Goal: Task Accomplishment & Management: Manage account settings

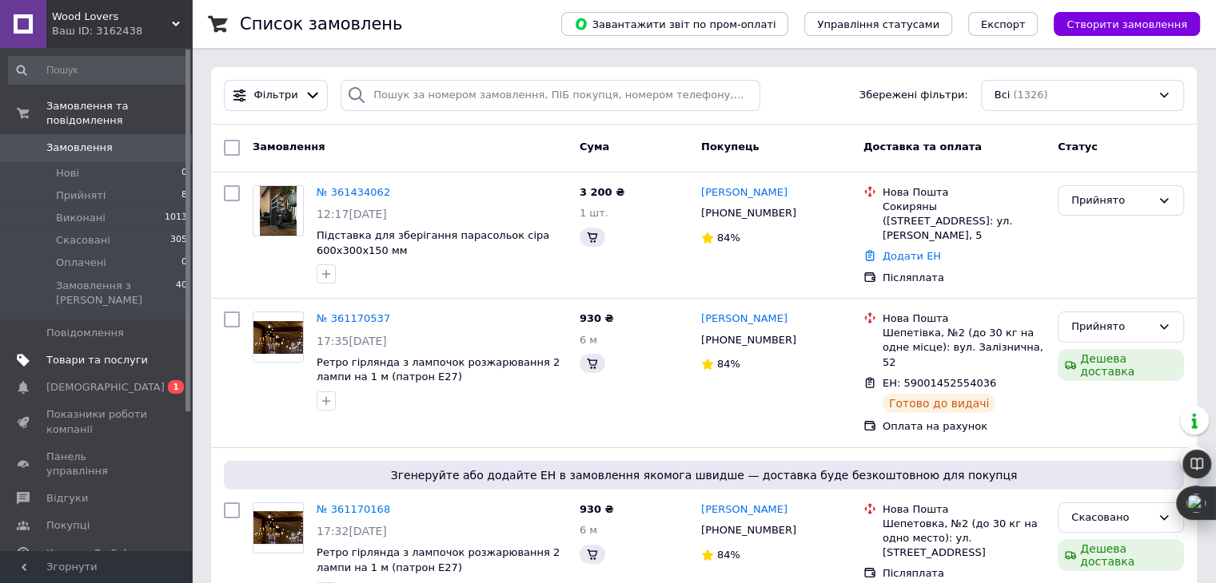
click at [95, 353] on span "Товари та послуги" at bounding box center [96, 360] width 101 height 14
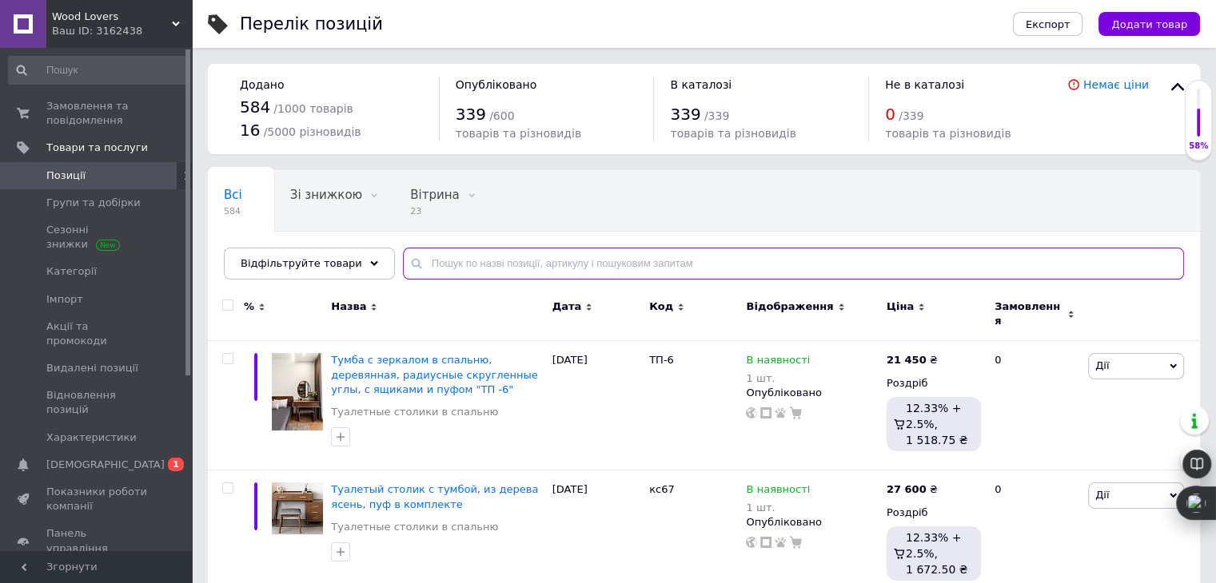
click at [427, 266] on input "text" at bounding box center [793, 264] width 781 height 32
paste input "1558469189"
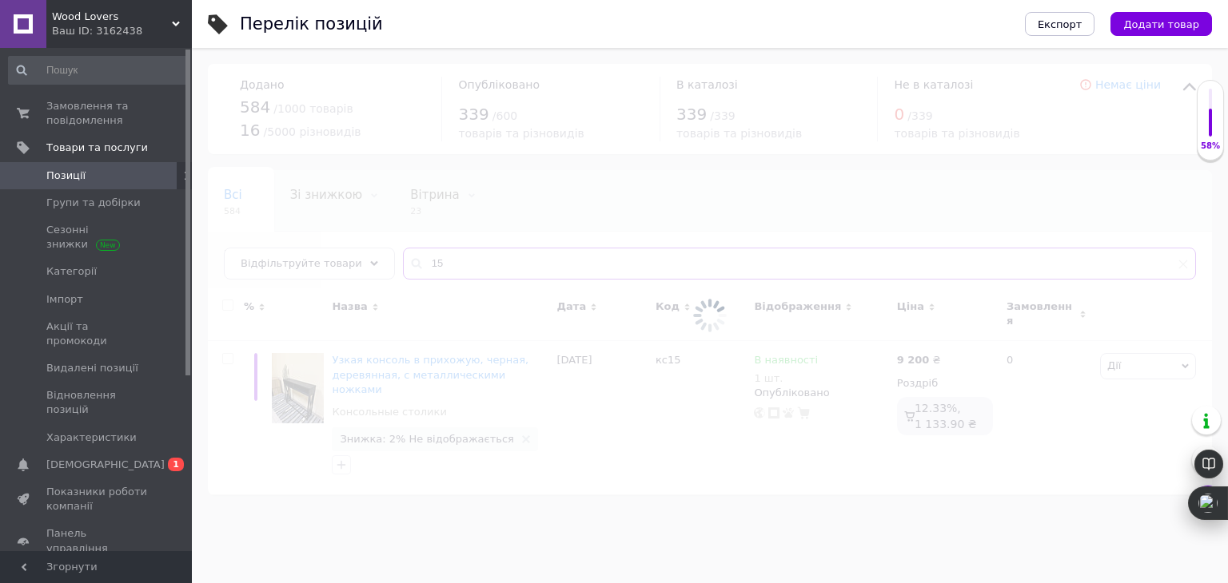
type input "1"
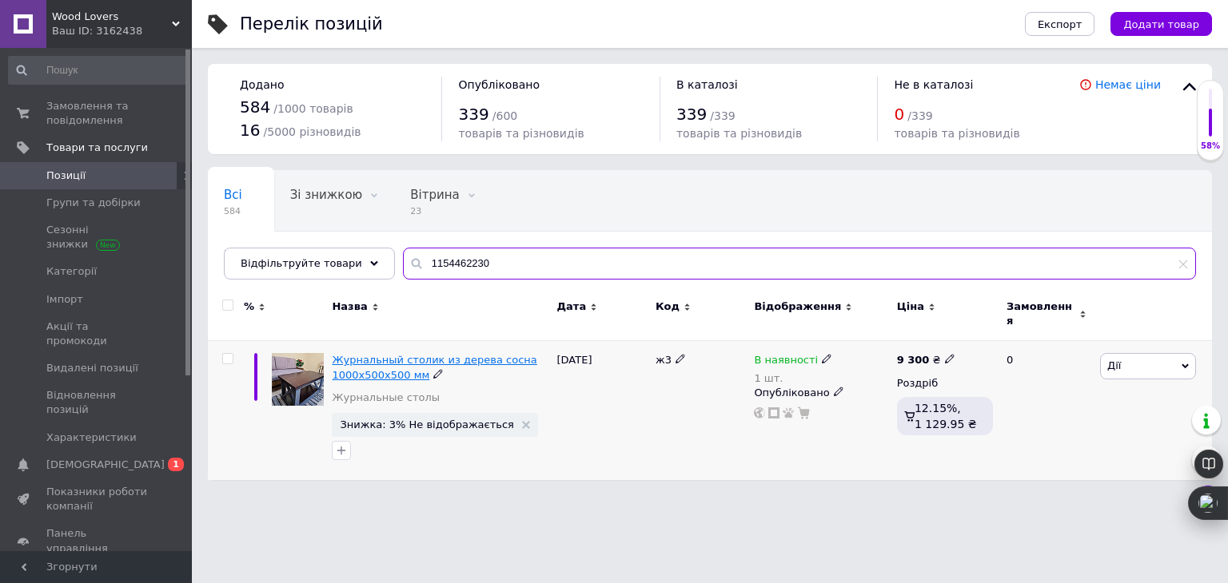
type input "1154462230"
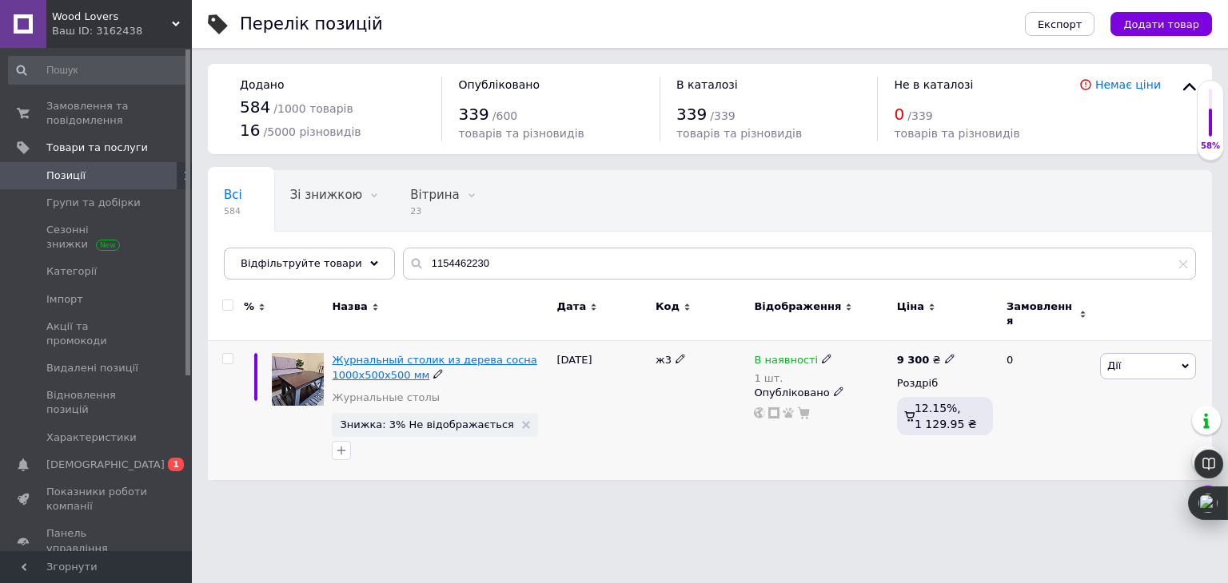
click at [464, 354] on span "Журнальный столик из дерева сосна 1000х500х500 мм" at bounding box center [434, 367] width 205 height 26
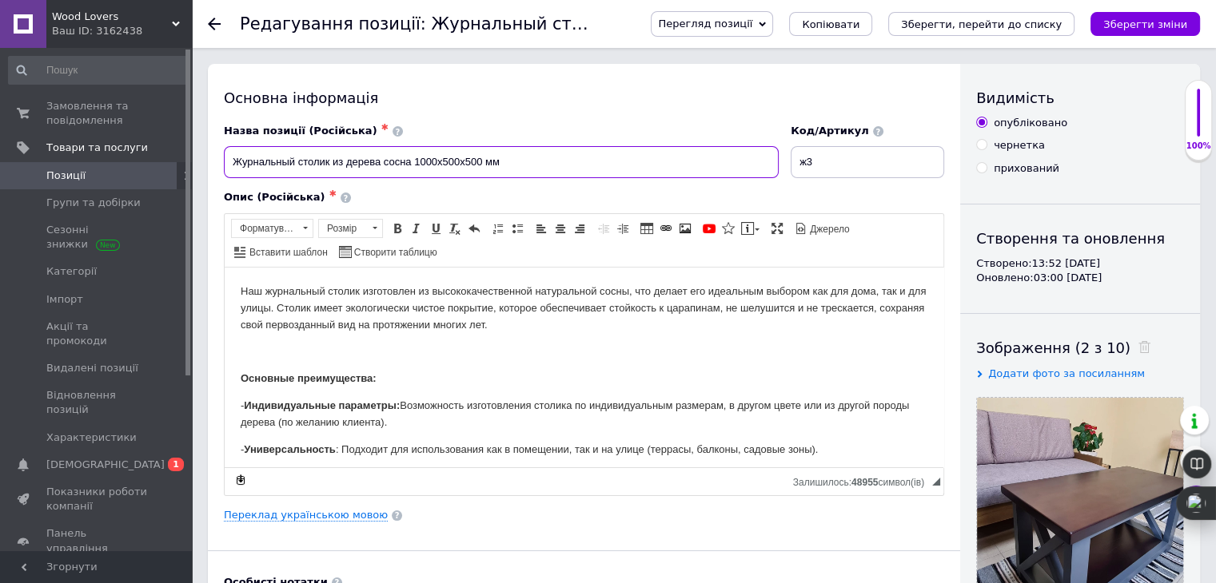
drag, startPoint x: 526, startPoint y: 162, endPoint x: 156, endPoint y: 175, distance: 370.2
paste input "Журнальный столик дерево, сосна, размер 1000х500х500 мм, купить Украина"
type input "Журнальный столик дерево, сосна, размер 1000х500х500 мм"
click at [344, 509] on link "Переклад українською мовою" at bounding box center [306, 515] width 164 height 13
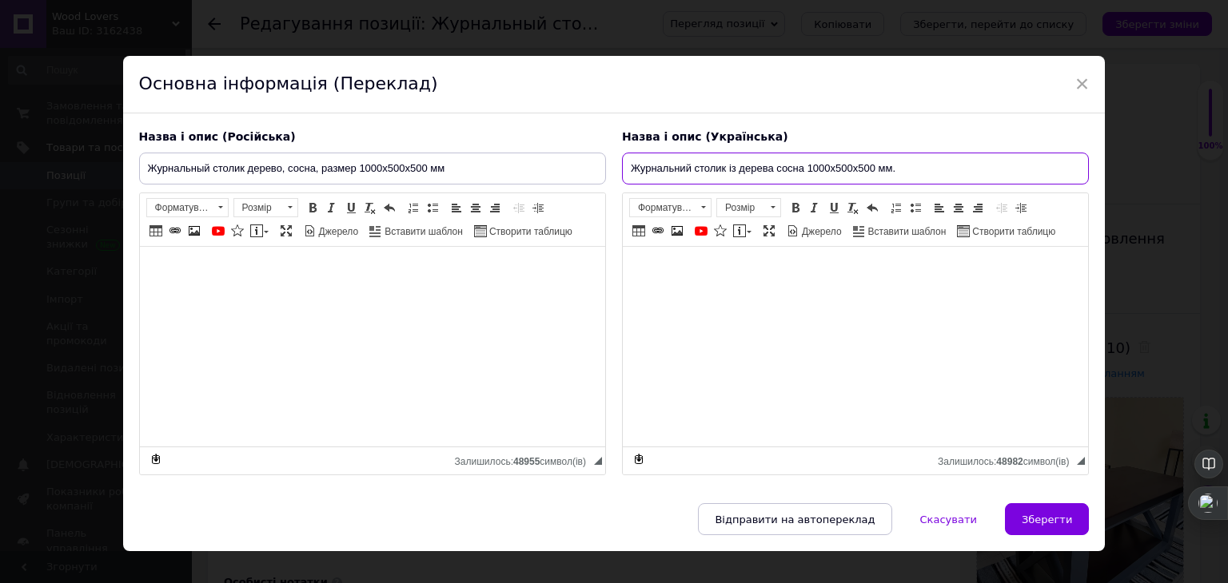
drag, startPoint x: 913, startPoint y: 164, endPoint x: 591, endPoint y: 191, distance: 322.4
click at [591, 191] on div "Назва і опис (Російська) Журнальный столик дерево, сосна, размер 1000х500х500 м…" at bounding box center [614, 302] width 966 height 363
click at [748, 174] on input "Журнальний столик із дерева сосна 1000х500х500 мм." at bounding box center [855, 169] width 467 height 32
drag, startPoint x: 770, startPoint y: 172, endPoint x: 725, endPoint y: 175, distance: 45.7
click at [725, 175] on input "Журнальний столик із дерева сосна 1000х500х500 мм." at bounding box center [855, 169] width 467 height 32
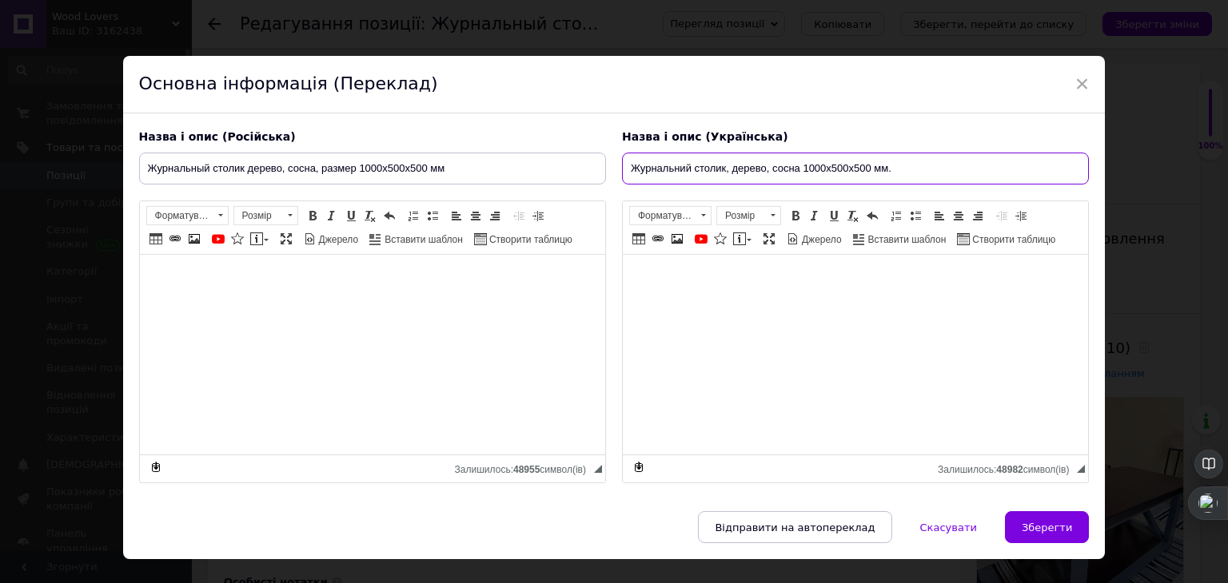
click at [909, 176] on input "Журнальний столик, дерево, сосна 1000х500х500 мм." at bounding box center [855, 169] width 467 height 32
type input "Журнальний столик, дерево, сосна 1000х500х500 мм"
click at [1046, 524] on span "Зберегти" at bounding box center [1046, 528] width 50 height 12
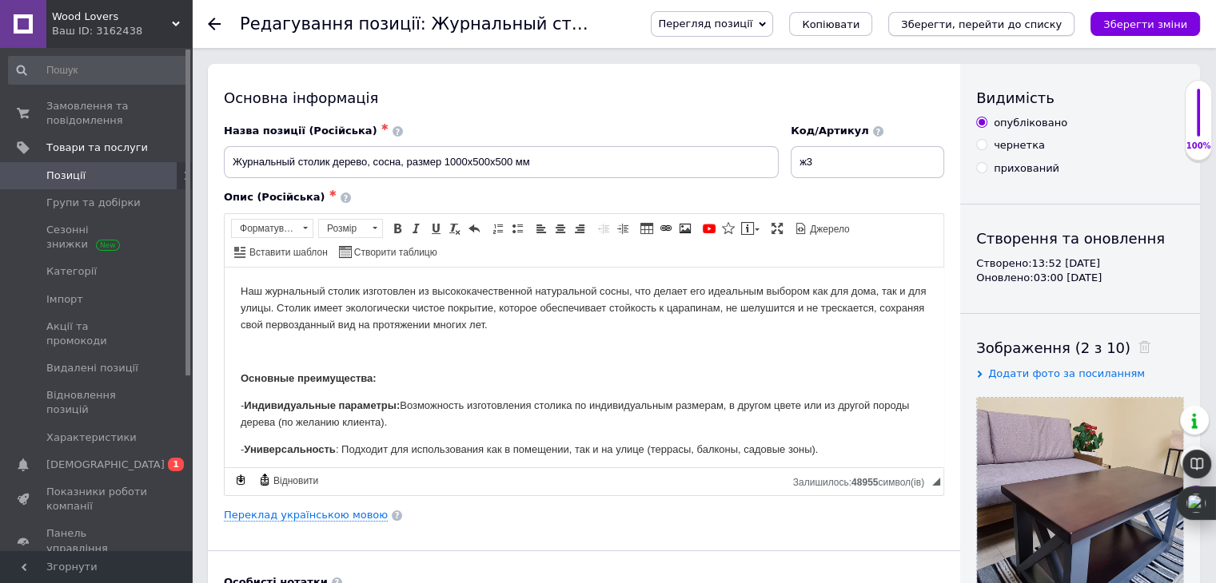
click at [1004, 23] on icon "Зберегти, перейти до списку" at bounding box center [981, 24] width 161 height 12
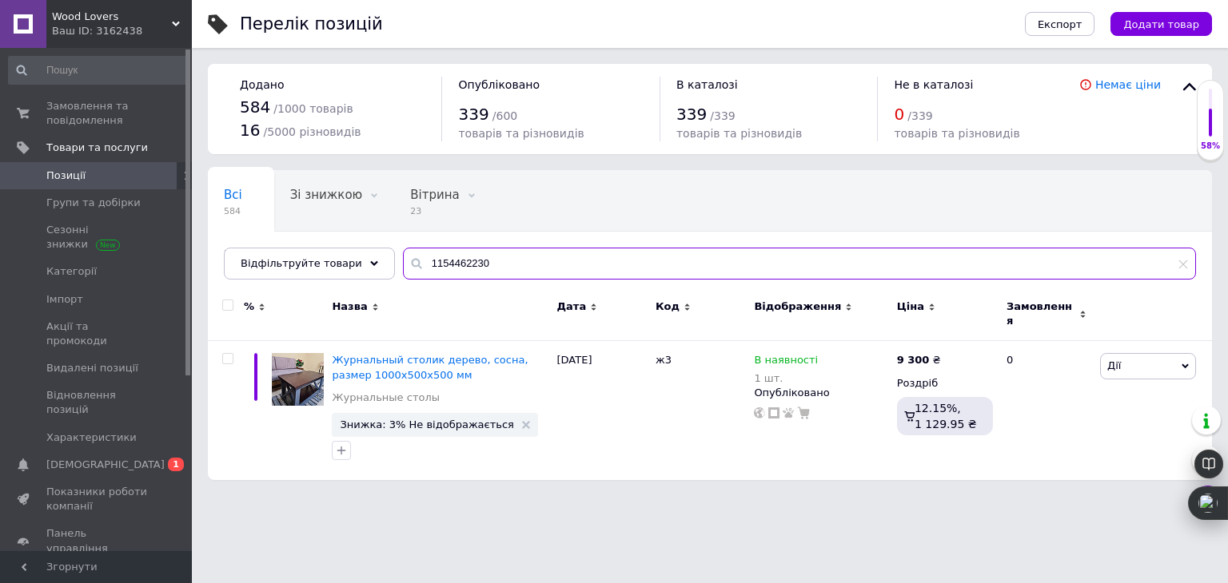
click at [542, 265] on input "1154462230" at bounding box center [799, 264] width 793 height 32
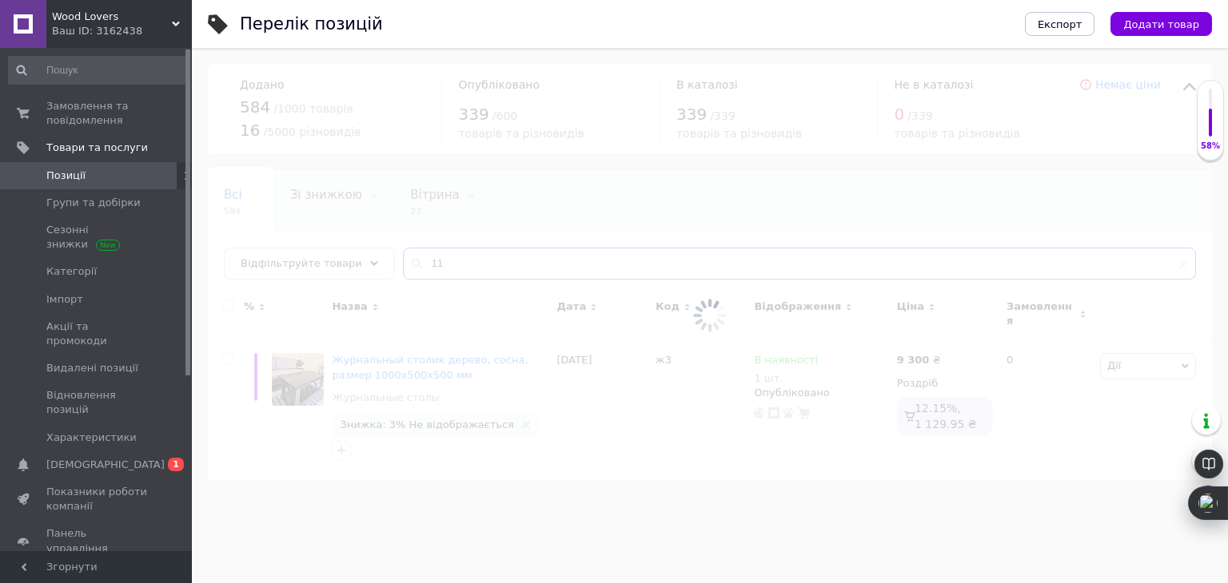
type input "1"
type input "2"
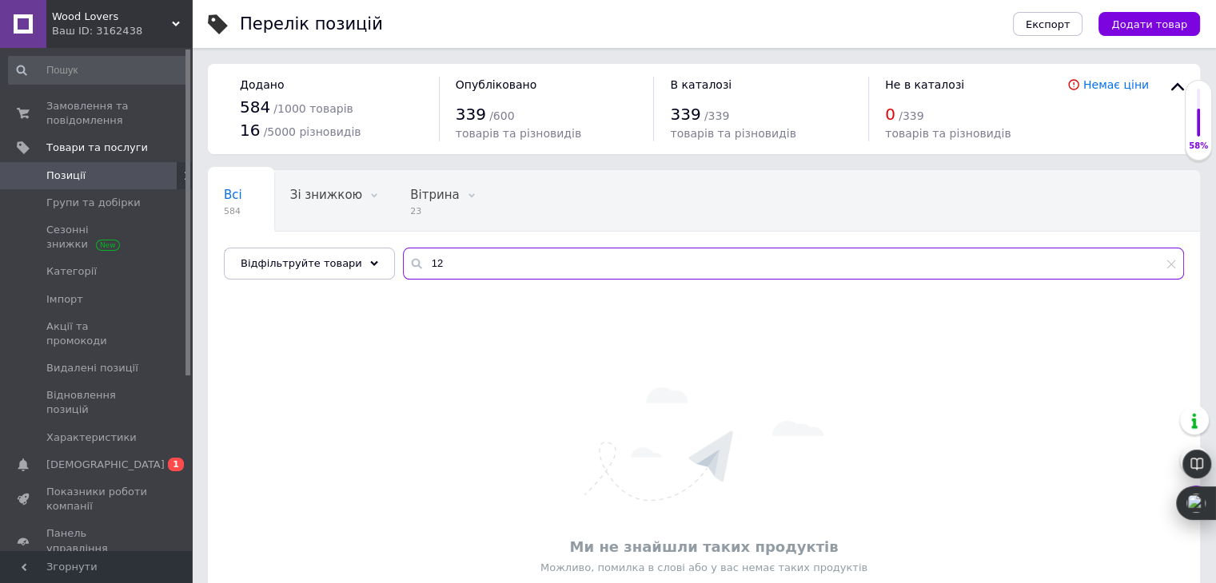
type input "1"
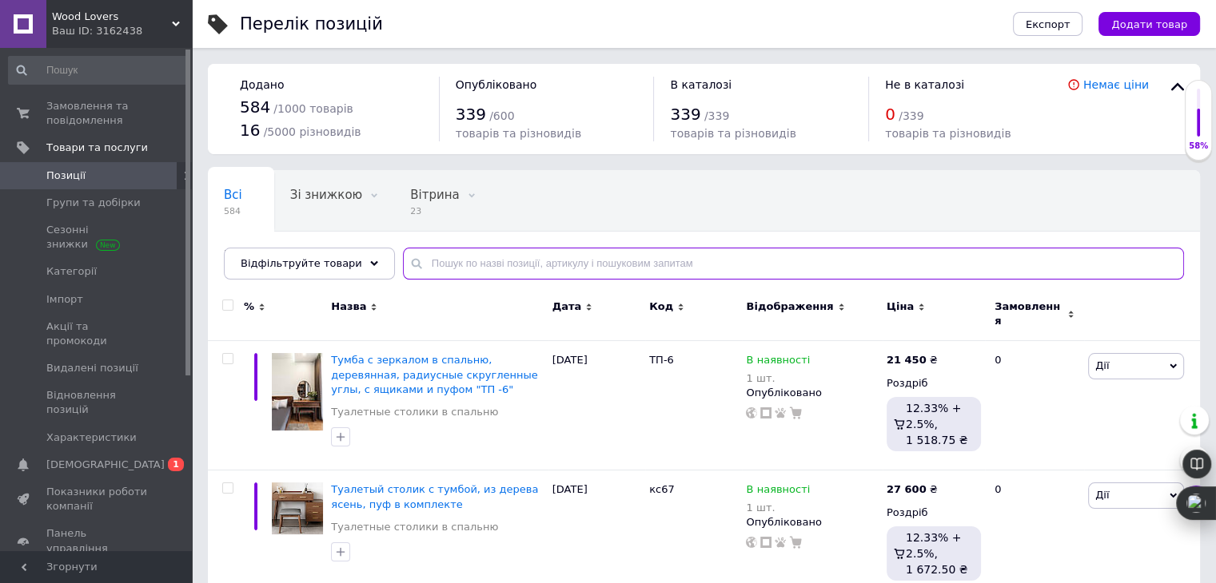
click at [583, 260] on input "text" at bounding box center [793, 264] width 781 height 32
paste input "1154460593"
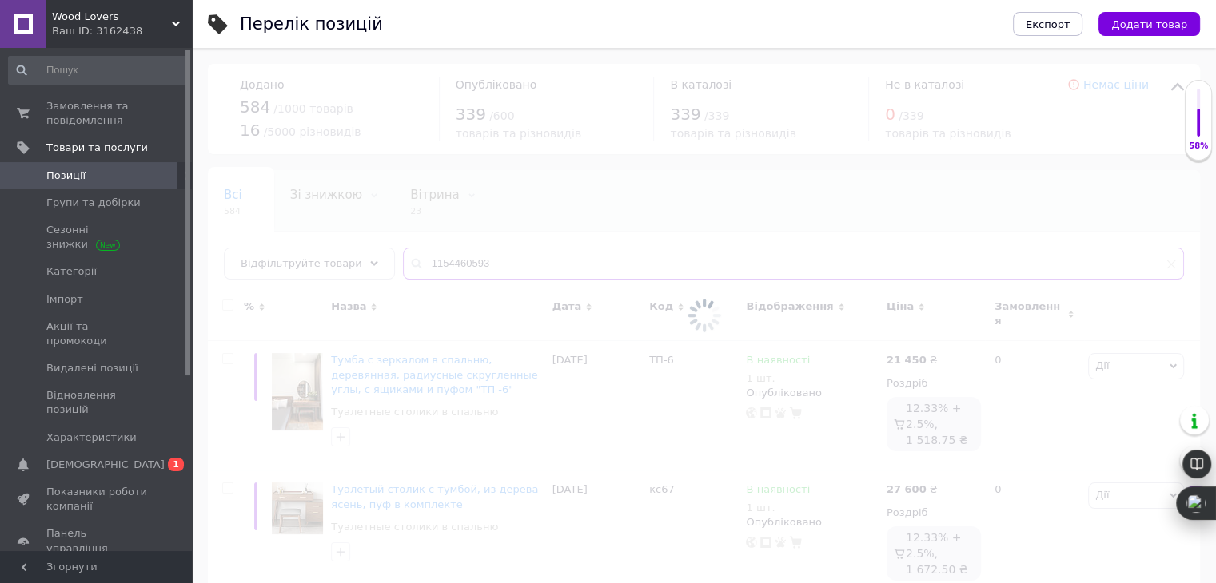
type input "1154460593"
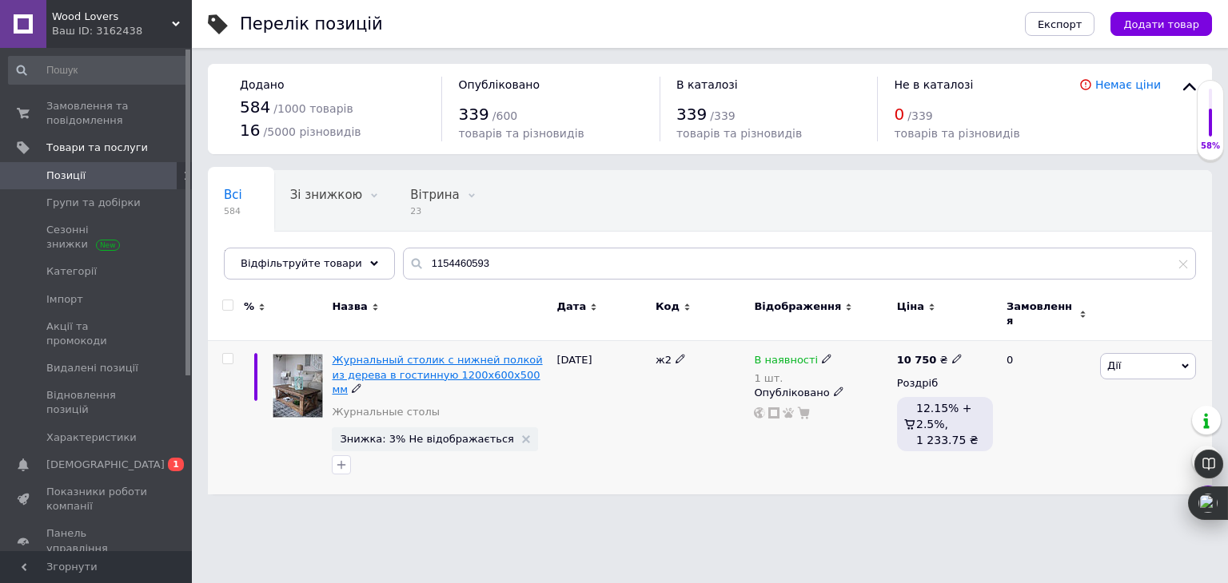
click at [473, 359] on span "Журнальный столик с нижней полкой из дерева в гостинную 1200х600х500 мм" at bounding box center [437, 374] width 210 height 41
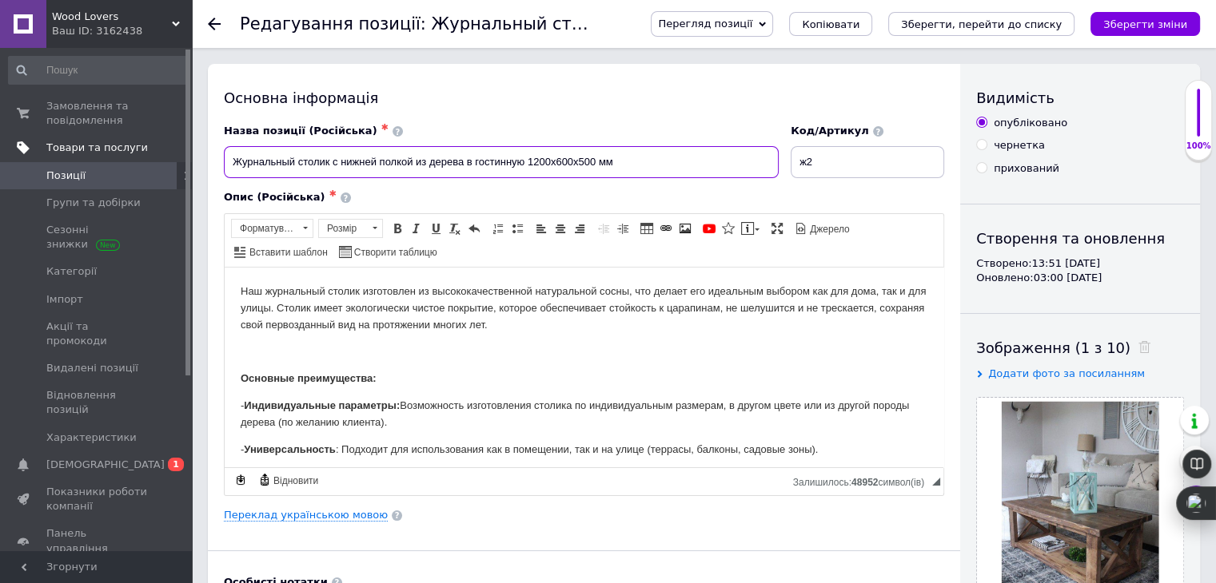
drag, startPoint x: 630, startPoint y: 157, endPoint x: 161, endPoint y: 144, distance: 469.3
paste input "Журнальный столик, из дерева, с нижней полкой, размер 1200х600х500 мм"
type input "Журнальный столик, из дерева, с нижней полкой, размер 1200х600х500 мм"
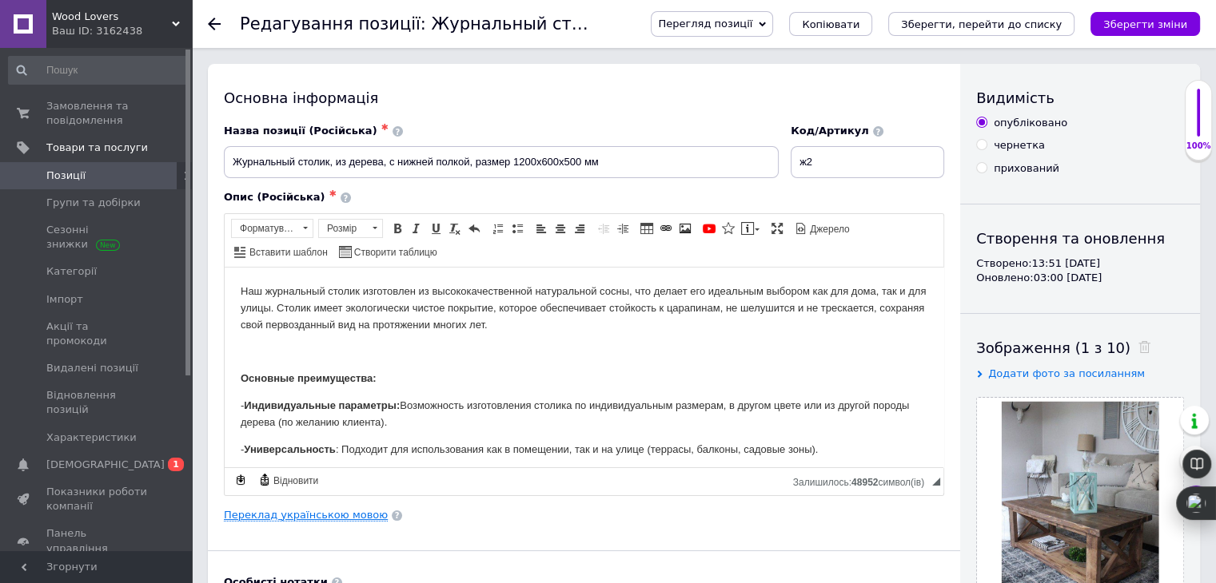
click at [321, 514] on link "Переклад українською мовою" at bounding box center [306, 515] width 164 height 13
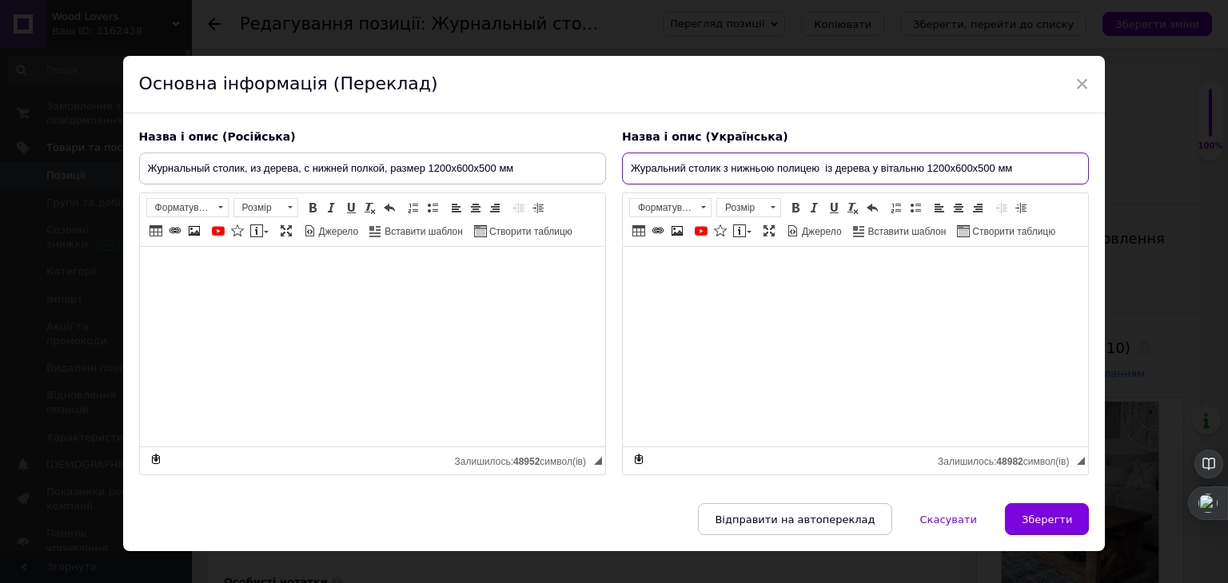
drag, startPoint x: 1025, startPoint y: 166, endPoint x: 494, endPoint y: 183, distance: 530.9
click at [494, 183] on div "Назва і опис (Російська) Журнальный столик, из дерева, с нижней полкой, размер …" at bounding box center [614, 302] width 966 height 363
click at [786, 173] on input "Журальний столик з нижньою полицею із дерева у вітальню 1200х600х500 мм" at bounding box center [855, 169] width 467 height 32
drag, startPoint x: 924, startPoint y: 169, endPoint x: 717, endPoint y: 162, distance: 207.1
click at [717, 162] on input "Журальний столик з нижньою полицею із дерева у вітальню 1200х600х500 мм" at bounding box center [855, 169] width 467 height 32
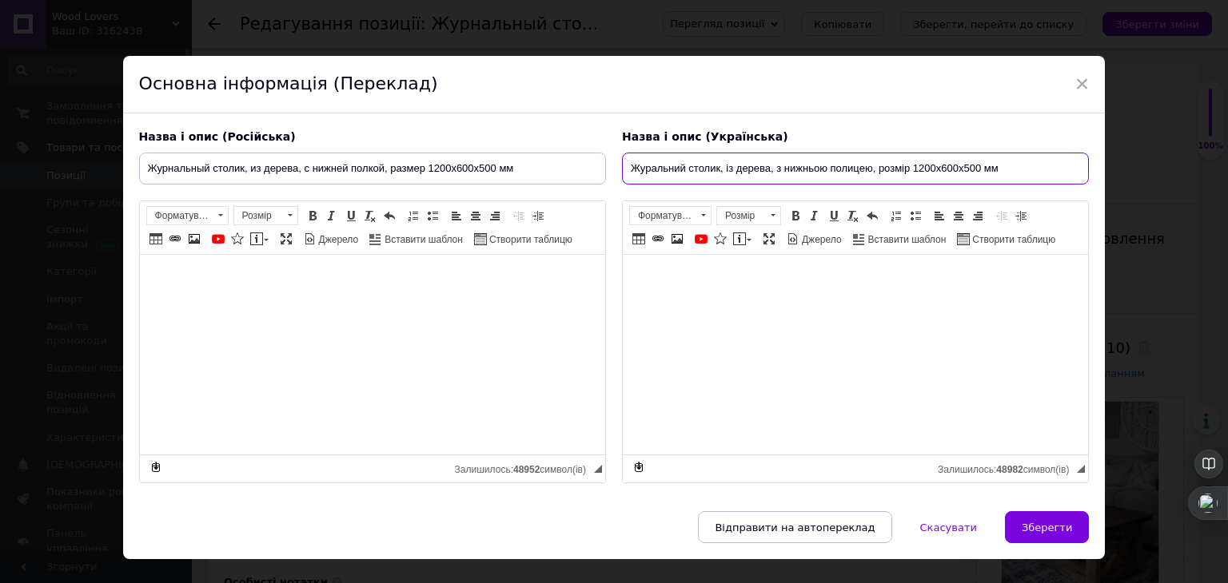
type input "Журальний столик, із дерева, з нижньою полицею, розмір 1200х600х500 мм"
click at [1029, 511] on button "Зберегти" at bounding box center [1047, 527] width 84 height 32
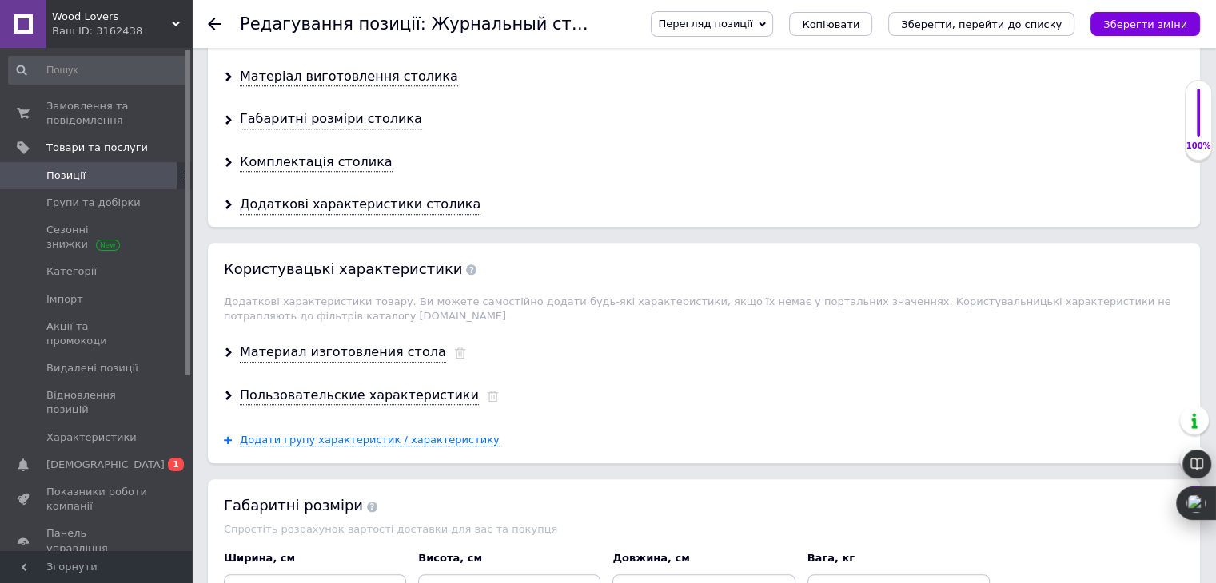
scroll to position [1596, 0]
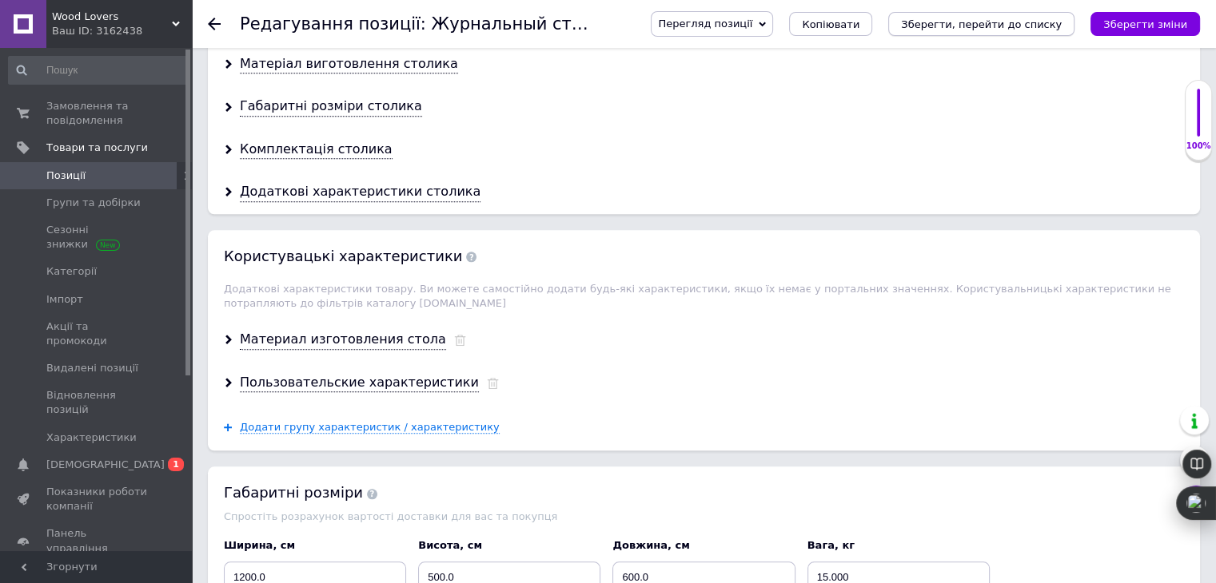
click at [1039, 16] on button "Зберегти, перейти до списку" at bounding box center [981, 24] width 186 height 24
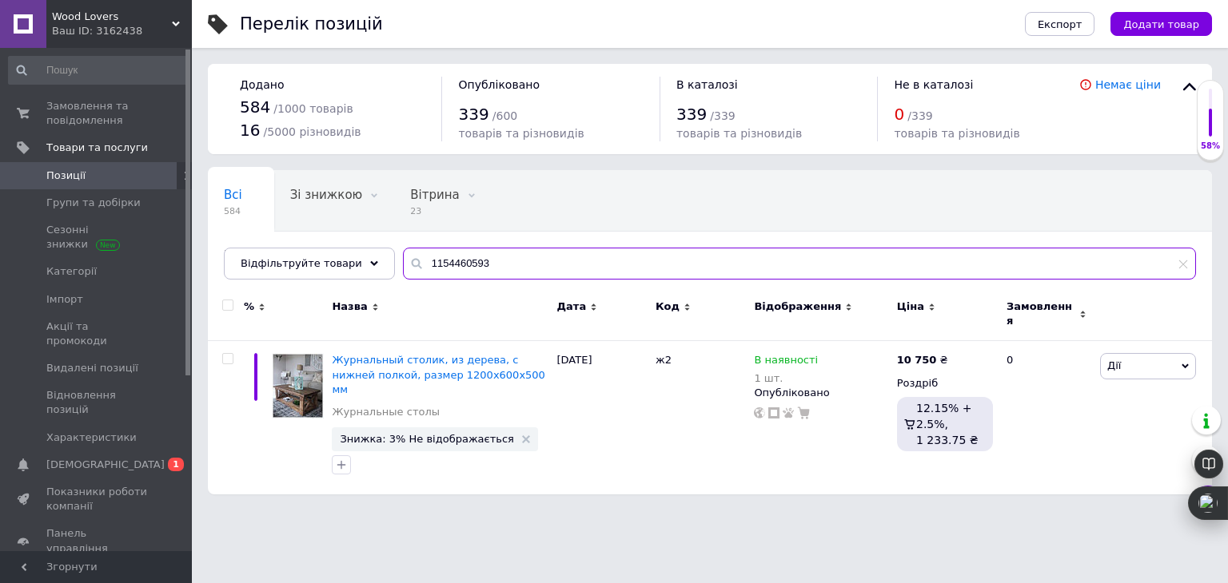
click at [591, 262] on input "1154460593" at bounding box center [799, 264] width 793 height 32
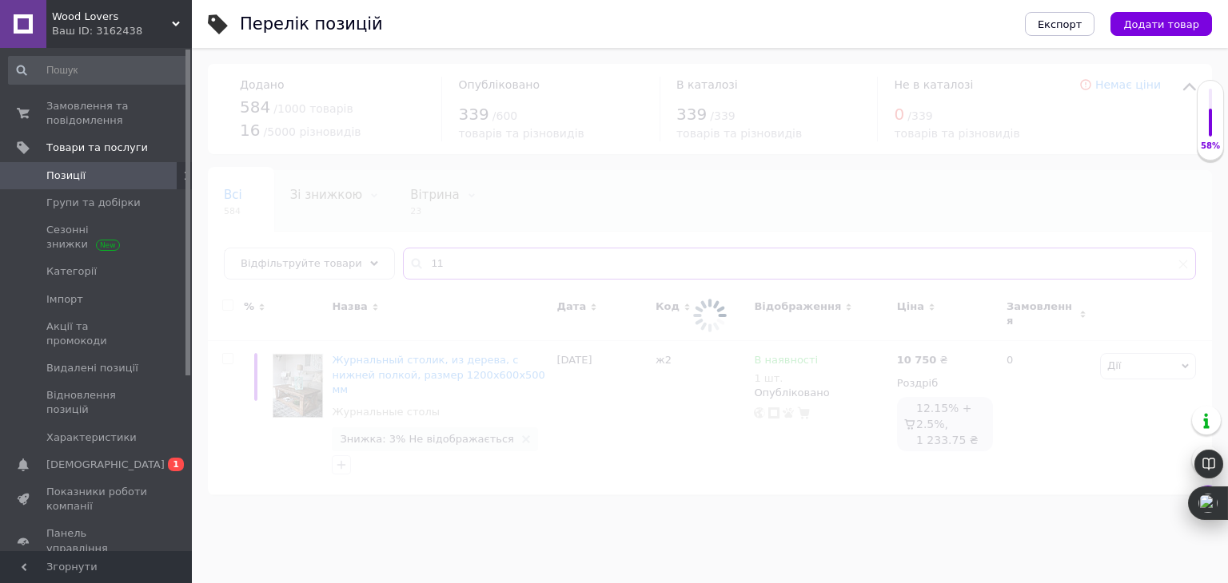
type input "1"
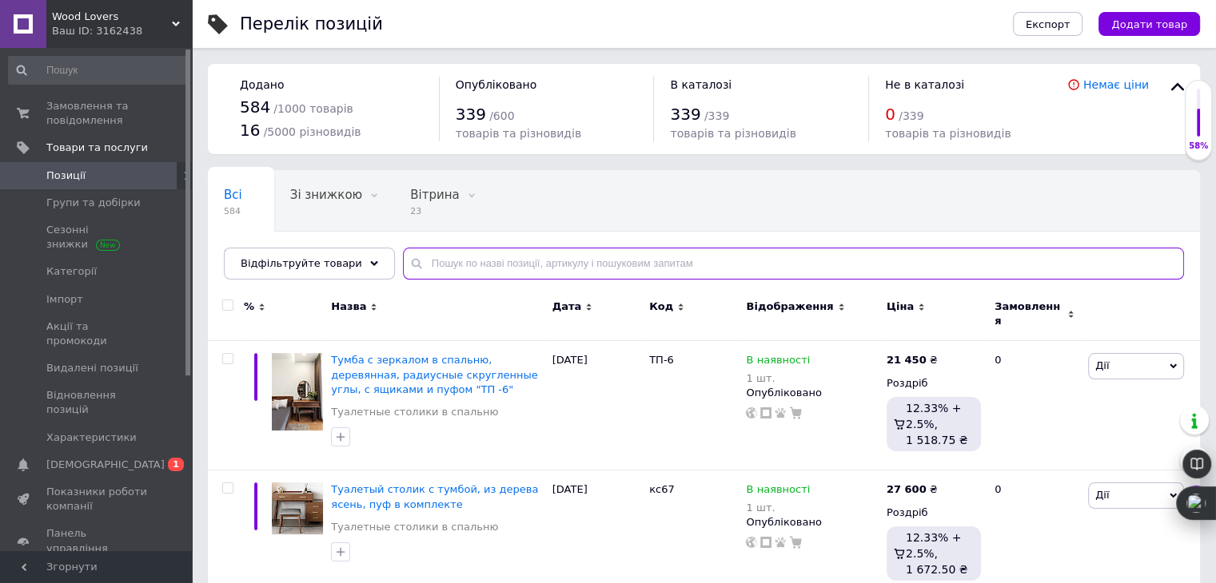
paste input "1933498585"
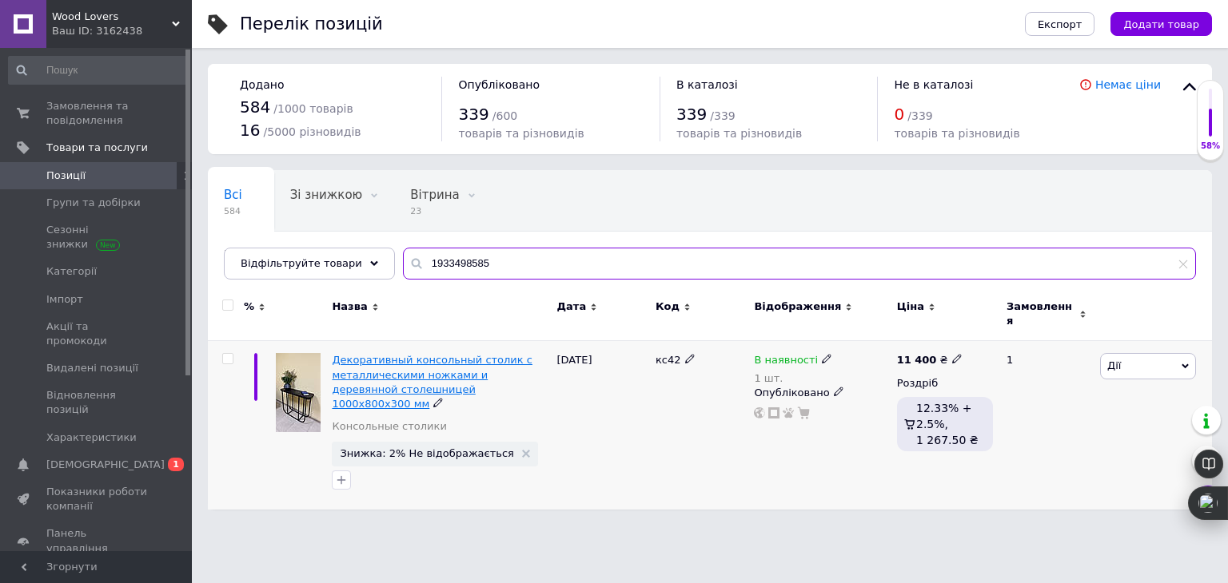
type input "1933498585"
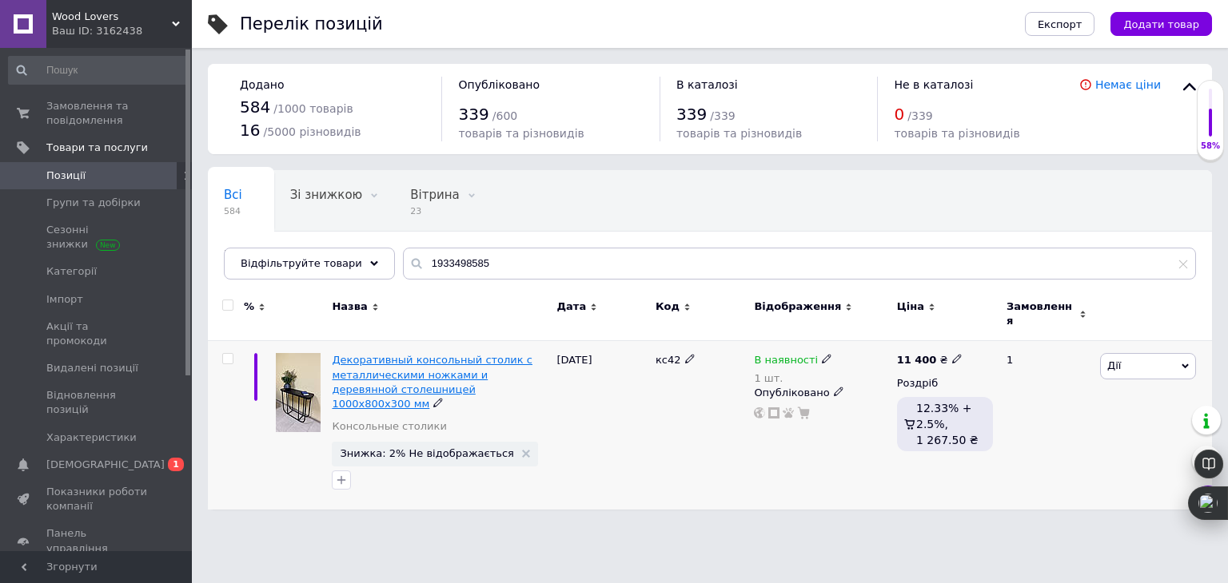
click at [454, 363] on span "Декоративный консольный столик с металлическими ножками и деревянной столешнице…" at bounding box center [432, 382] width 201 height 56
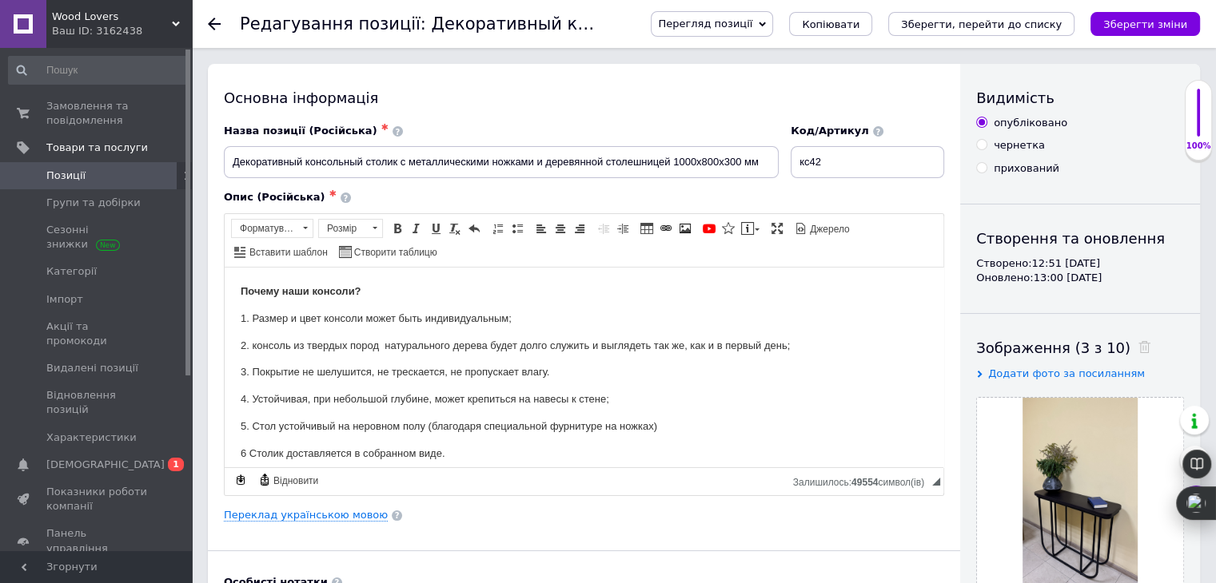
click at [213, 20] on use at bounding box center [214, 24] width 13 height 13
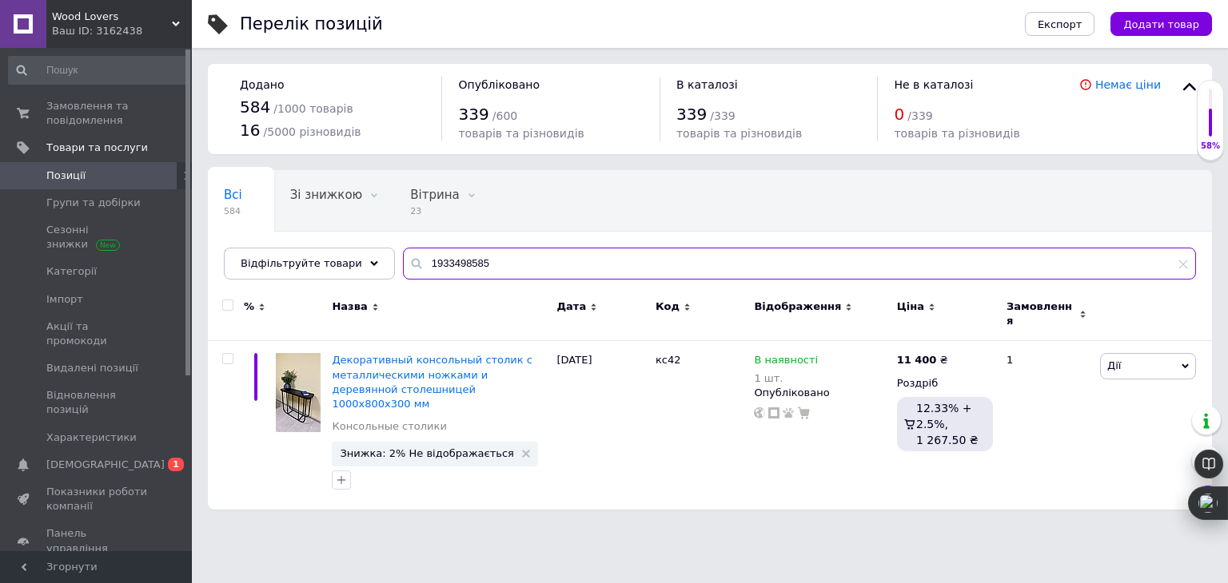
click at [504, 266] on input "1933498585" at bounding box center [799, 264] width 793 height 32
type input "1"
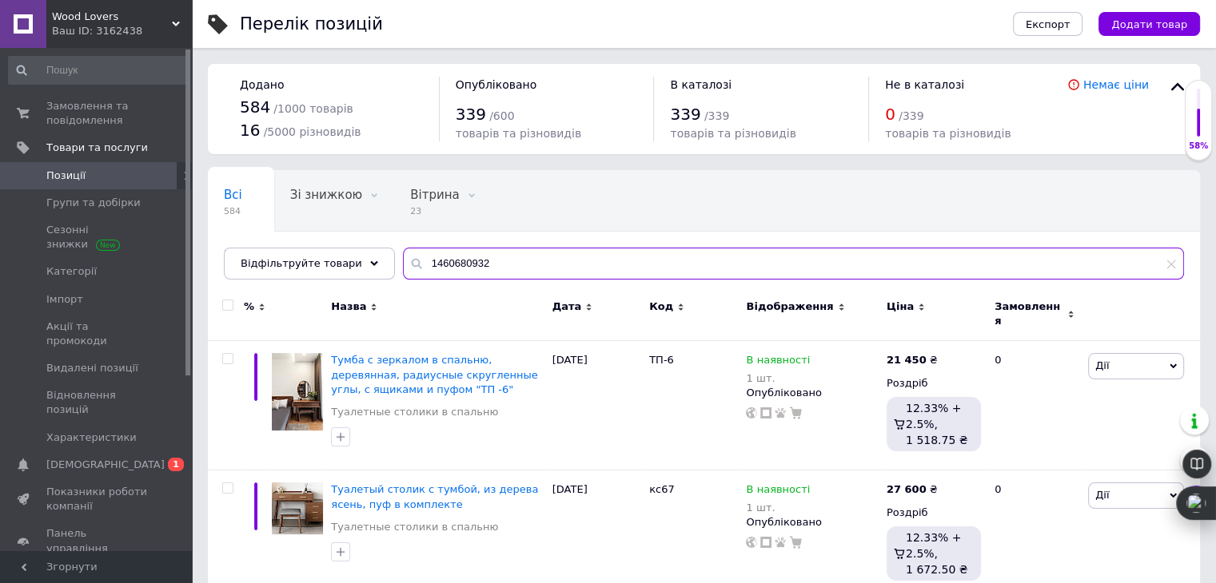
click at [691, 265] on input "1460680932" at bounding box center [793, 264] width 781 height 32
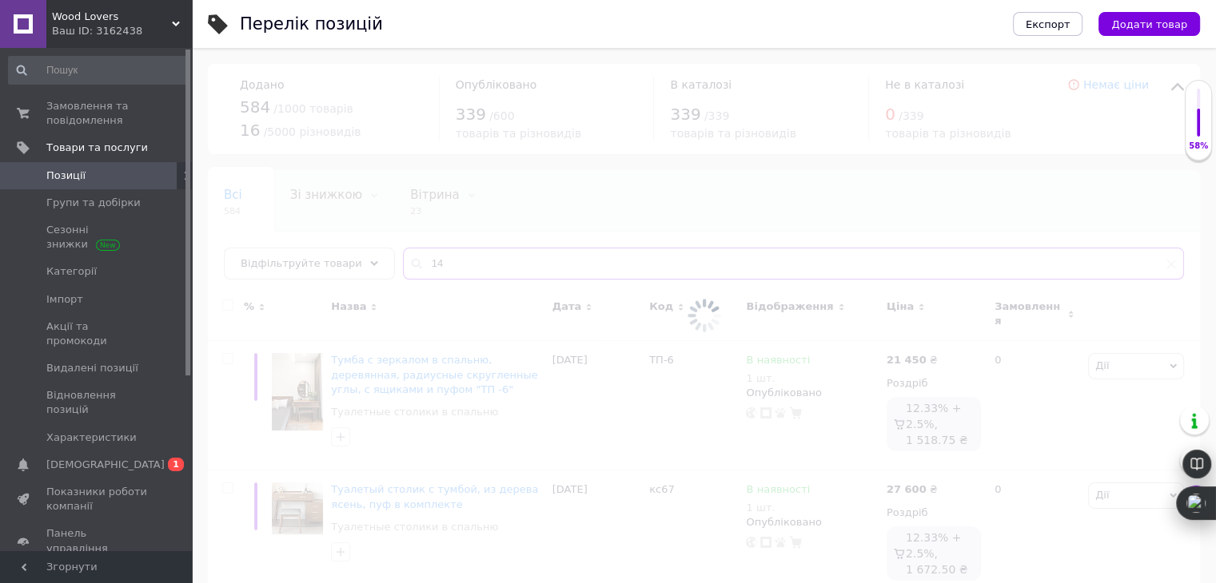
type input "1"
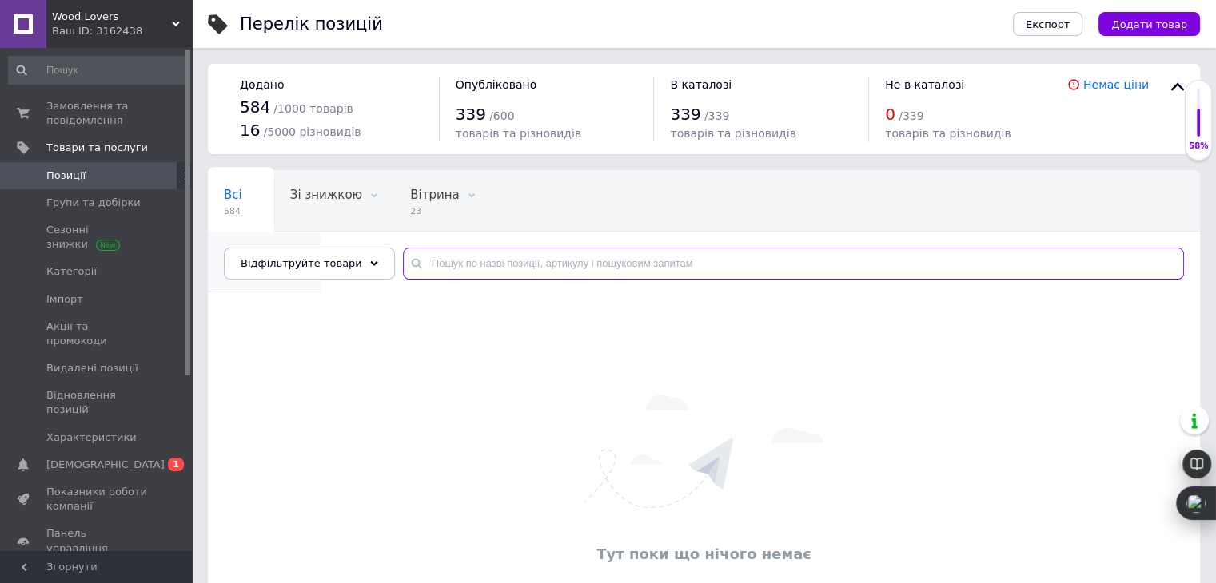
paste input "1460680932"
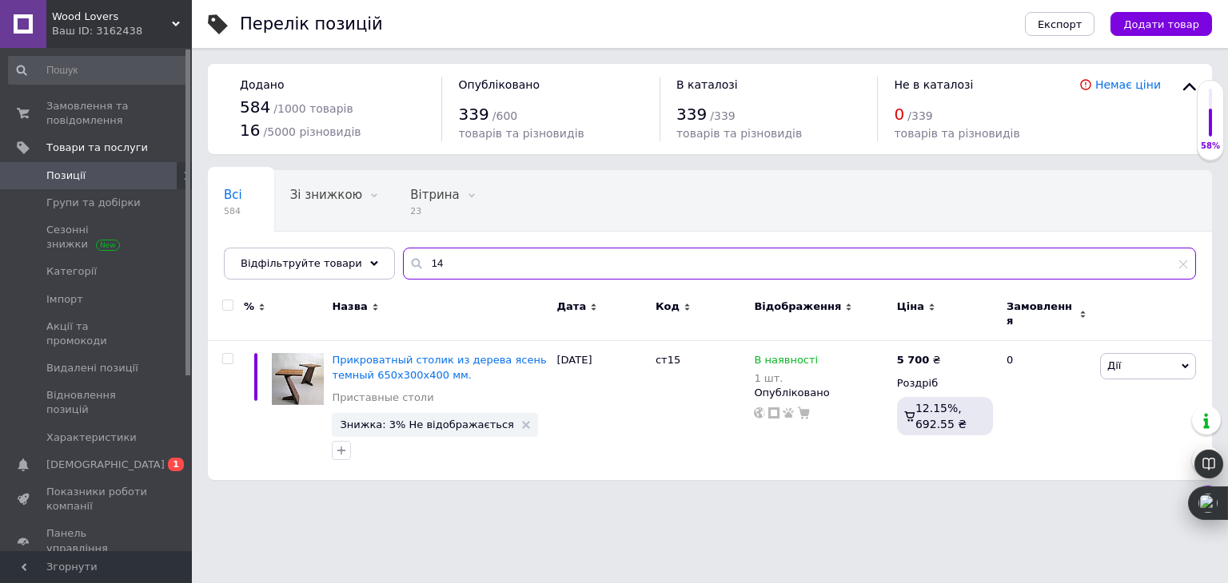
type input "1"
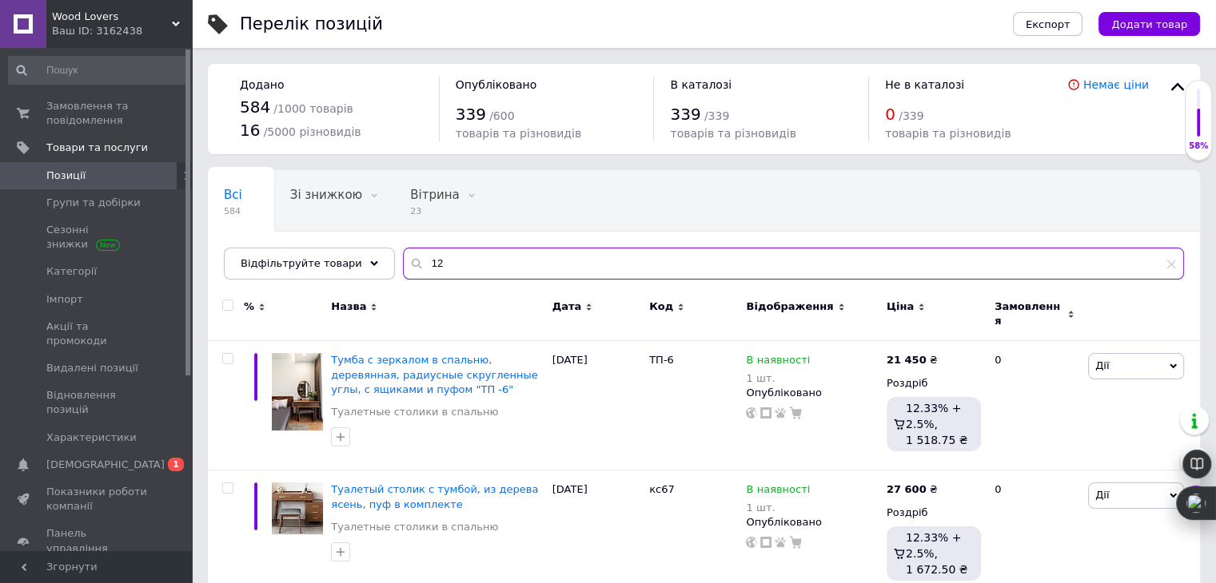
type input "1"
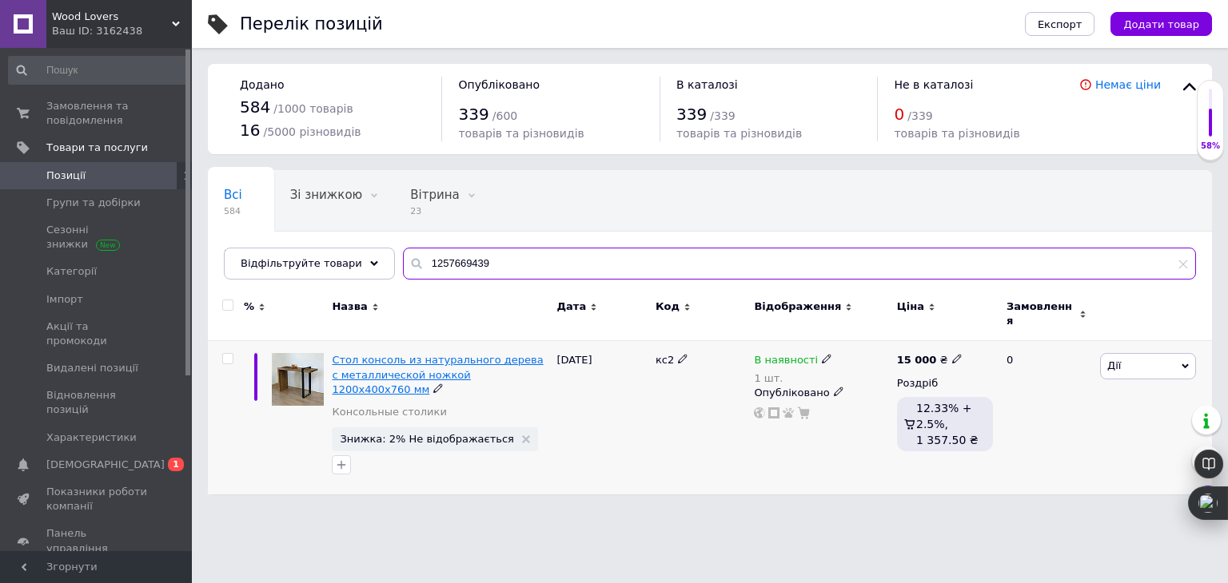
type input "1257669439"
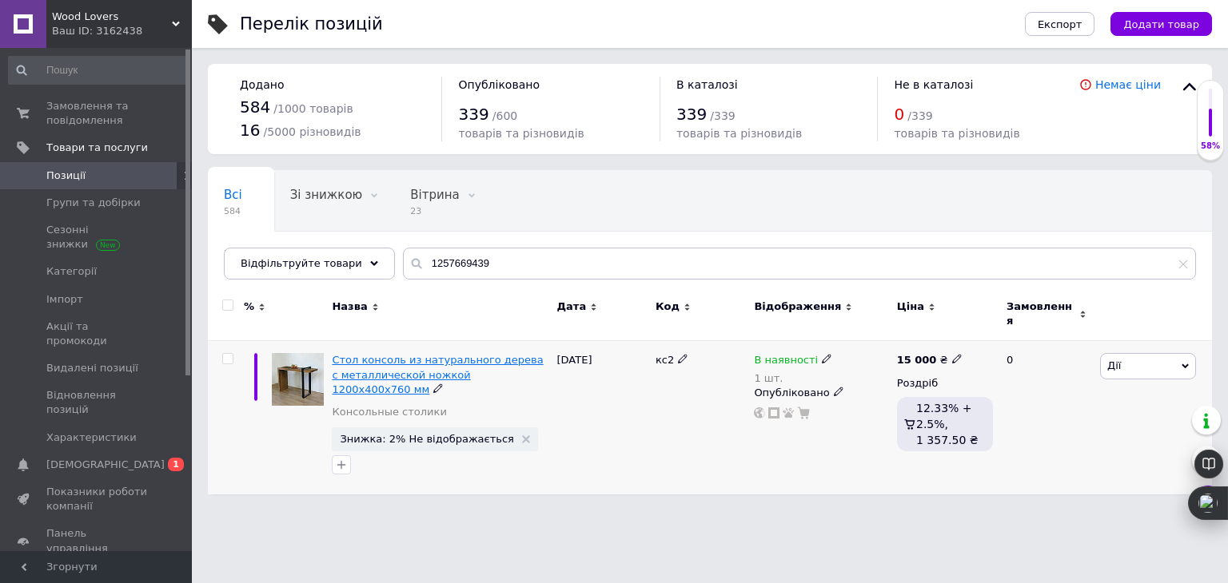
click at [478, 363] on span "Стол консоль из натурального дерева с металлической ножкой 1200х400х760 мм" at bounding box center [437, 374] width 211 height 41
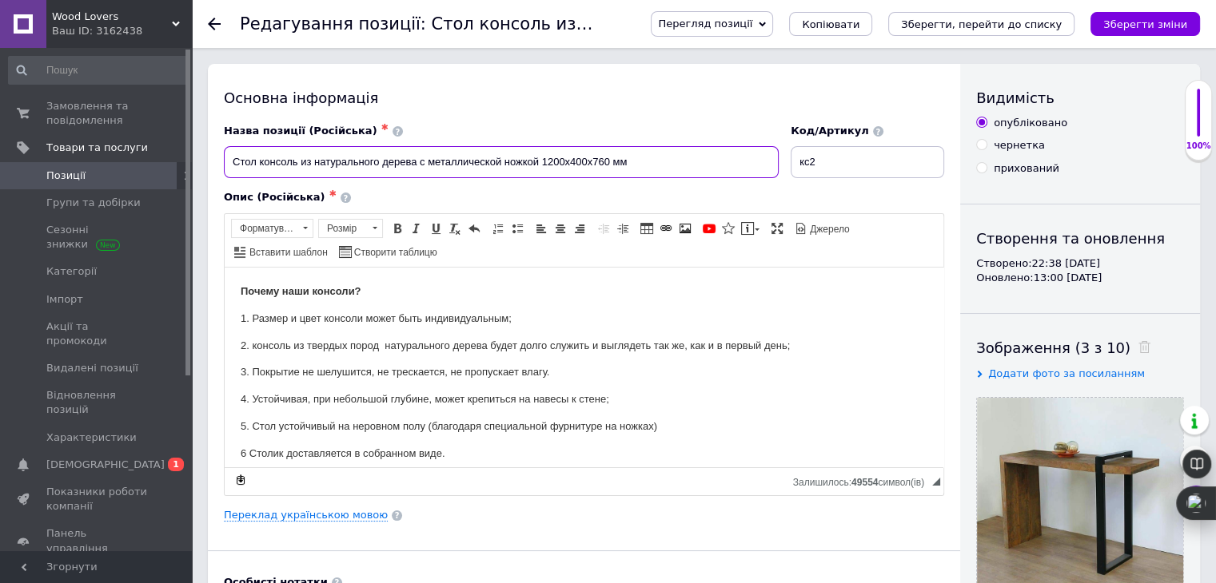
drag, startPoint x: 641, startPoint y: 156, endPoint x: 55, endPoint y: 181, distance: 586.3
paste input "з металла и дерева, консольный, натуральное дерево, металлическая ножка"
type input "Стол из металла и дерева, консольный, натуральное дерево, металлическая ножка"
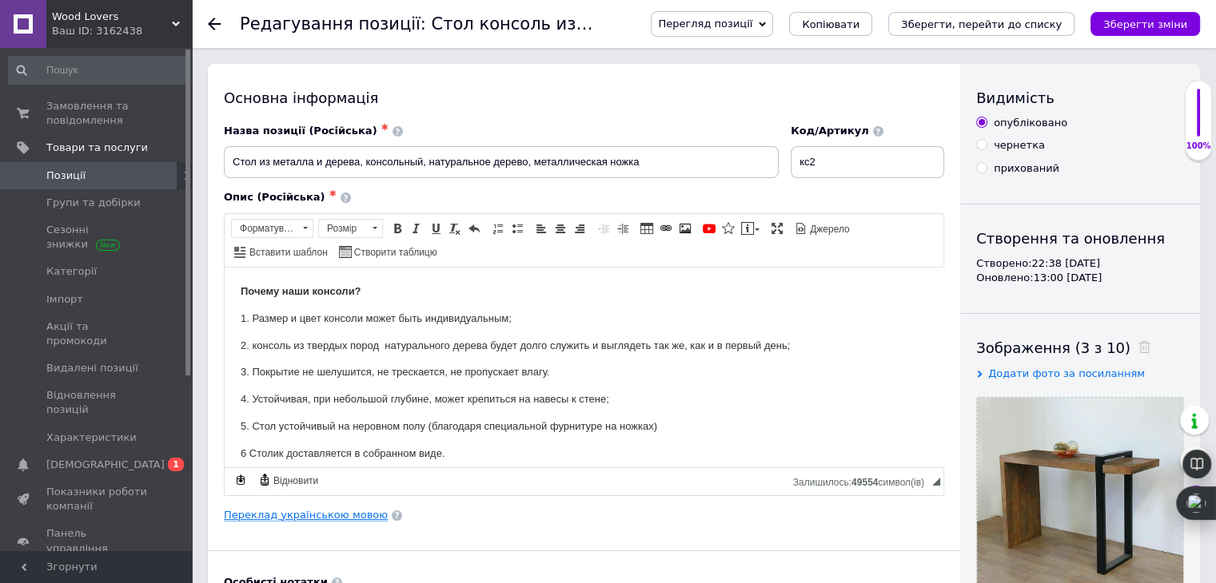
click at [288, 512] on link "Переклад українською мовою" at bounding box center [306, 515] width 164 height 13
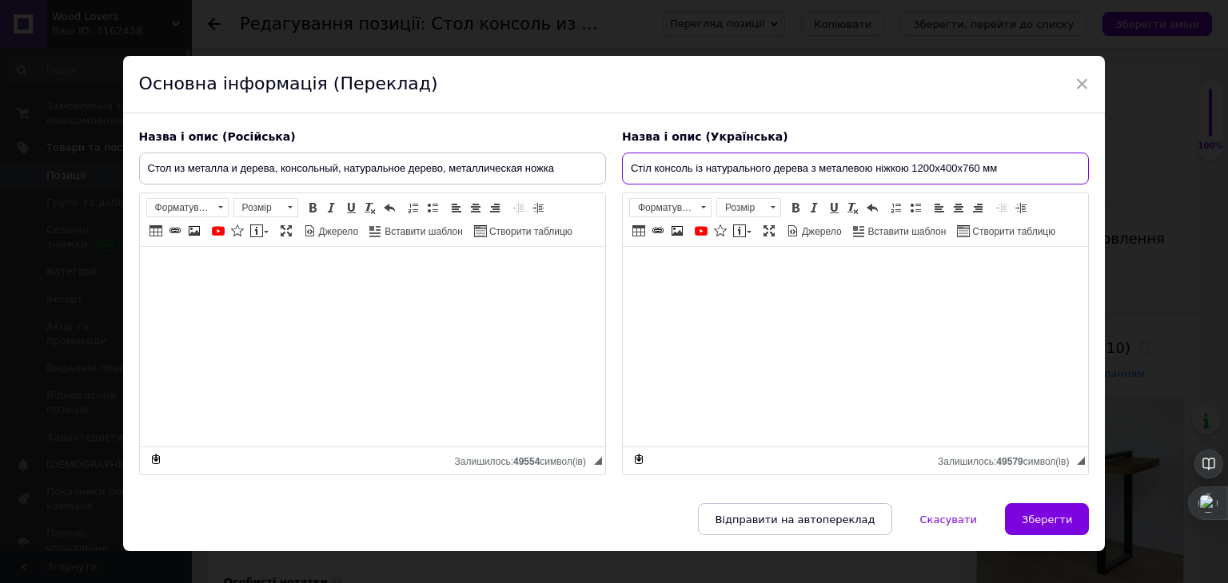
drag, startPoint x: 1011, startPoint y: 170, endPoint x: 515, endPoint y: 188, distance: 496.6
click at [515, 188] on div "Назва і опис (Російська) Стол из металла и дерева, консольный, натуральное дере…" at bounding box center [614, 302] width 966 height 363
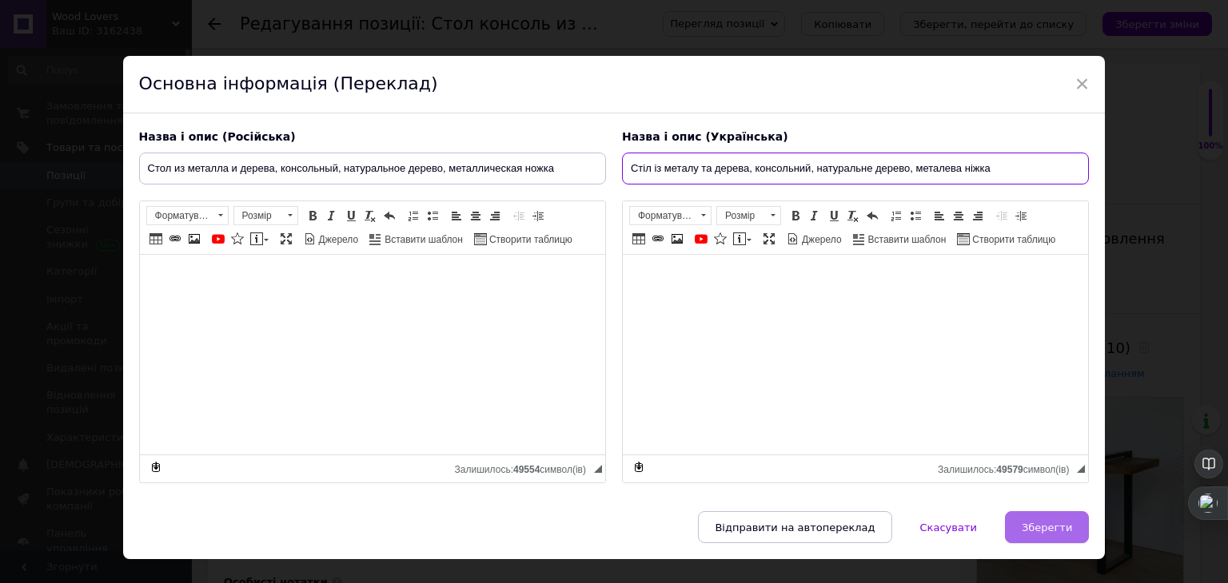
type input "Стіл із металу та дерева, консольний, натуральне дерево, металева ніжка"
click at [1056, 523] on span "Зберегти" at bounding box center [1046, 528] width 50 height 12
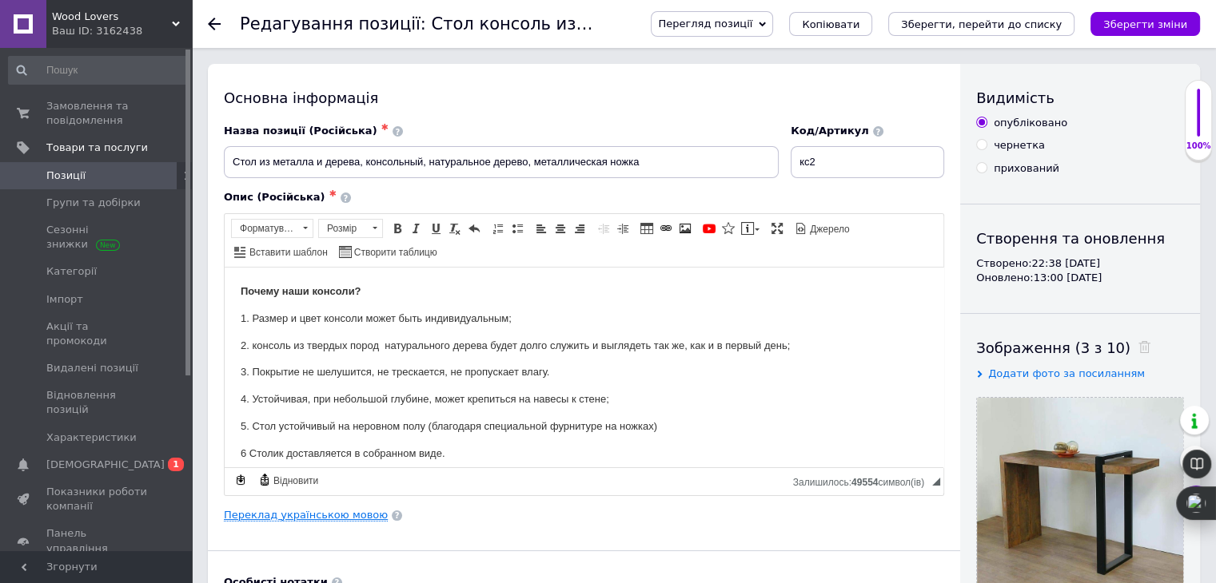
click at [323, 511] on link "Переклад українською мовою" at bounding box center [306, 515] width 164 height 13
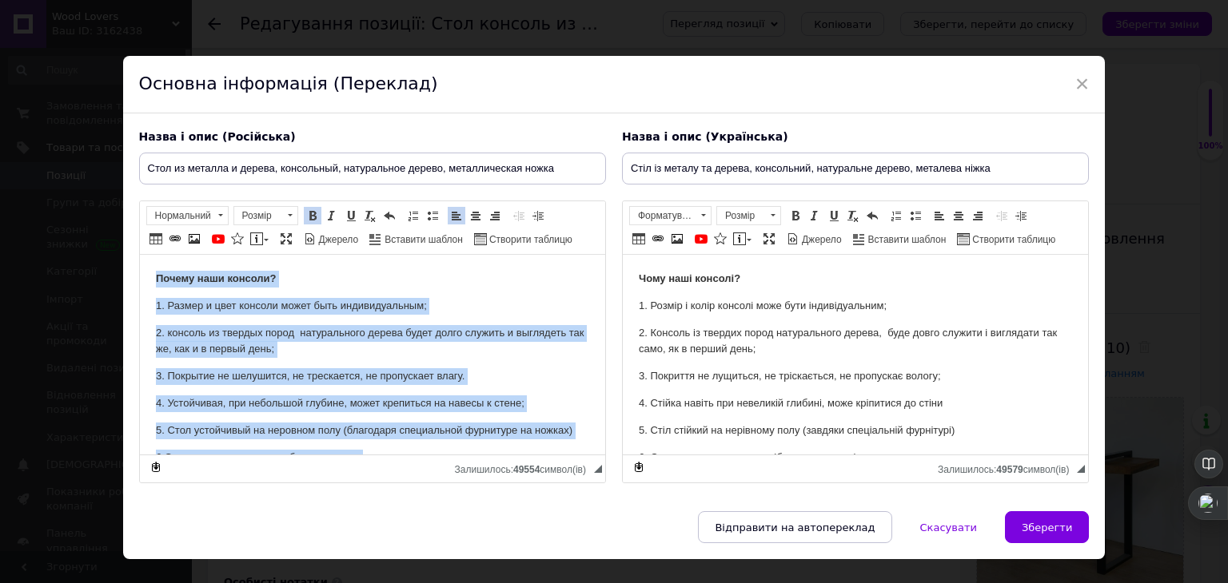
scroll to position [54, 0]
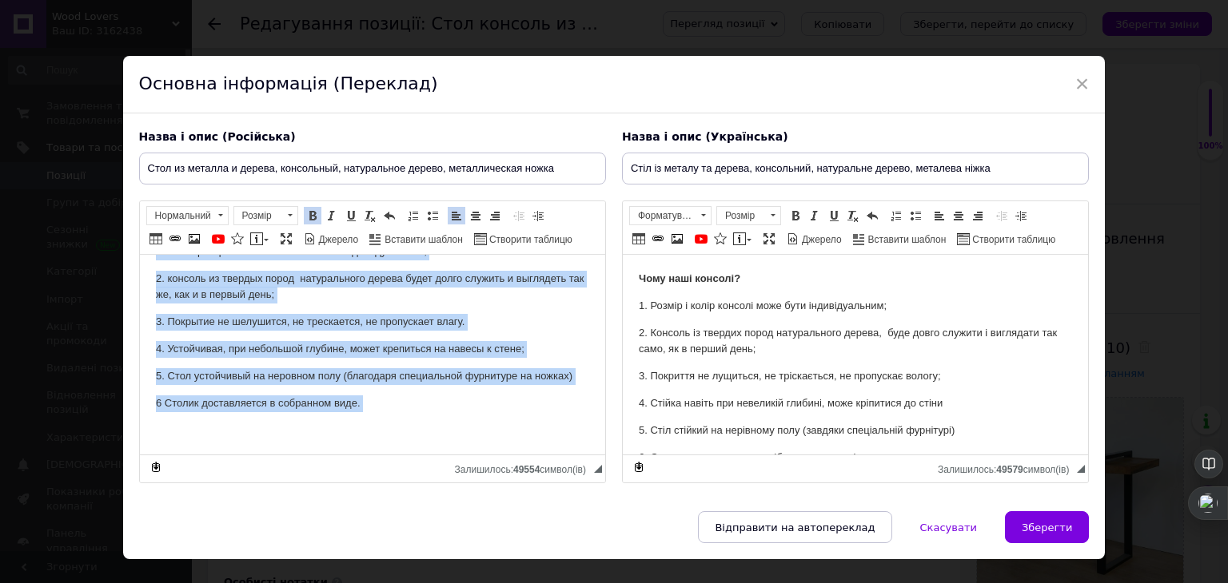
drag, startPoint x: 152, startPoint y: 281, endPoint x: 469, endPoint y: 582, distance: 437.5
click at [469, 455] on html "Почему наши консоли? 1. Размер и цвет консоли может быть индивидуальным; 2. кон…" at bounding box center [371, 328] width 465 height 254
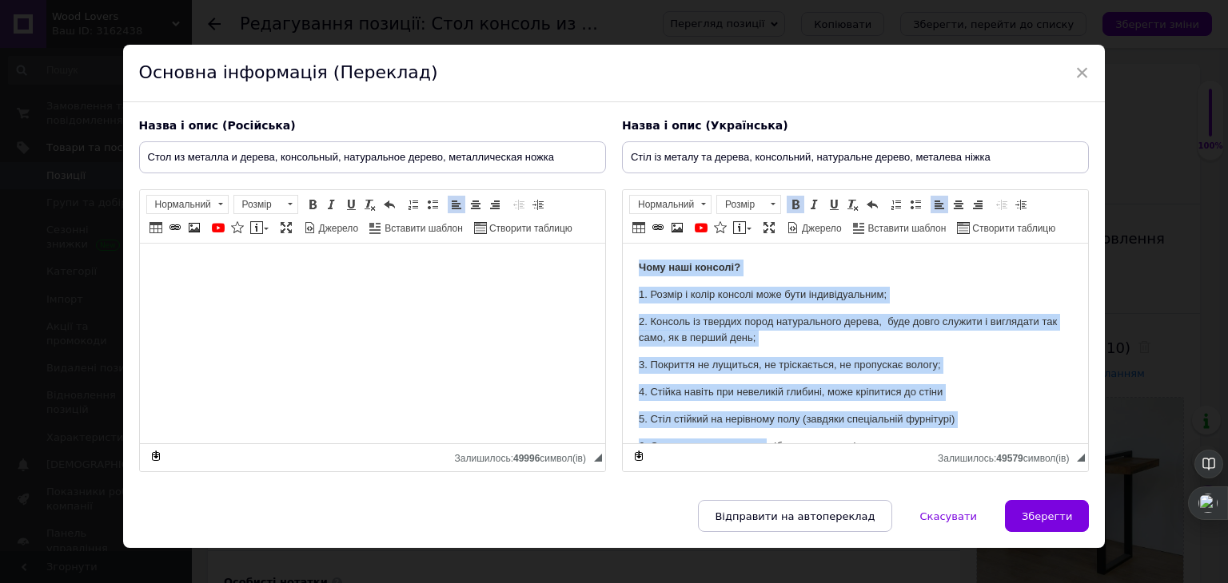
scroll to position [27, 0]
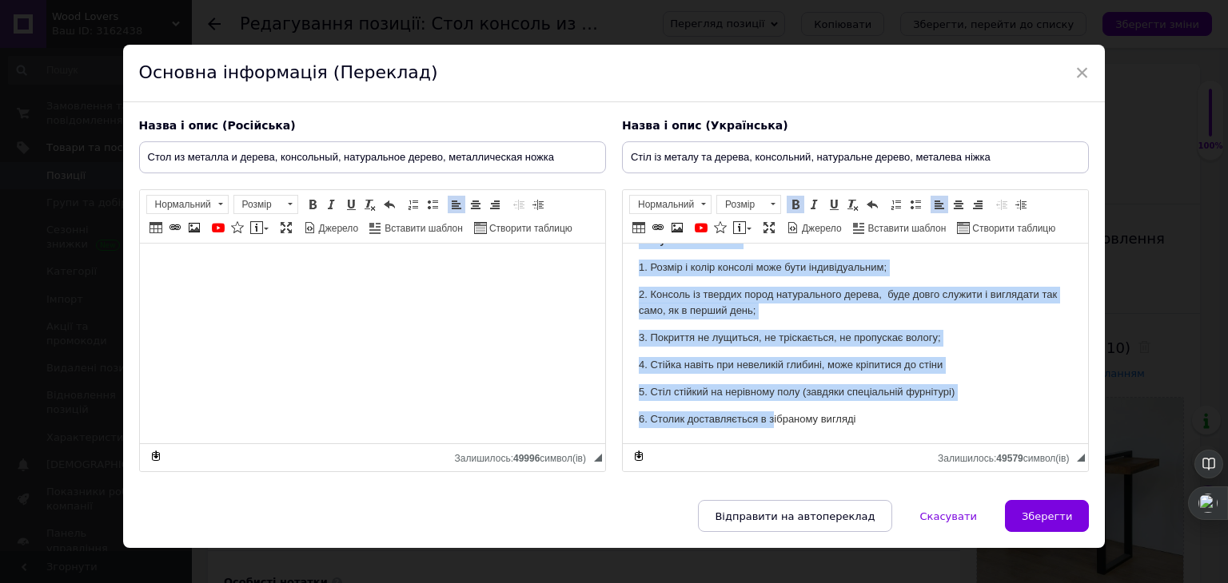
drag, startPoint x: 639, startPoint y: 270, endPoint x: 773, endPoint y: 519, distance: 282.8
click at [773, 444] on html "Чому наші консолі? 1. Розмір і колір консолі може бути індивідуальним; 2. Консо…" at bounding box center [854, 330] width 465 height 227
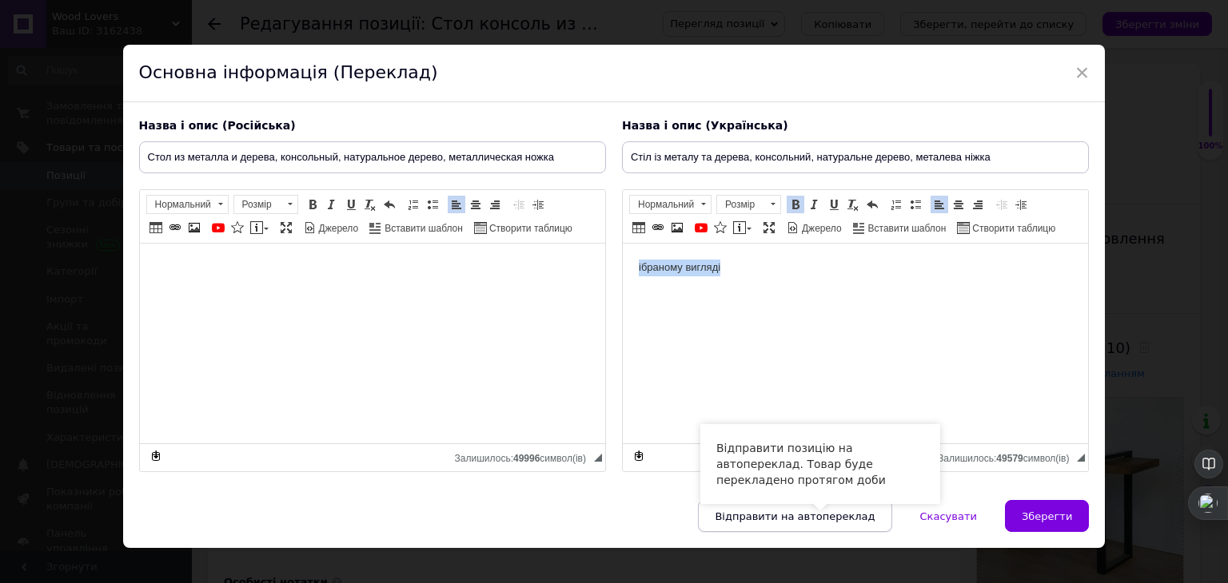
scroll to position [0, 0]
drag, startPoint x: 746, startPoint y: 281, endPoint x: 621, endPoint y: 270, distance: 125.2
click at [622, 270] on html "ібраному вигляді" at bounding box center [854, 268] width 465 height 49
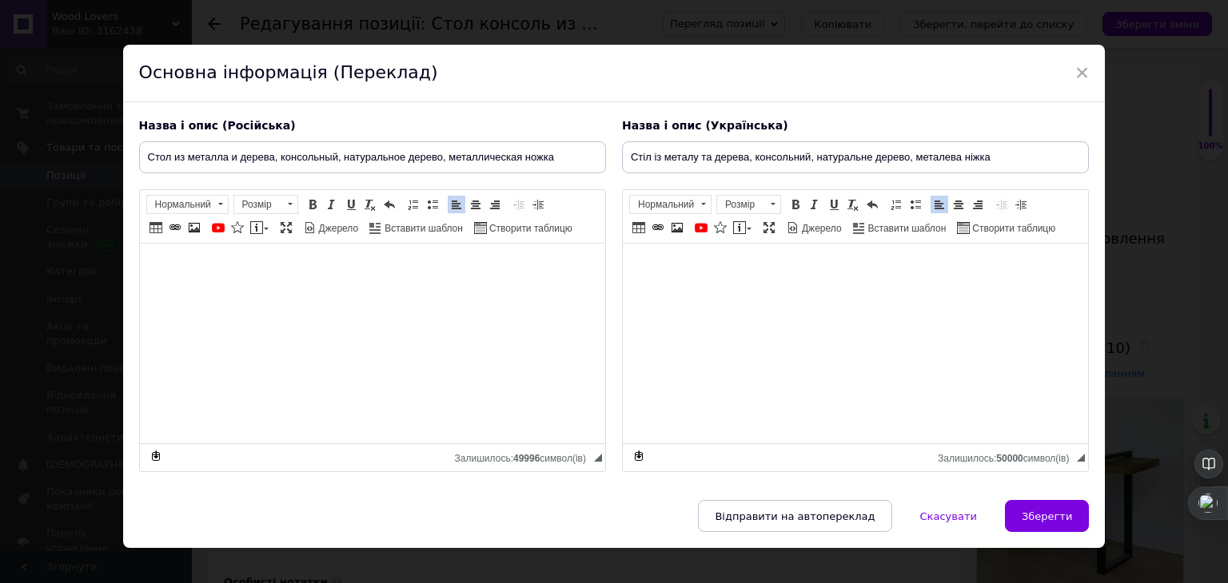
click at [294, 305] on html at bounding box center [371, 282] width 465 height 76
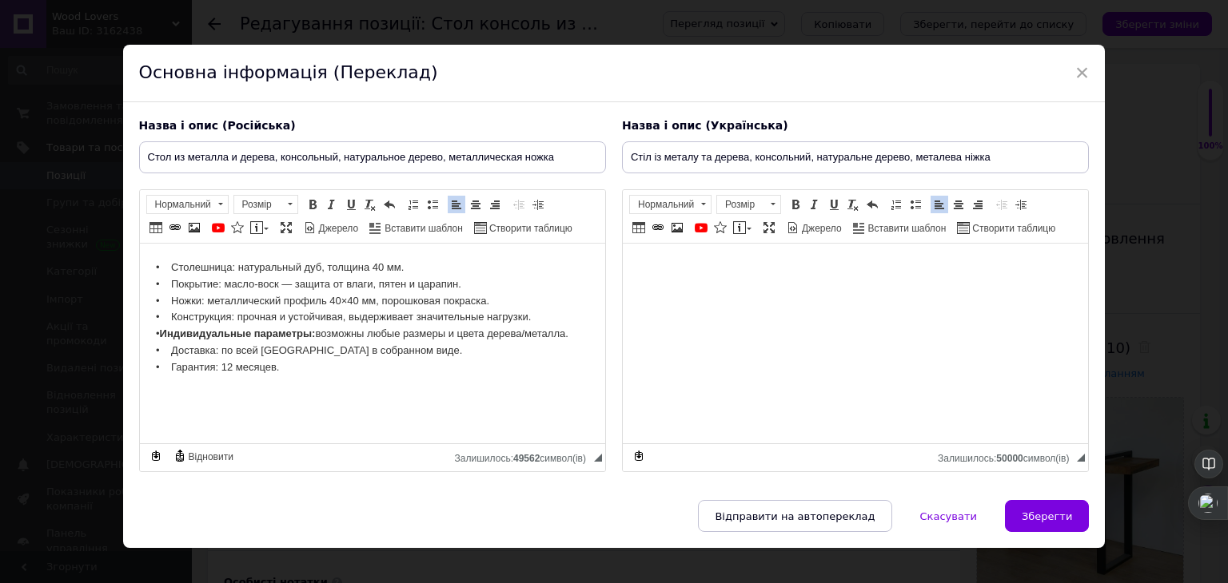
click at [335, 272] on p "• Столешница: натуральный дуб, толщина 40 мм. • Покрытие: масло-воск — защита о…" at bounding box center [371, 318] width 433 height 117
click at [208, 303] on p "• Столешница: натуральный ясень толщина 40 мм. • Покрытие: масло-воск — защита …" at bounding box center [371, 318] width 433 height 117
click at [377, 302] on p "• Столешница: натуральный ясень толщина 40 мм. • Покрытие: масло-воск — защита …" at bounding box center [371, 318] width 433 height 117
click at [364, 303] on p "• Столешница: натуральный ясень толщина 40 мм. • Покрытие: масло-воск — защита …" at bounding box center [371, 318] width 433 height 117
click at [746, 292] on html at bounding box center [854, 268] width 465 height 49
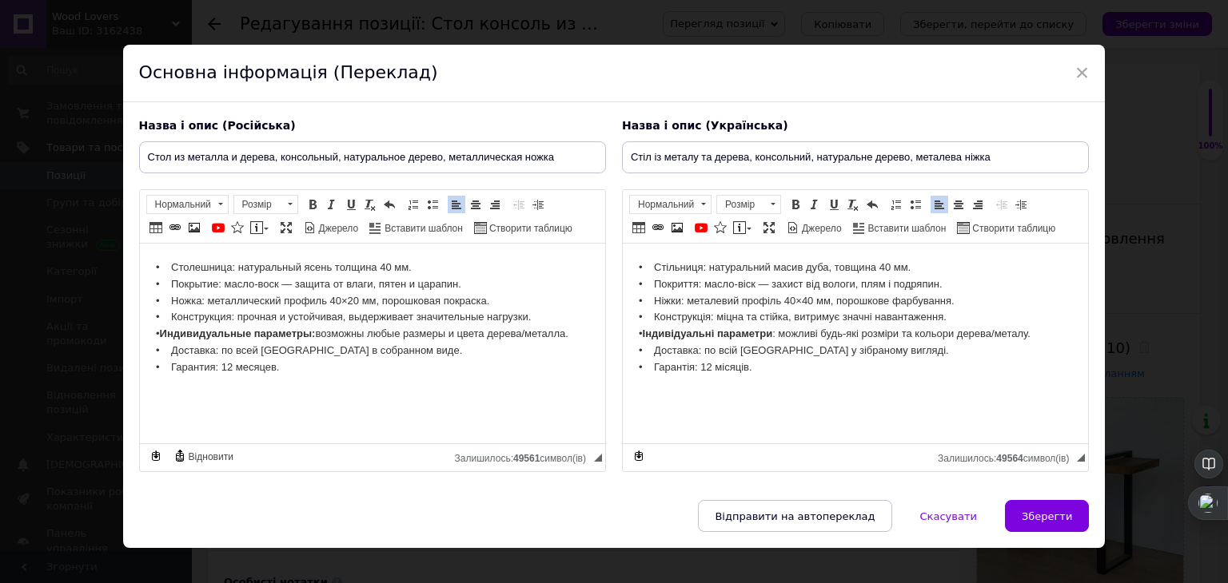
click at [837, 273] on p "• Стільниця: натуральний масив дуба, товщина 40 мм. • Покриття: масло-віск — за…" at bounding box center [854, 318] width 433 height 117
click at [818, 303] on p "• Стільниця: натуральний масив ясена, товщина 40 мм. • Покриття: масло-віск — з…" at bounding box center [854, 318] width 433 height 117
click at [689, 302] on p "• Стільниця: натуральний масив ясена, товщина 40 мм. • Покриття: масло-віск — з…" at bounding box center [854, 318] width 433 height 117
click at [1053, 511] on span "Зберегти" at bounding box center [1046, 517] width 50 height 12
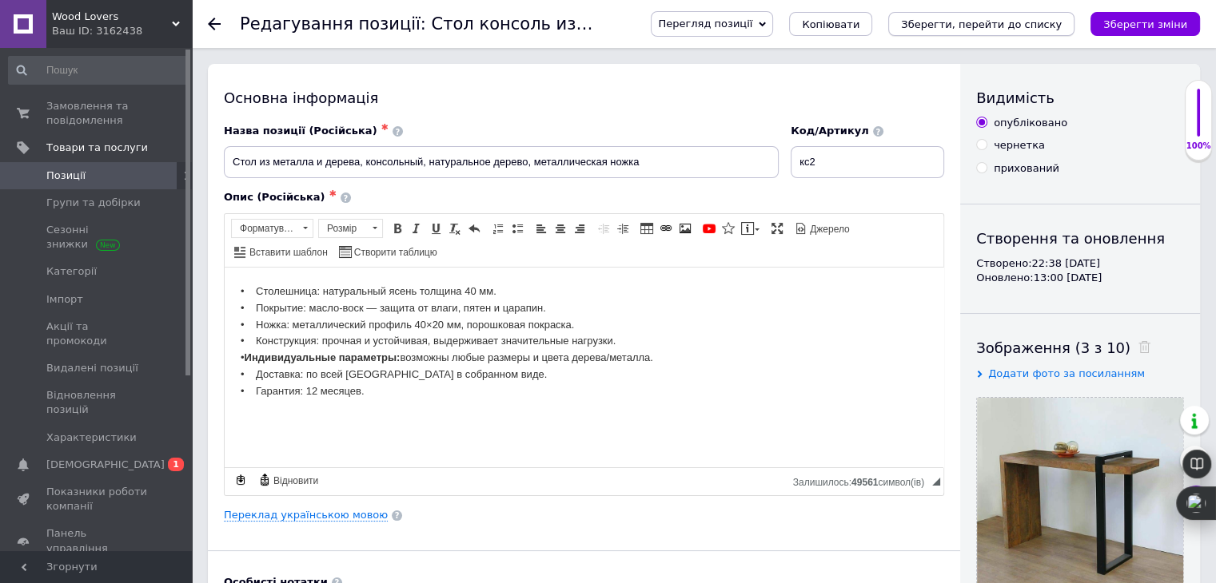
click at [1026, 27] on icon "Зберегти, перейти до списку" at bounding box center [981, 24] width 161 height 12
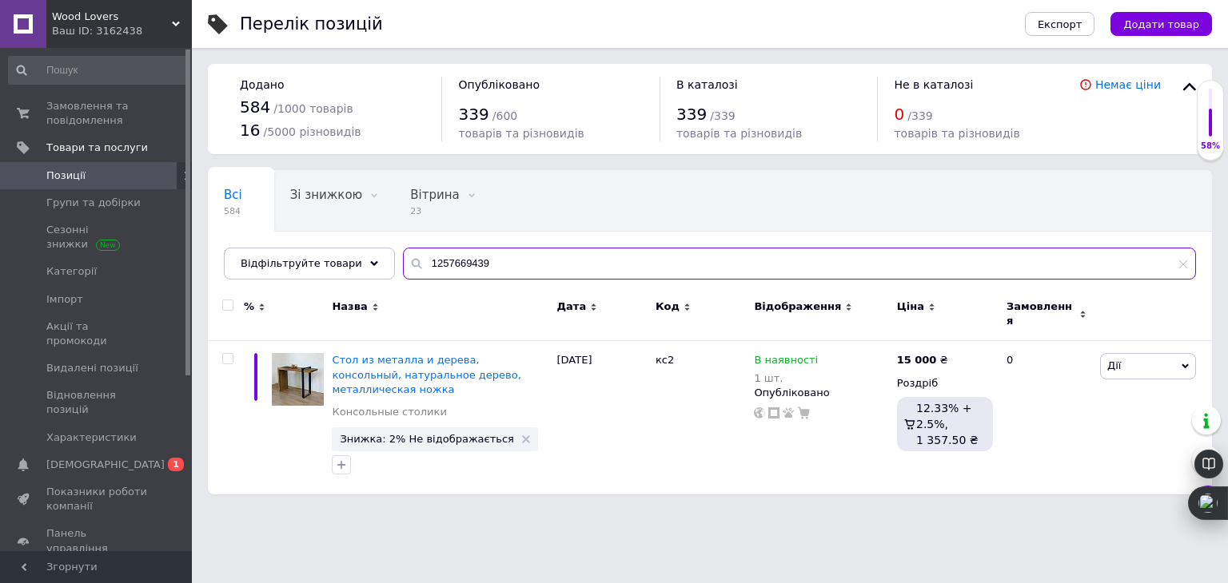
click at [510, 259] on input "1257669439" at bounding box center [799, 264] width 793 height 32
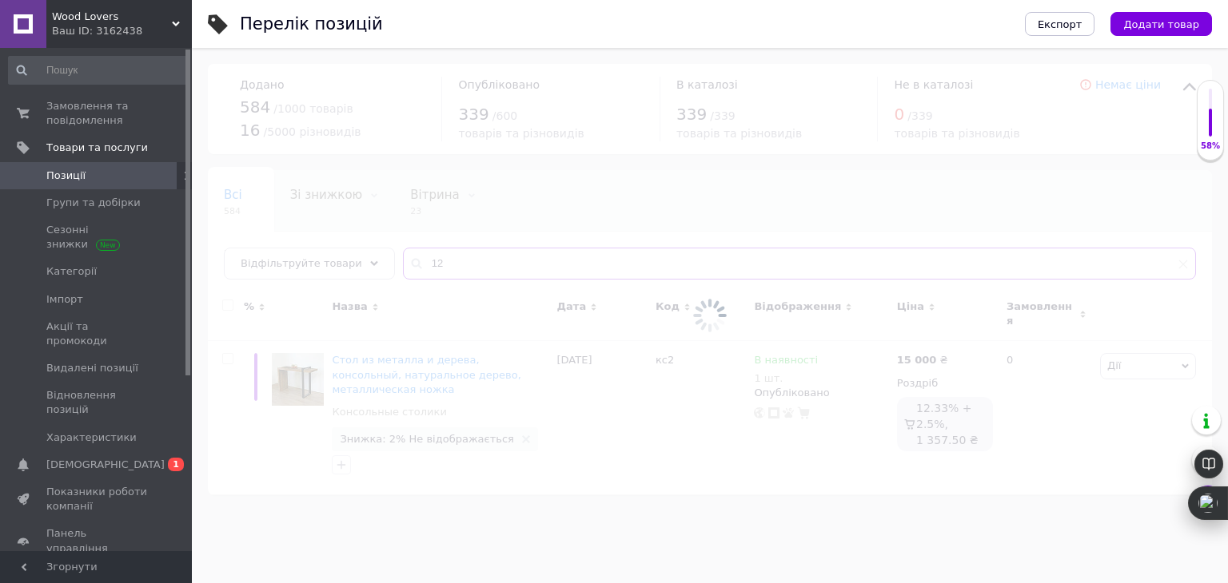
type input "1"
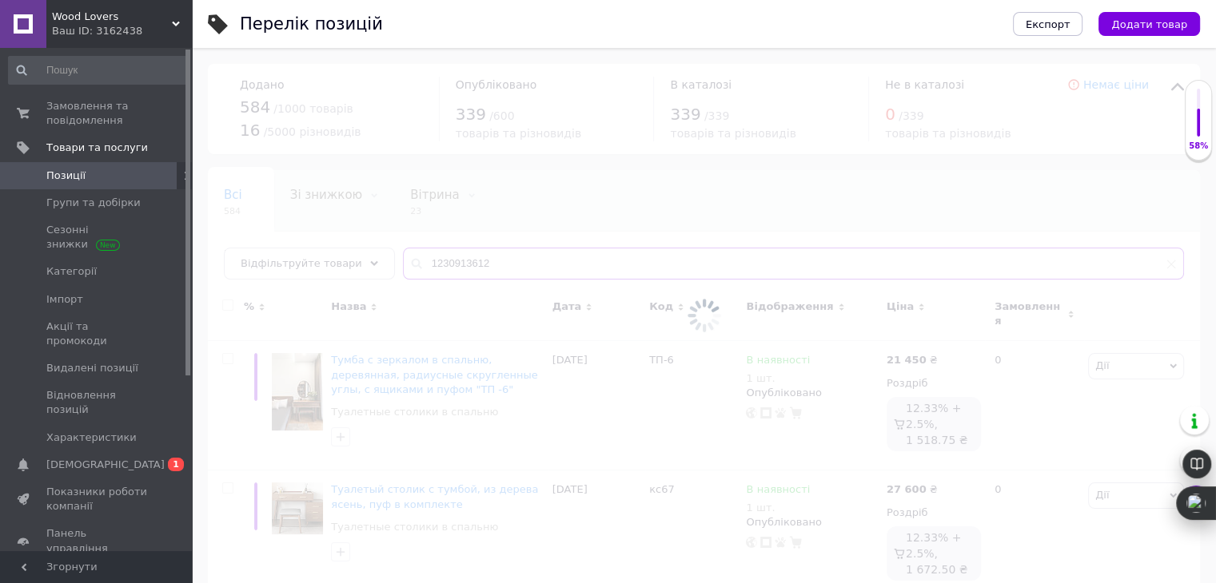
type input "1230913612"
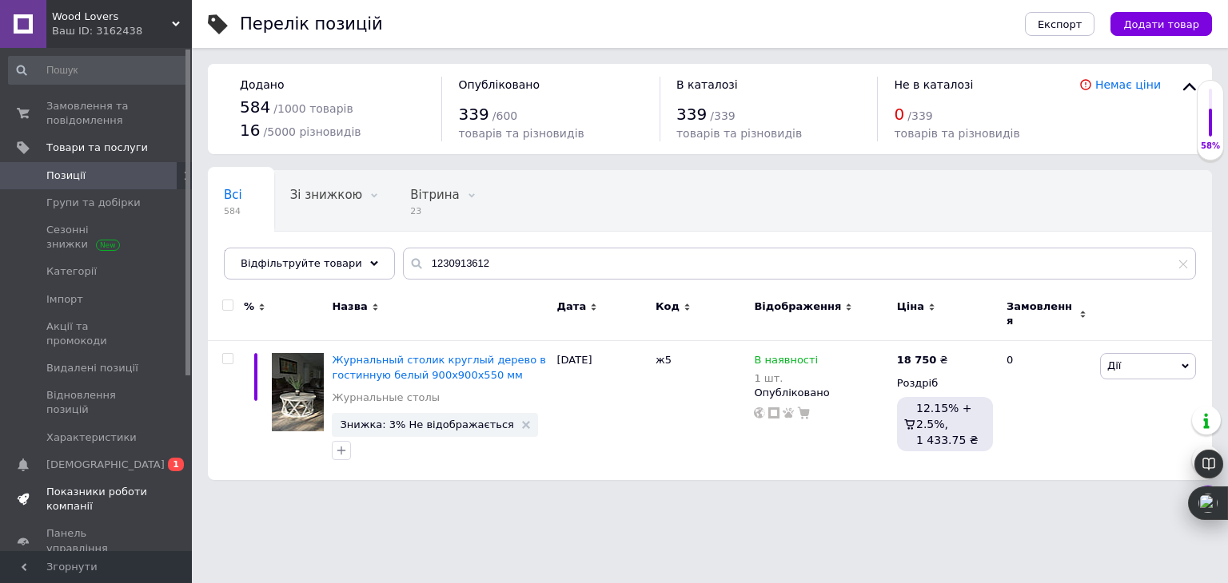
click at [119, 485] on span "Показники роботи компанії" at bounding box center [96, 499] width 101 height 29
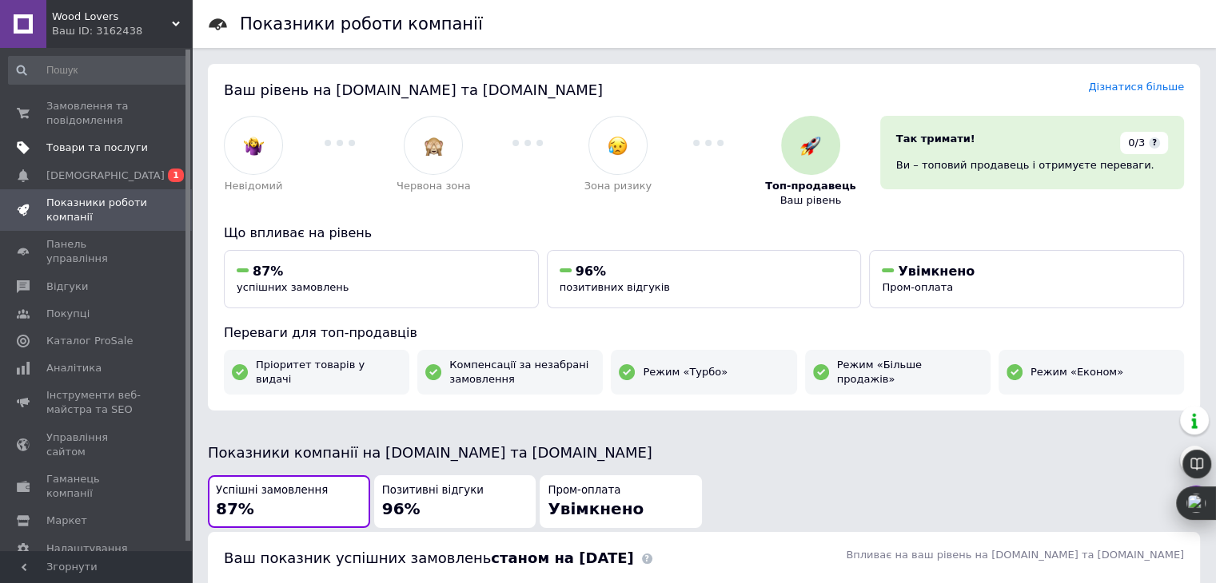
click at [94, 150] on span "Товари та послуги" at bounding box center [96, 148] width 101 height 14
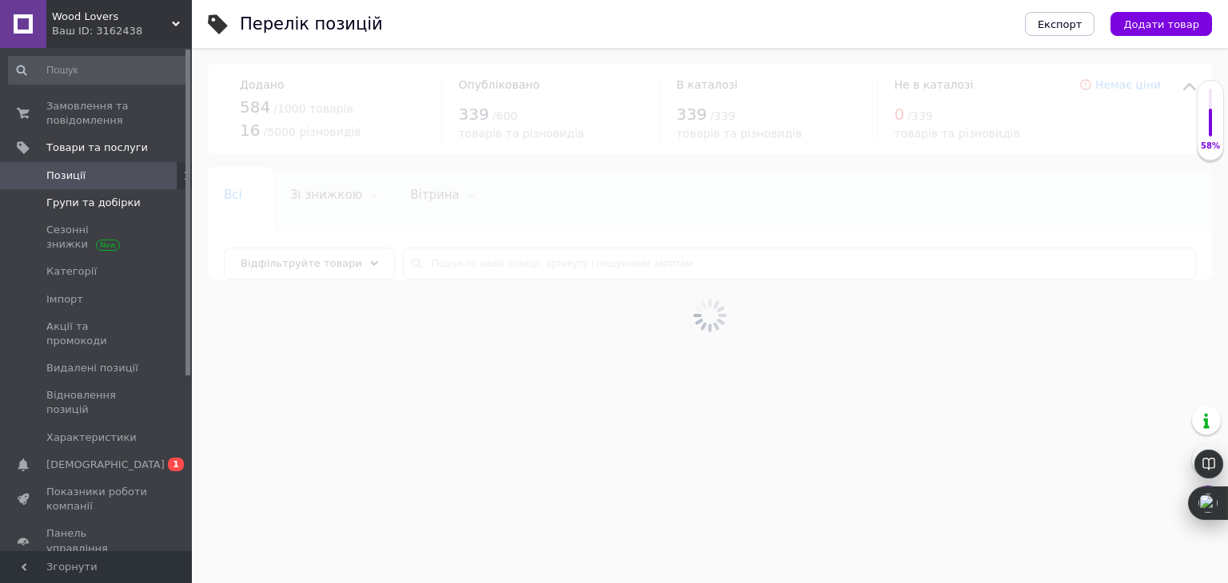
click at [108, 201] on span "Групи та добірки" at bounding box center [93, 203] width 94 height 14
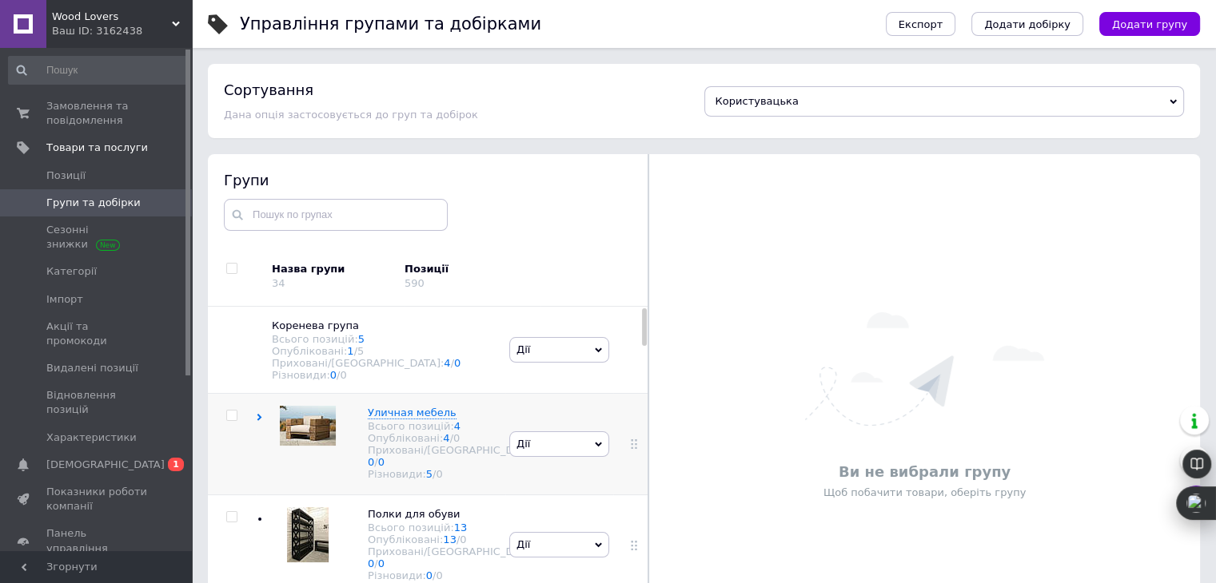
click at [585, 484] on div "[PERSON_NAME] групу Редагувати групу Додати підгрупу Додати товар Видалити групу" at bounding box center [559, 444] width 108 height 101
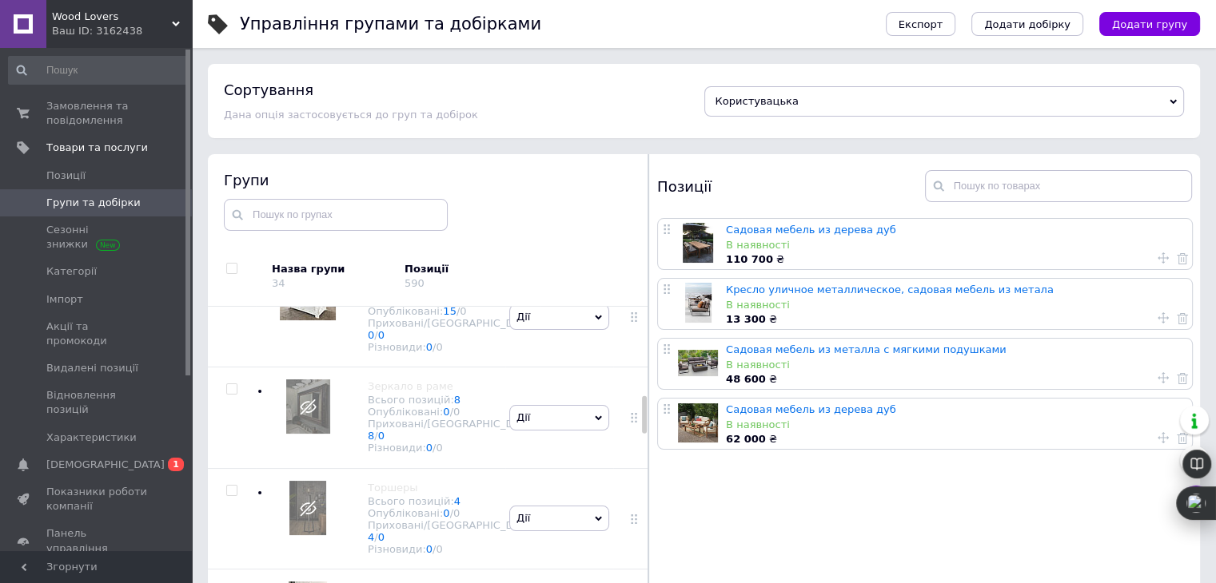
scroll to position [831, 0]
click at [402, 308] on div "Всього позицій: 15" at bounding box center [454, 302] width 172 height 12
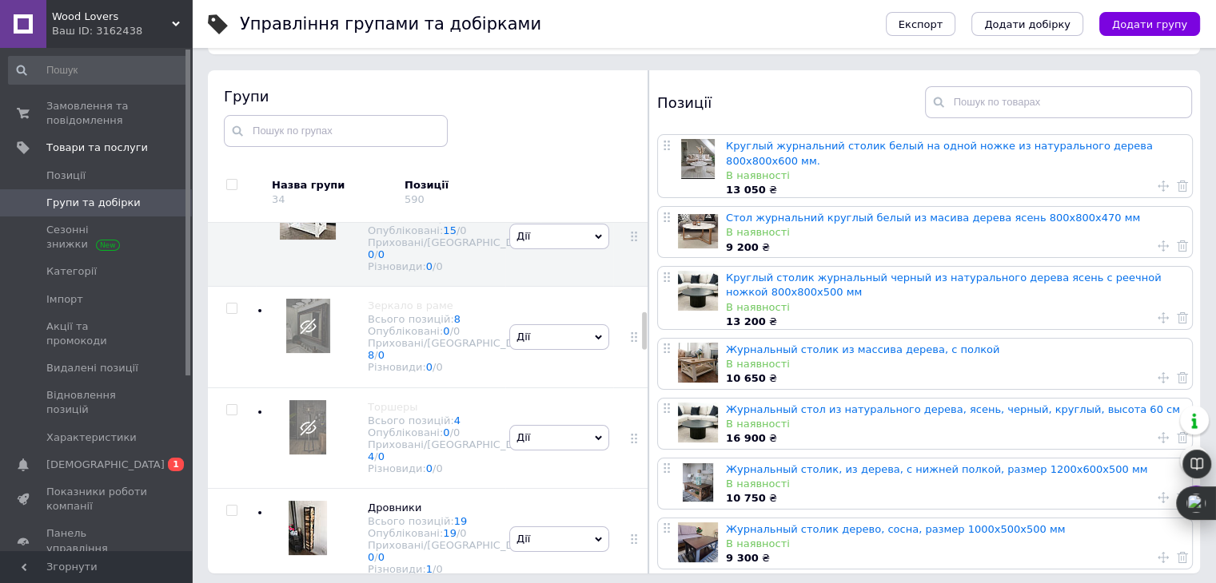
scroll to position [90, 0]
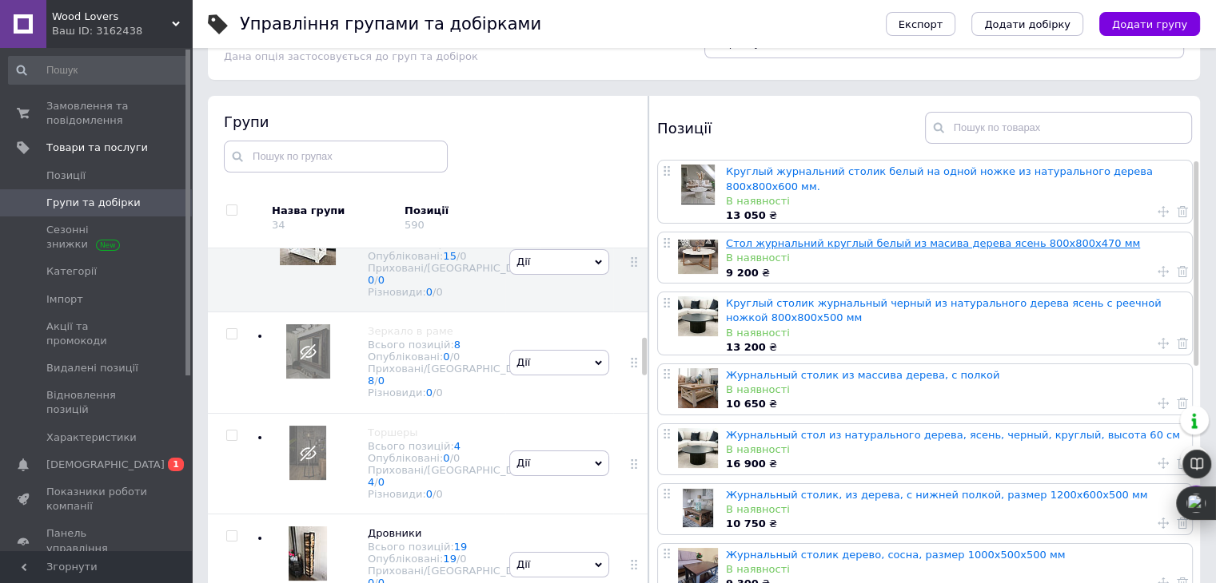
click at [802, 237] on link "Стол журнальний круглый белый из масива дерева ясень 800х800х470 мм" at bounding box center [933, 243] width 414 height 12
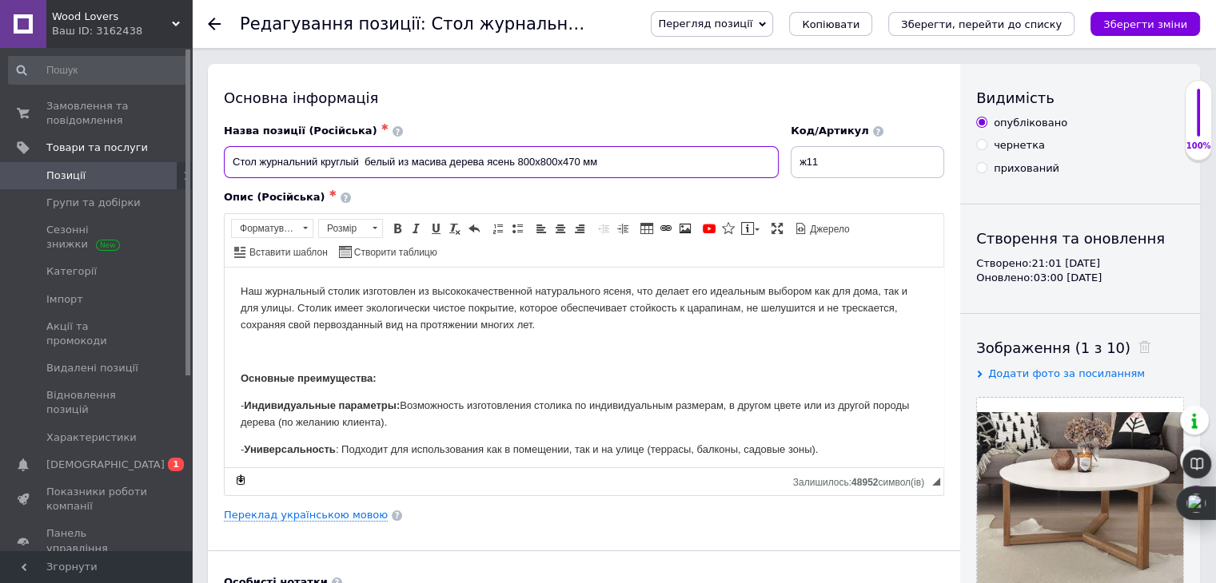
drag, startPoint x: 617, startPoint y: 163, endPoint x: 47, endPoint y: 181, distance: 570.1
paste input "аленький журнальный столик, круглый, белый, из дерева, размер 900х900х55"
click at [567, 164] on input "Маленький журнальный столик, круглый, белый, из дерева, размер 900х900х550 мм" at bounding box center [501, 162] width 555 height 32
click at [611, 164] on input "Маленький журнальный столик, круглый, белый, из дерева, размер 500х500х550 мм" at bounding box center [501, 162] width 555 height 32
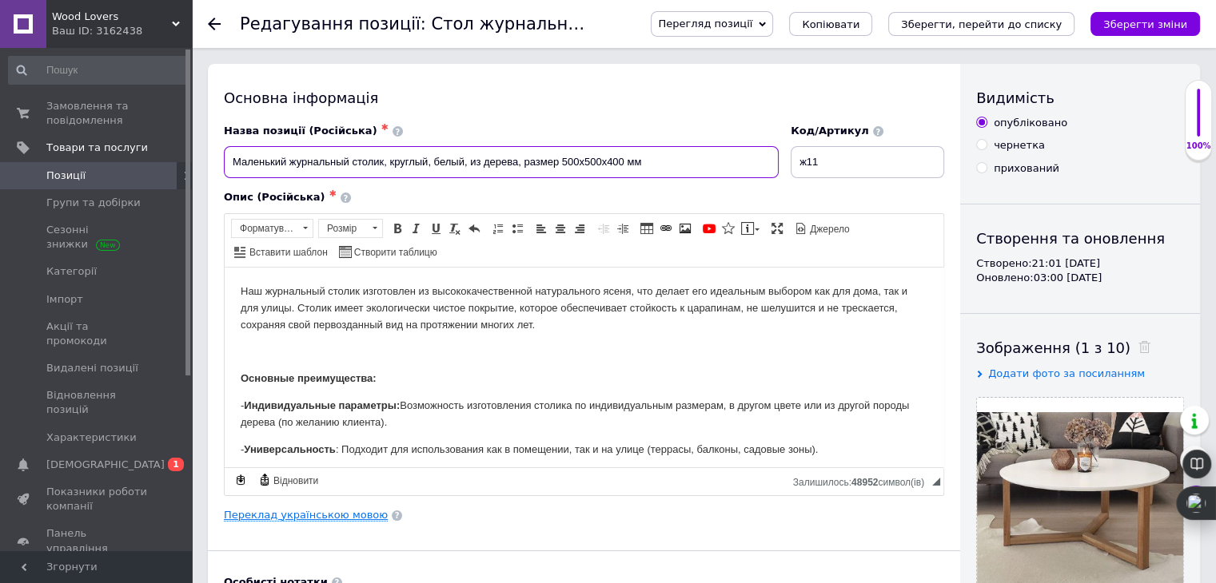
type input "Маленький журнальный столик, круглый, белый, из дерева, размер 500х500х400 мм"
click at [323, 509] on link "Переклад українською мовою" at bounding box center [306, 515] width 164 height 13
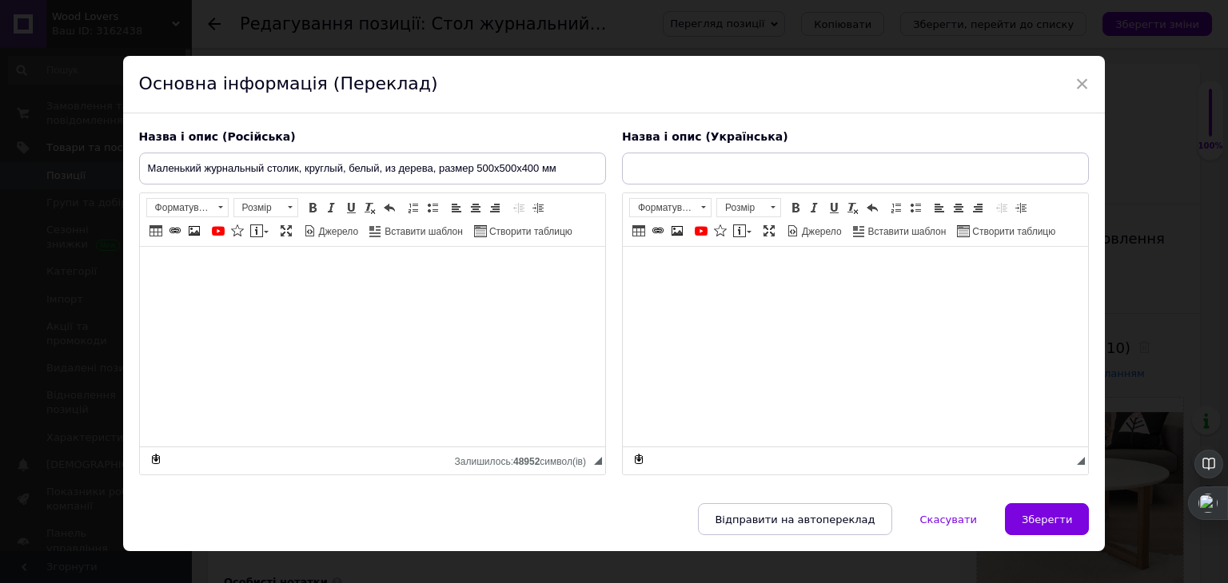
type input "Стіл журнальний круглий білий із масиву дерева ясен 800х800х470 мм"
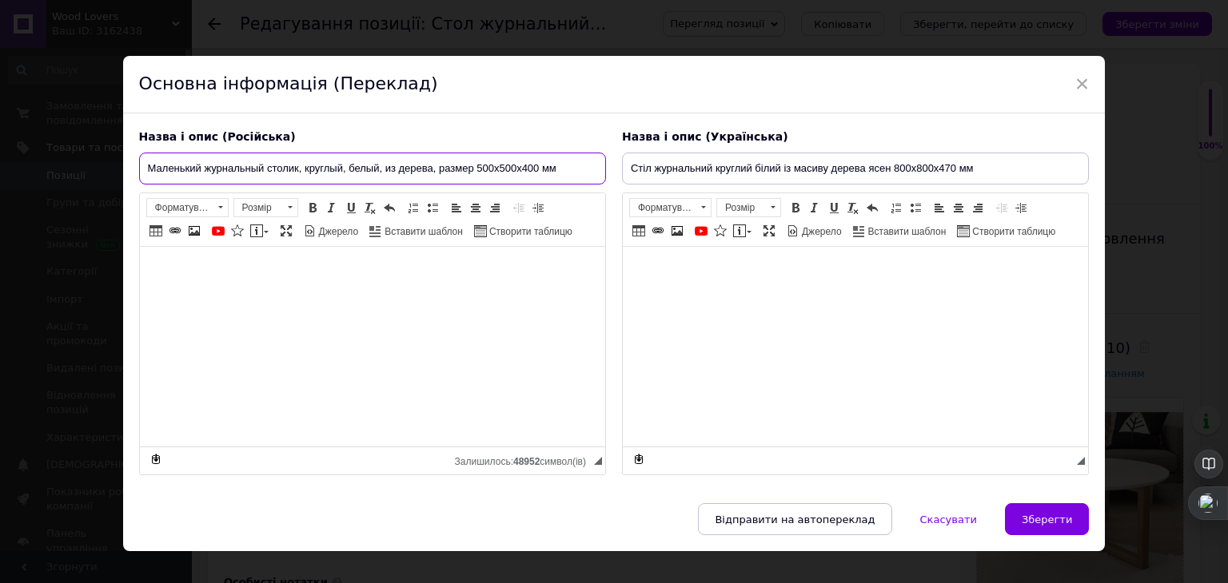
drag, startPoint x: 569, startPoint y: 177, endPoint x: 437, endPoint y: 170, distance: 132.0
click at [437, 170] on input "Маленький журнальный столик, круглый, белый, из дерева, размер 500х500х400 мм" at bounding box center [372, 169] width 467 height 32
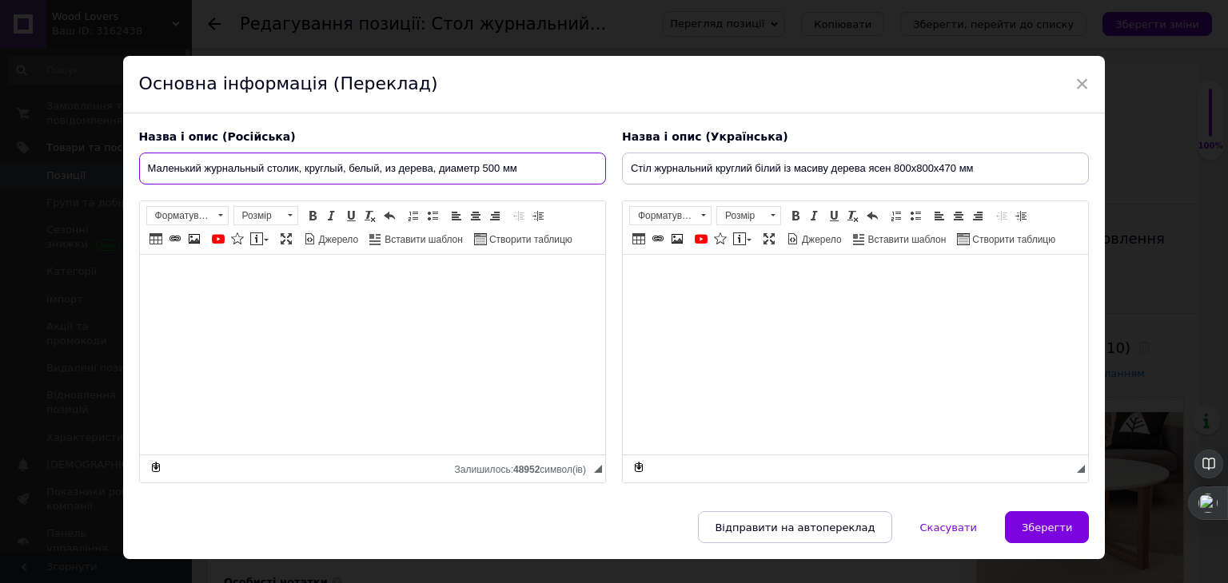
type input "Маленький журнальный столик, круглый, белый, из дерева, диаметр 500 мм"
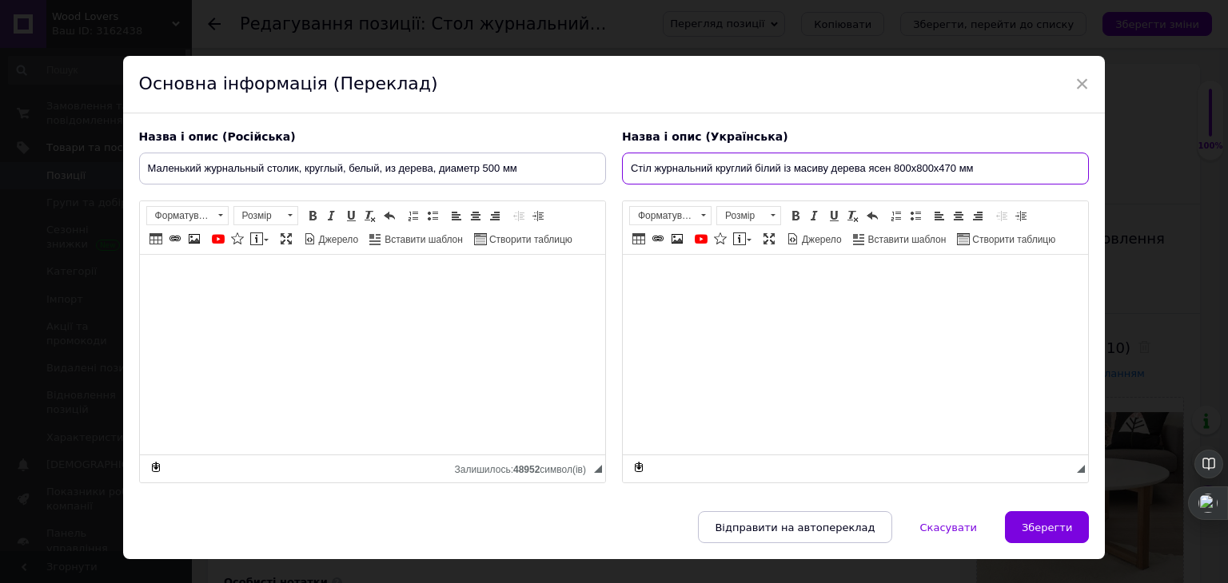
drag, startPoint x: 1000, startPoint y: 157, endPoint x: 583, endPoint y: 163, distance: 416.4
click at [583, 163] on div "Назва і опис (Російська) Маленький журнальный столик, круглый, белый, из дерева…" at bounding box center [614, 306] width 966 height 371
type input "Маленький журнальний столик, круглий, білий, із дерева, діаметр 500 мм"
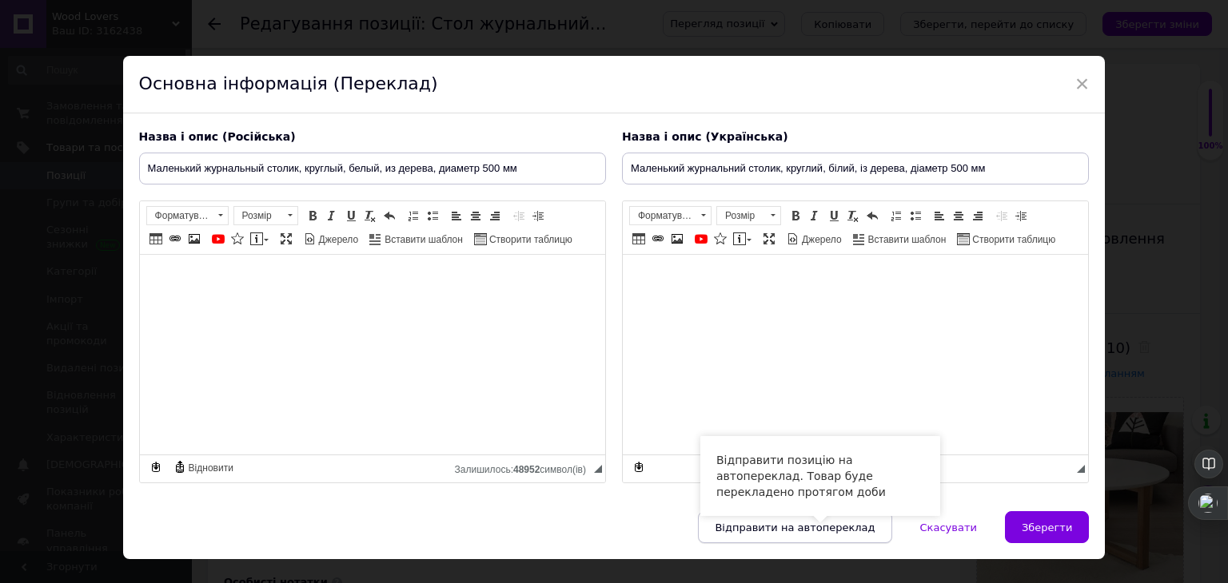
click at [834, 522] on span "Відправити на автопереклад" at bounding box center [794, 528] width 160 height 12
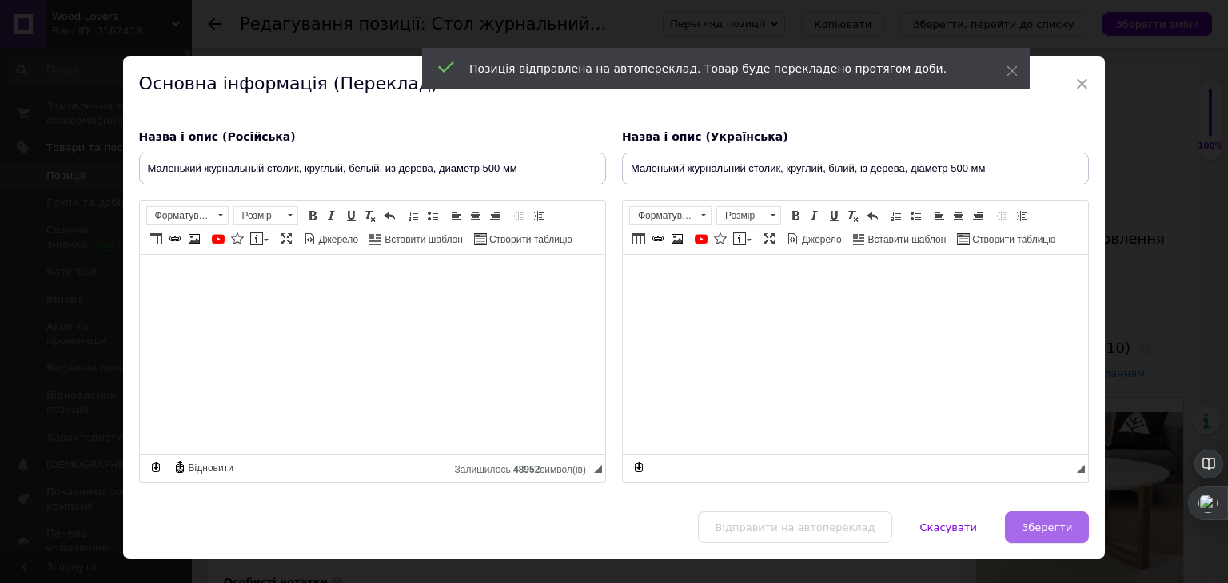
click at [1045, 525] on span "Зберегти" at bounding box center [1046, 528] width 50 height 12
type input "Маленький журнальный столик, круглый, белый, из дерева, диаметр 500 мм"
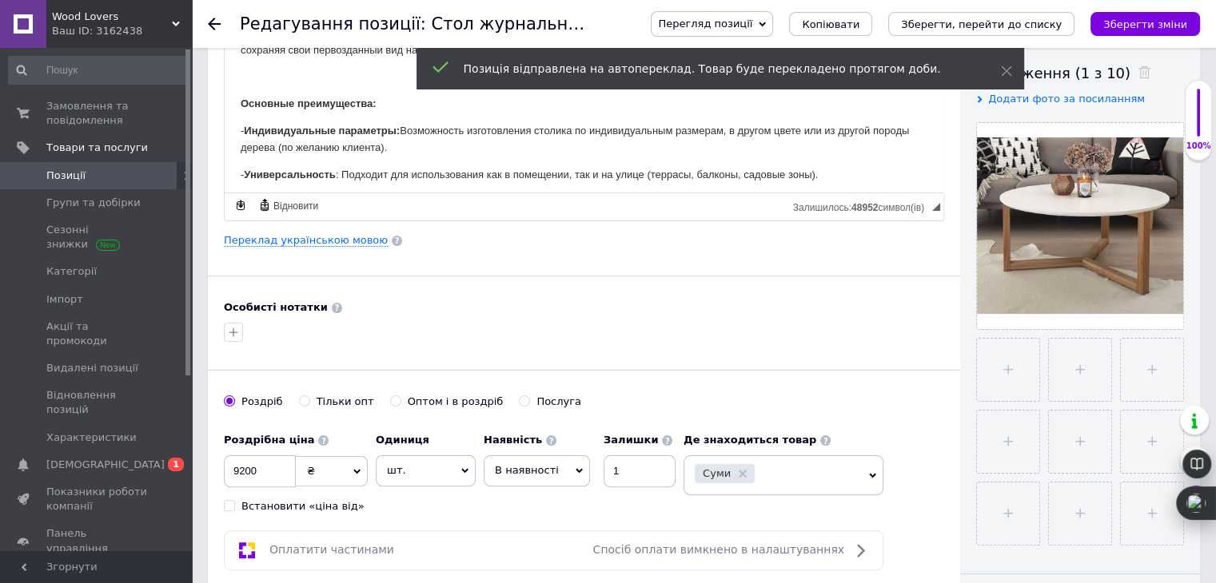
scroll to position [246, 0]
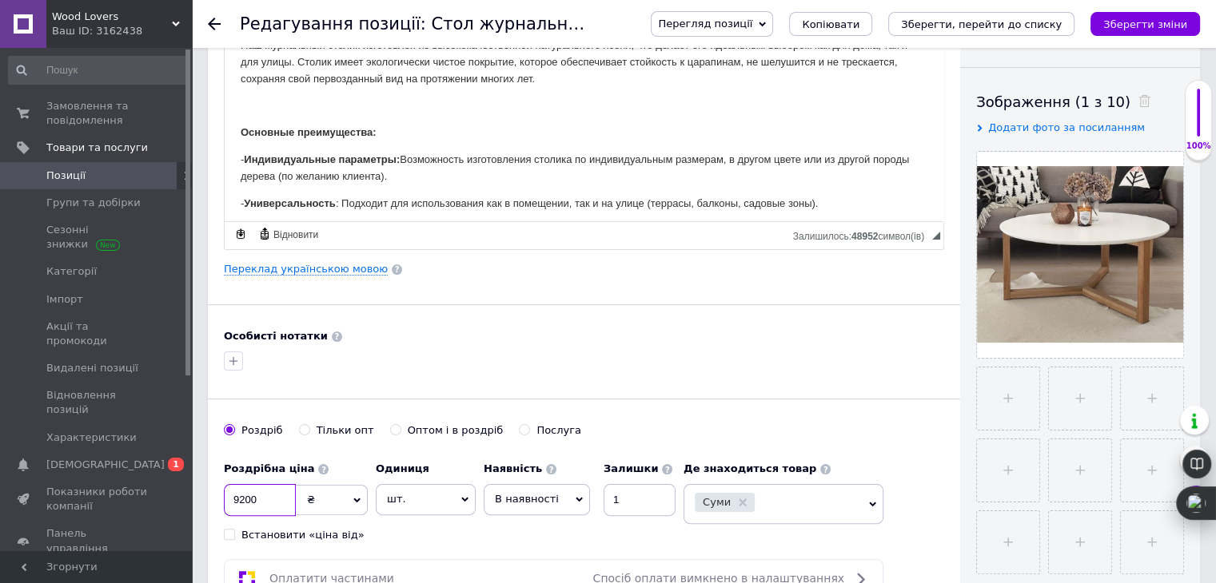
click at [256, 498] on input "9200" at bounding box center [260, 500] width 72 height 32
type input "9"
type input "4"
type input "5300"
click at [969, 29] on icon "Зберегти, перейти до списку" at bounding box center [981, 24] width 161 height 12
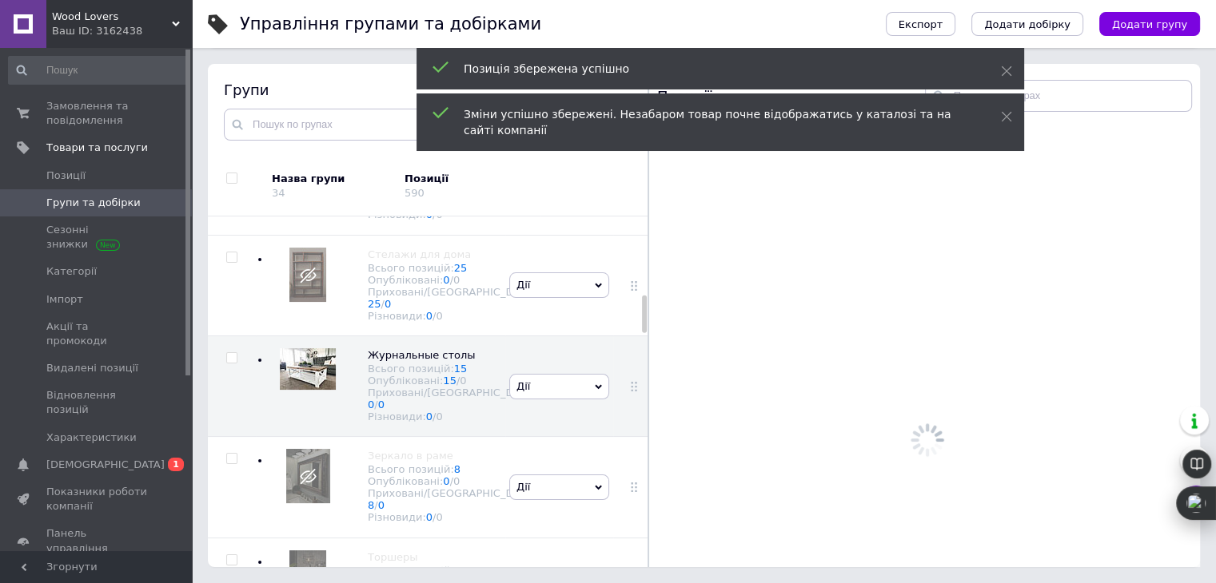
scroll to position [773, 0]
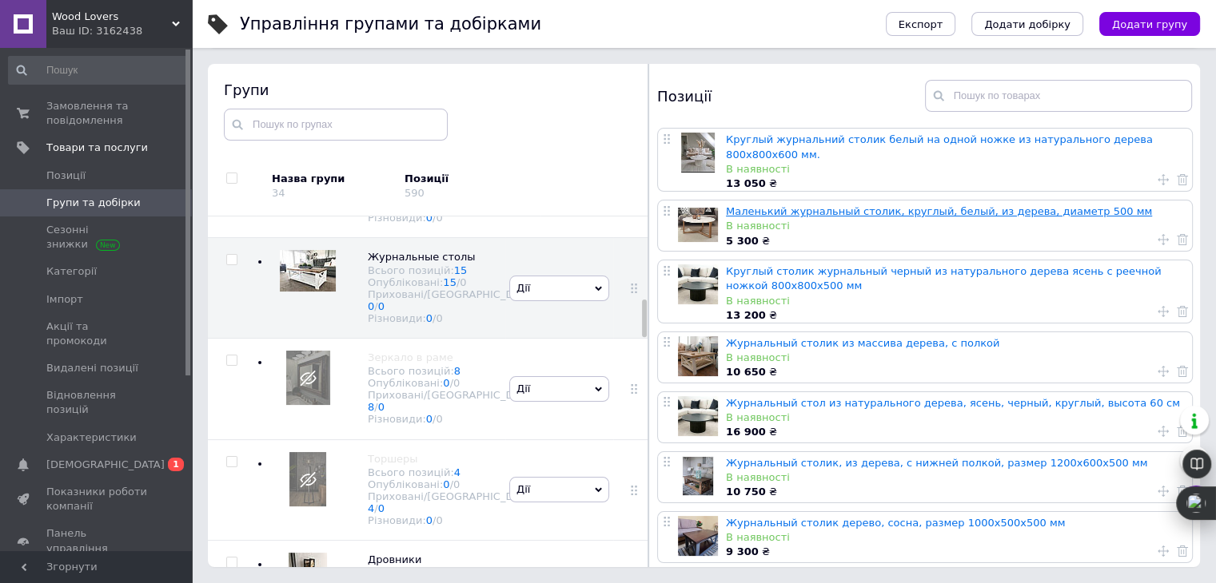
click at [899, 205] on link "Маленький журнальный столик, круглый, белый, из дерева, диаметр 500 мм" at bounding box center [939, 211] width 426 height 12
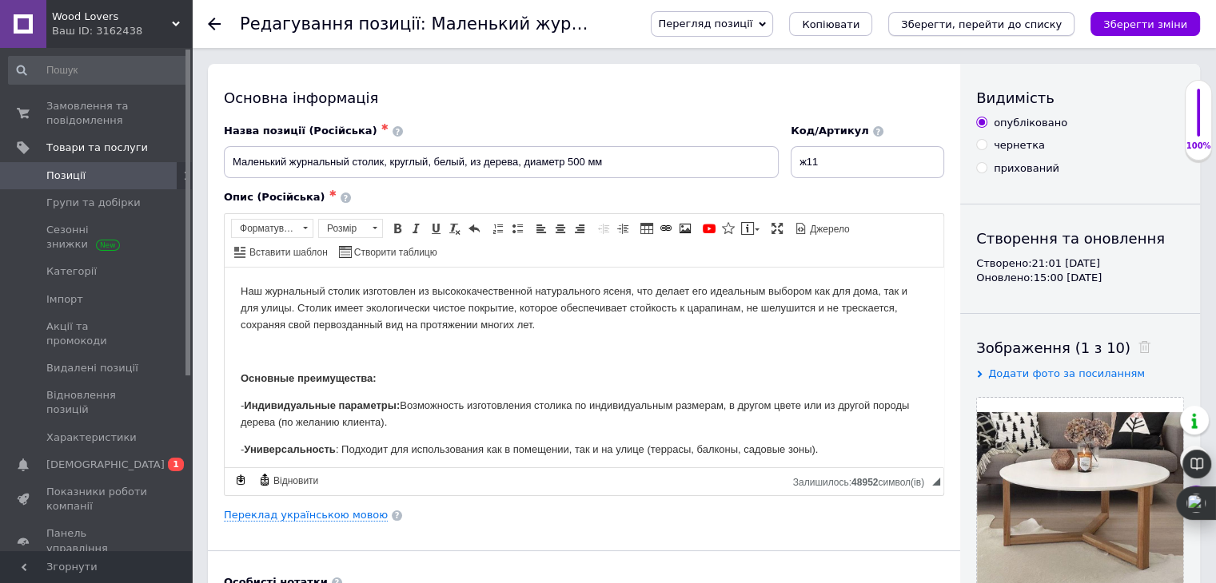
click at [993, 18] on icon "Зберегти, перейти до списку" at bounding box center [981, 24] width 161 height 12
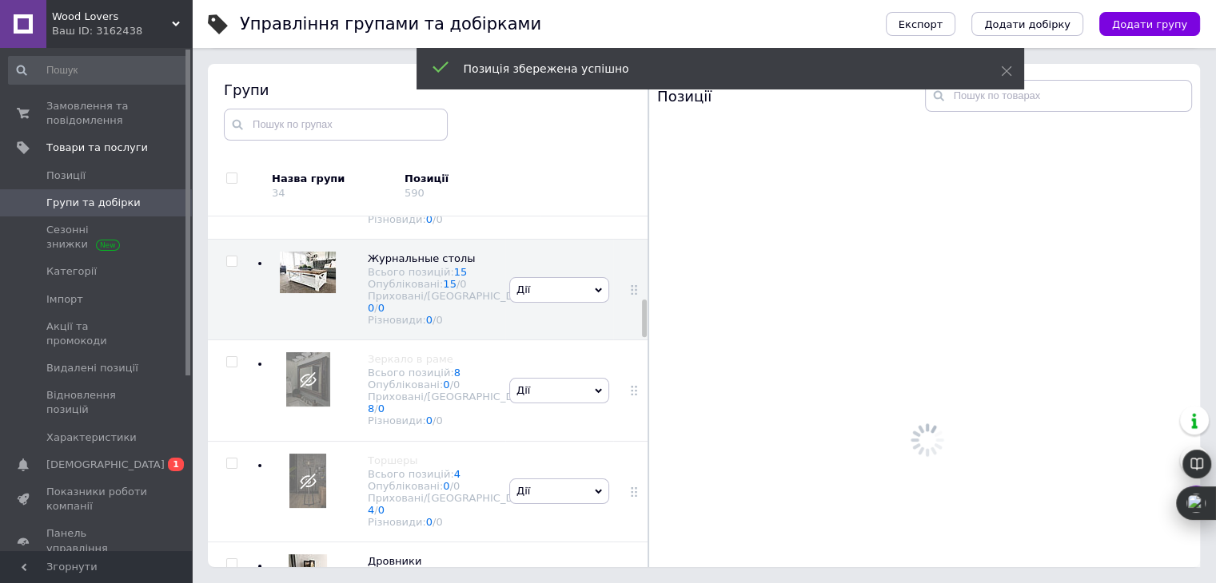
scroll to position [773, 0]
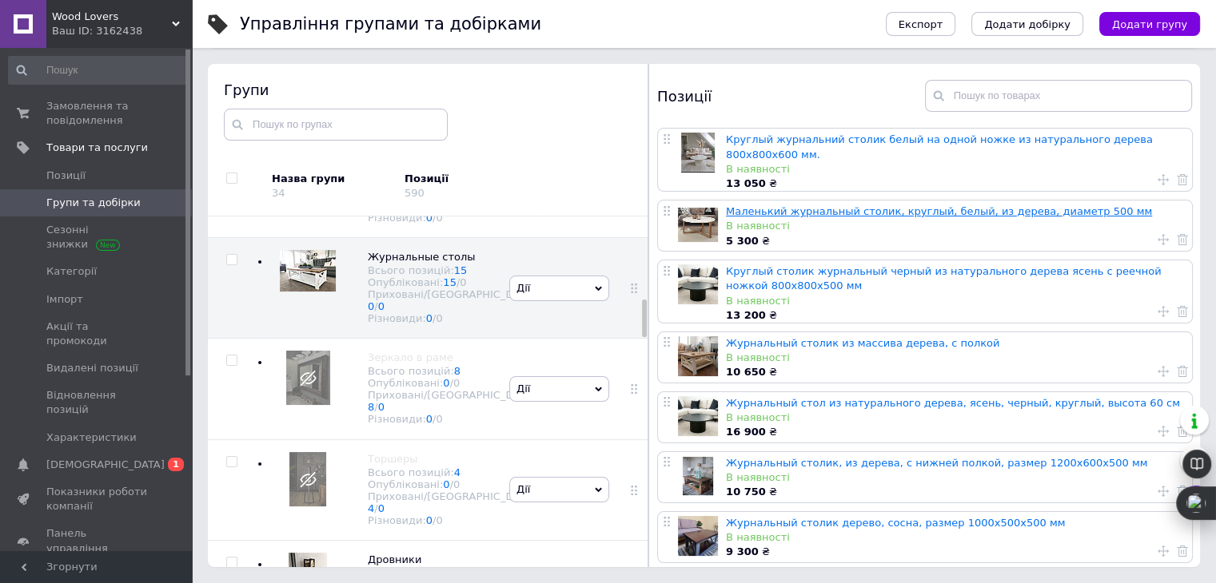
click at [897, 205] on link "Маленький журнальный столик, круглый, белый, из дерева, диаметр 500 мм" at bounding box center [939, 211] width 426 height 12
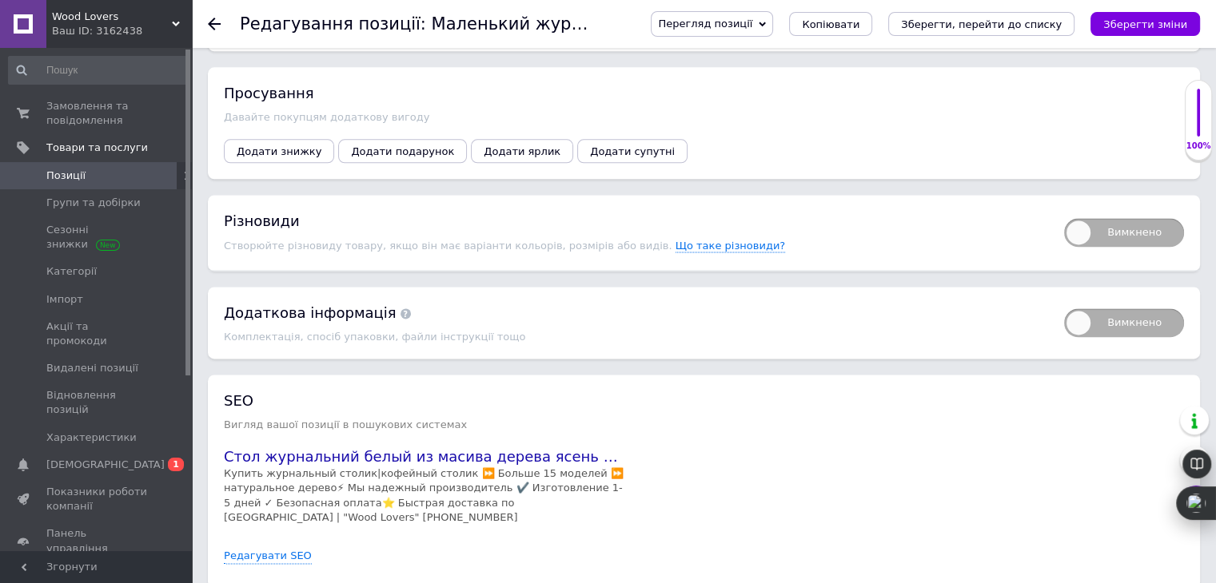
scroll to position [2143, 0]
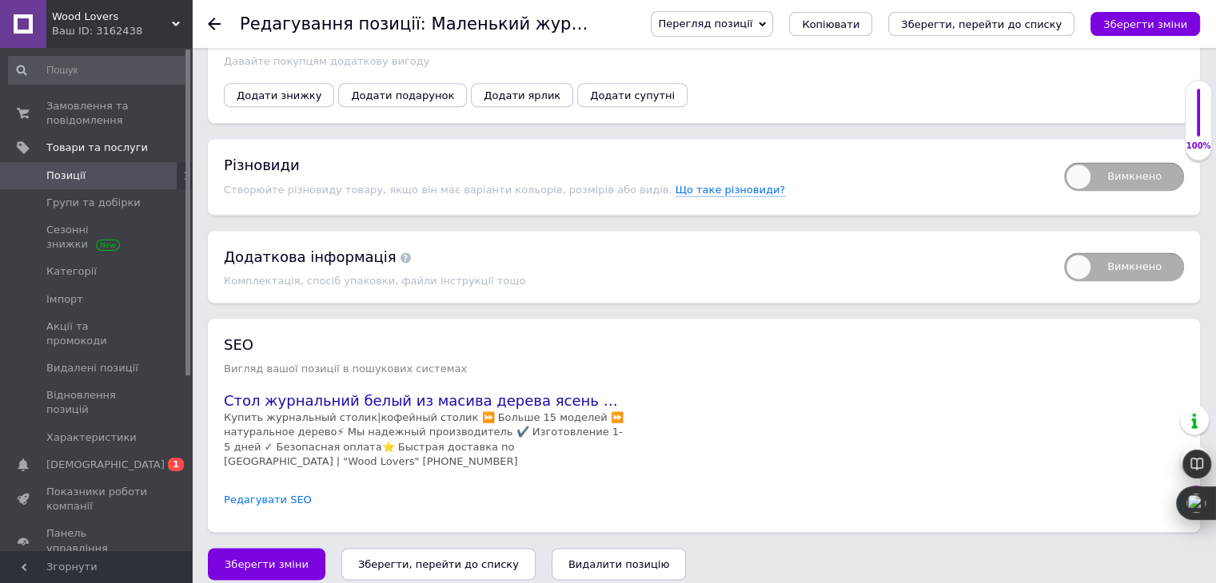
click at [275, 493] on link "Редагувати SEO" at bounding box center [268, 500] width 88 height 15
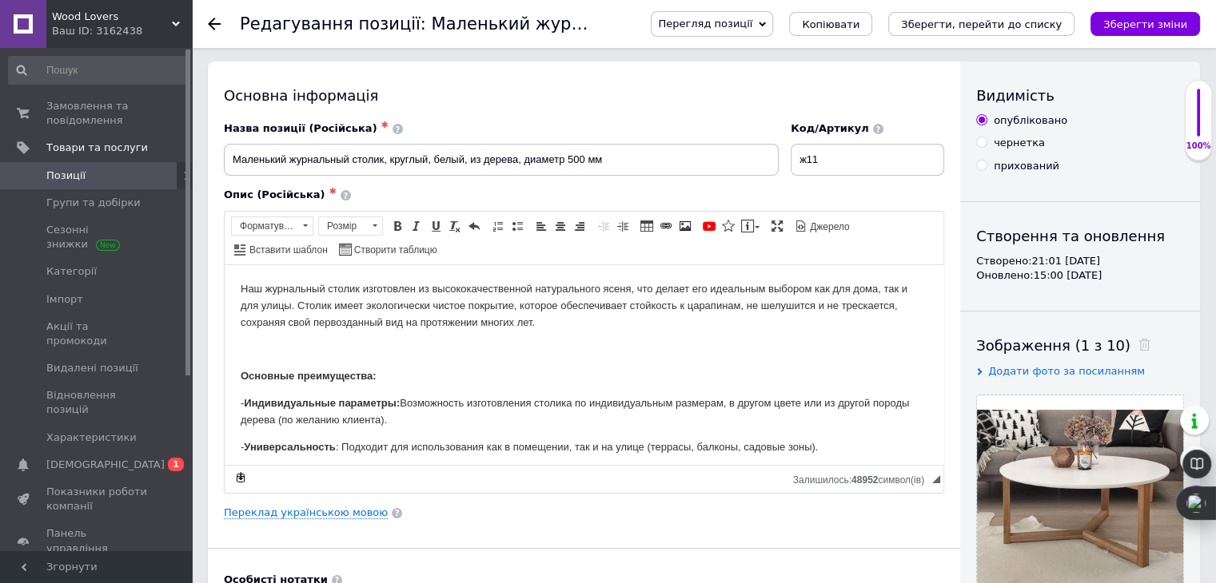
scroll to position [0, 0]
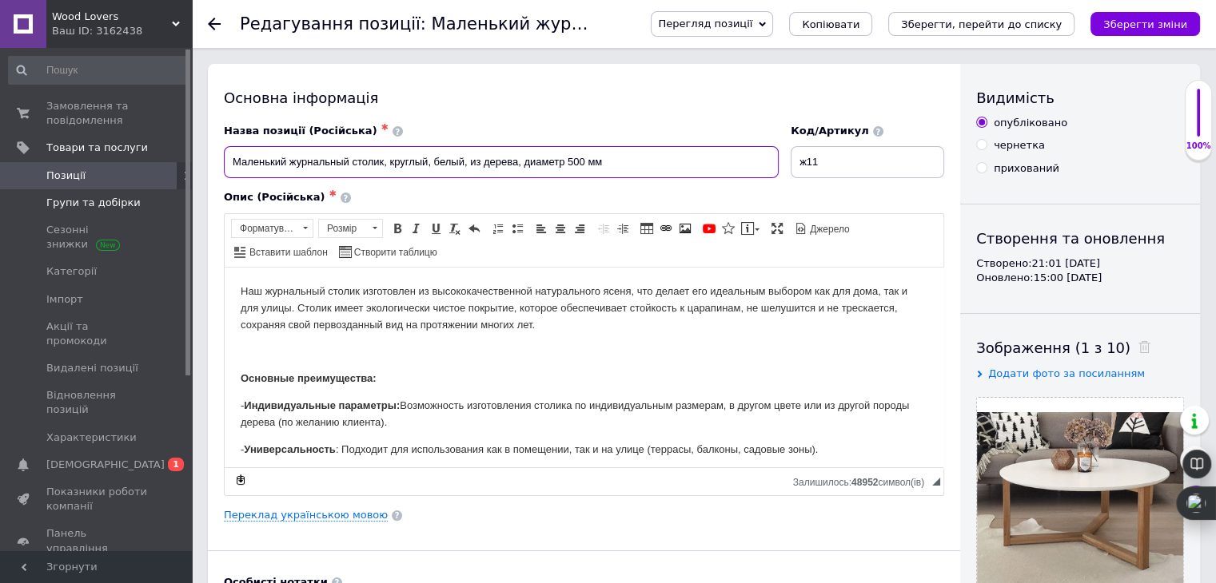
drag, startPoint x: 660, startPoint y: 158, endPoint x: 115, endPoint y: 202, distance: 546.8
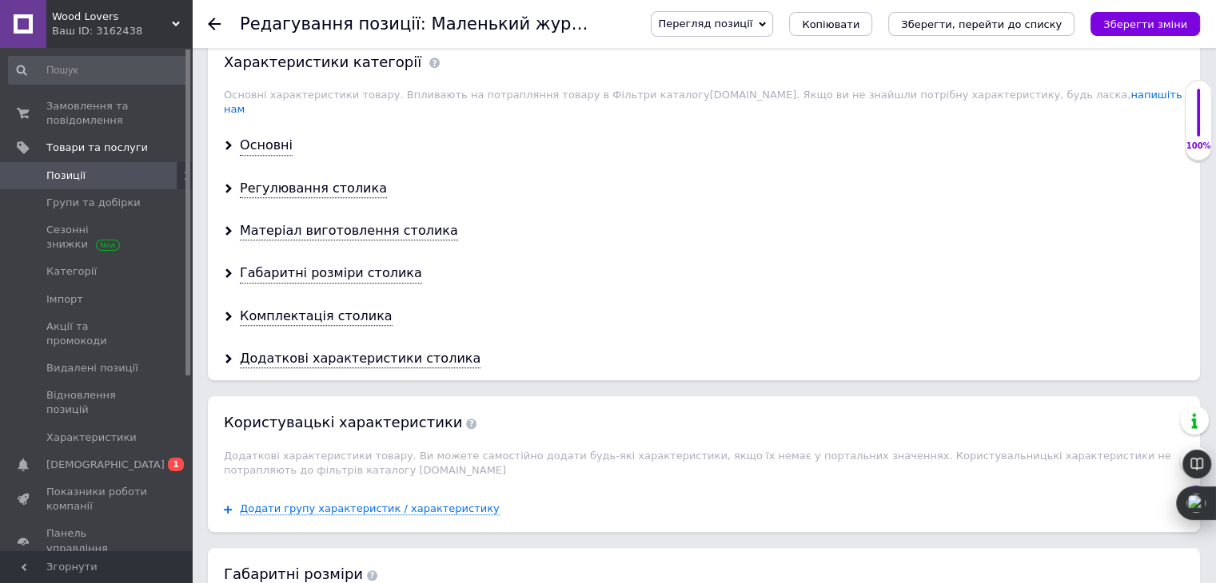
scroll to position [1414, 0]
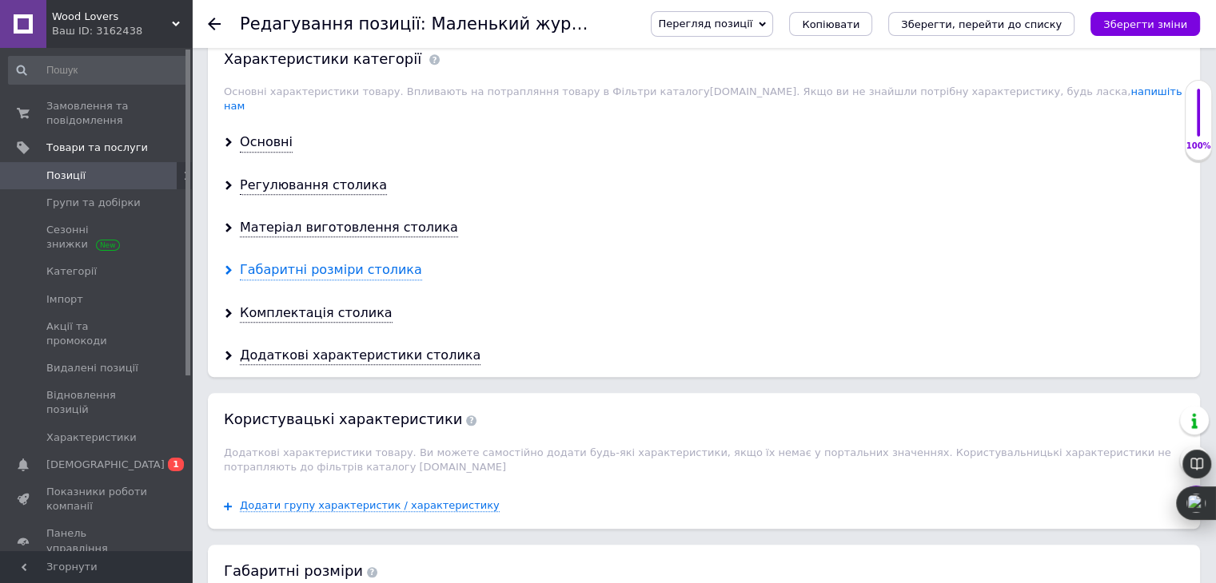
click at [348, 261] on div "Габаритні розміри столика" at bounding box center [331, 270] width 182 height 18
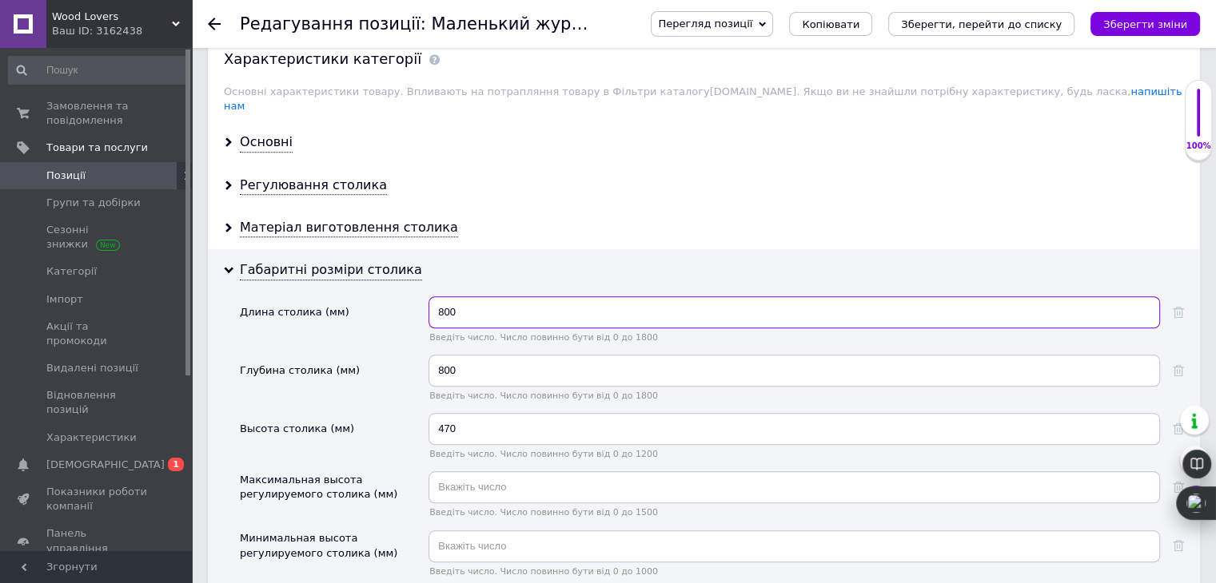
click at [511, 296] on input "800" at bounding box center [793, 312] width 731 height 32
type input "8"
type input "500"
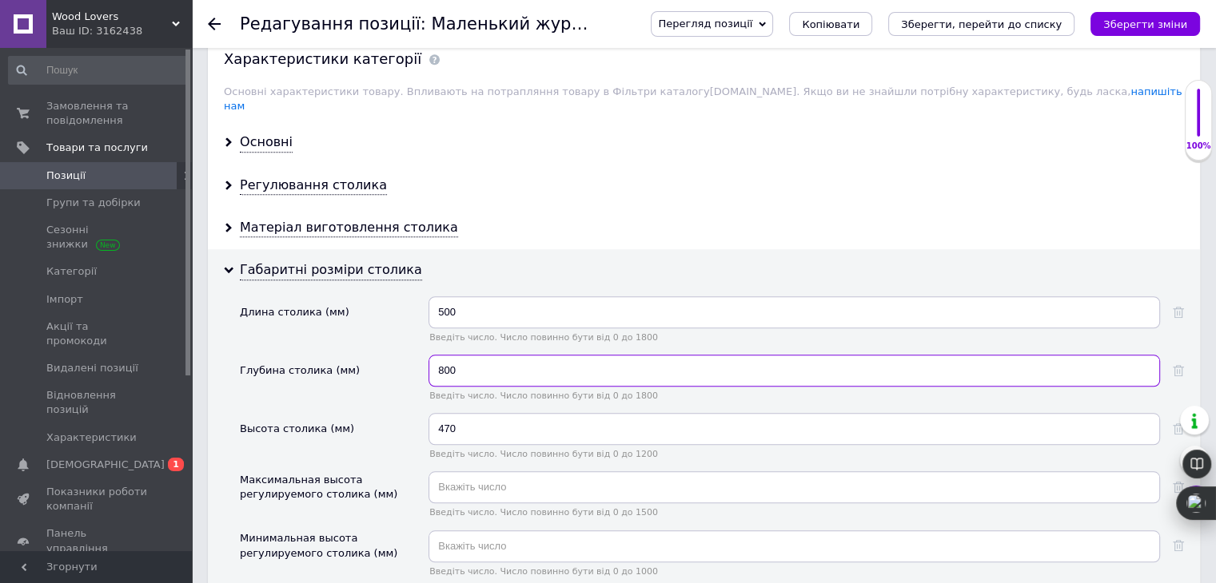
click at [497, 355] on input "800" at bounding box center [793, 371] width 731 height 32
type input "8"
type input "500"
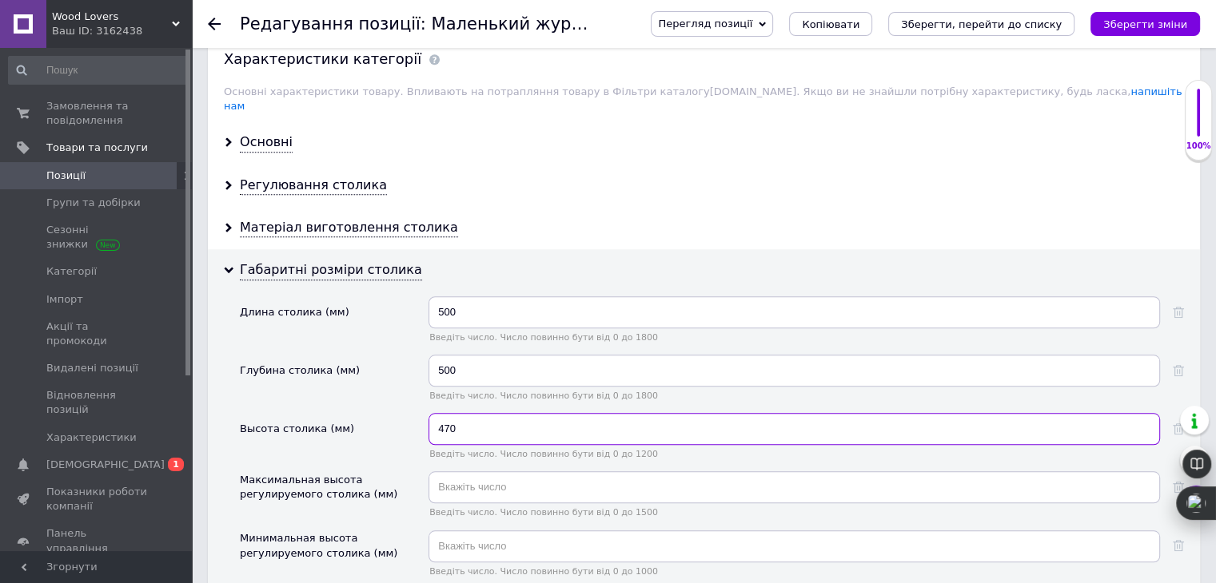
click at [496, 413] on input "470" at bounding box center [793, 429] width 731 height 32
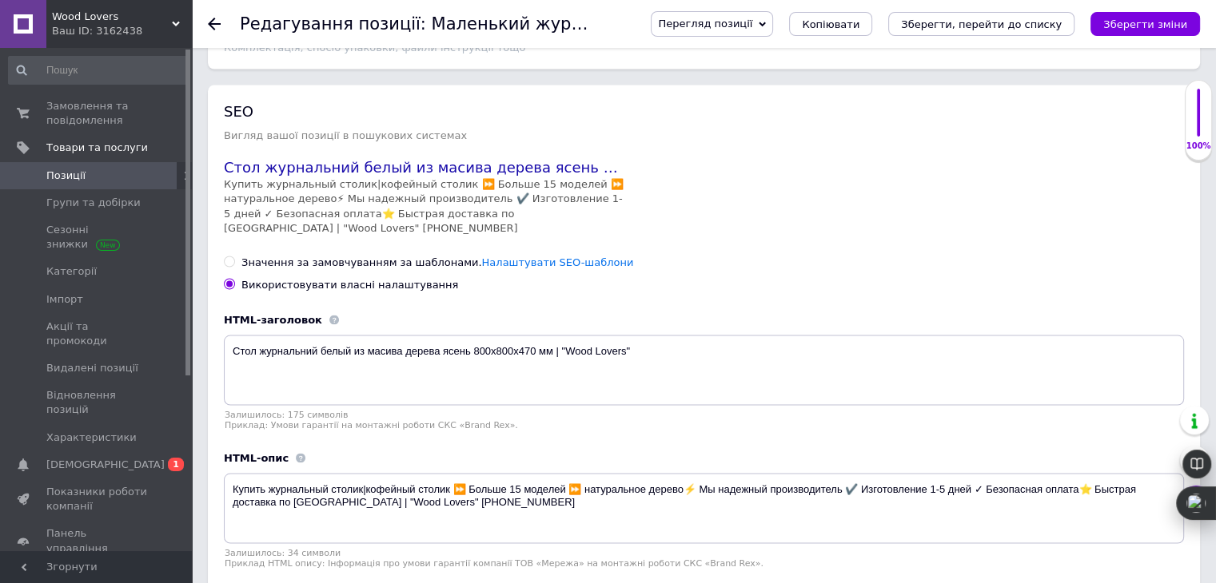
scroll to position [3007, 0]
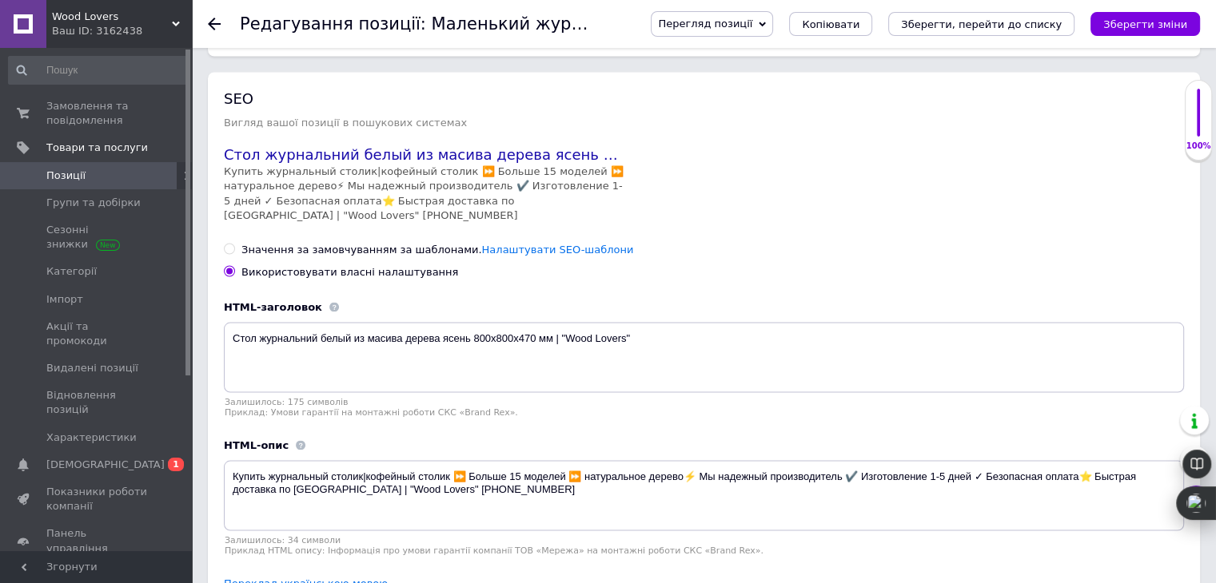
type input "400"
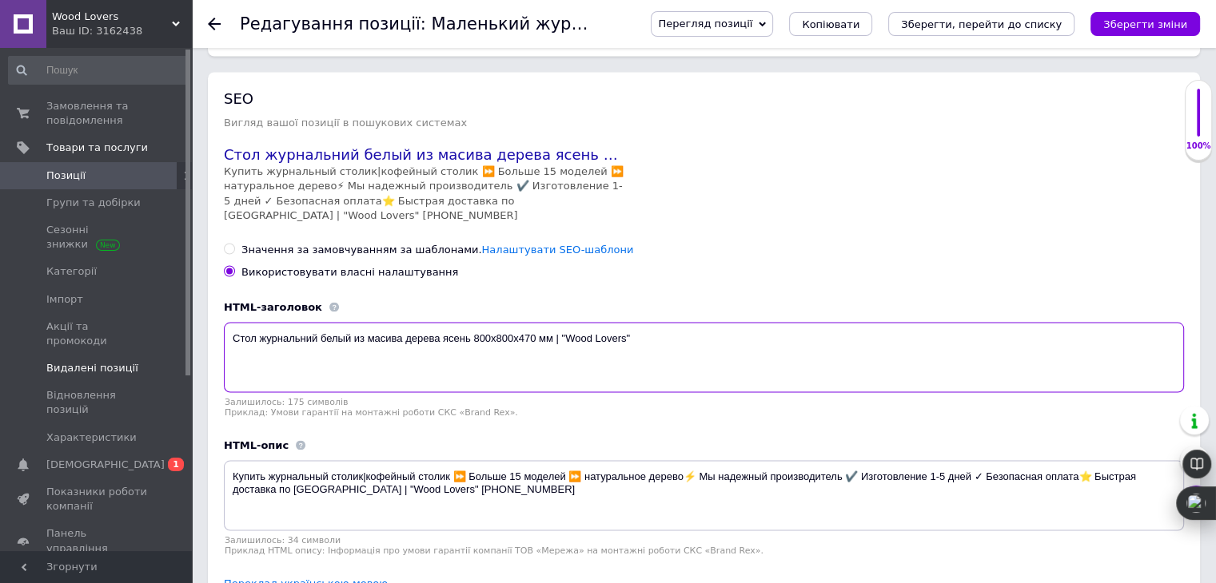
drag, startPoint x: 551, startPoint y: 323, endPoint x: 92, endPoint y: 353, distance: 459.7
click at [529, 352] on textarea "Стол журнальний белый из масива дерева ясень 800х800х470 мм | "Wood Lovers"" at bounding box center [704, 357] width 960 height 70
drag, startPoint x: 551, startPoint y: 325, endPoint x: 153, endPoint y: 333, distance: 397.3
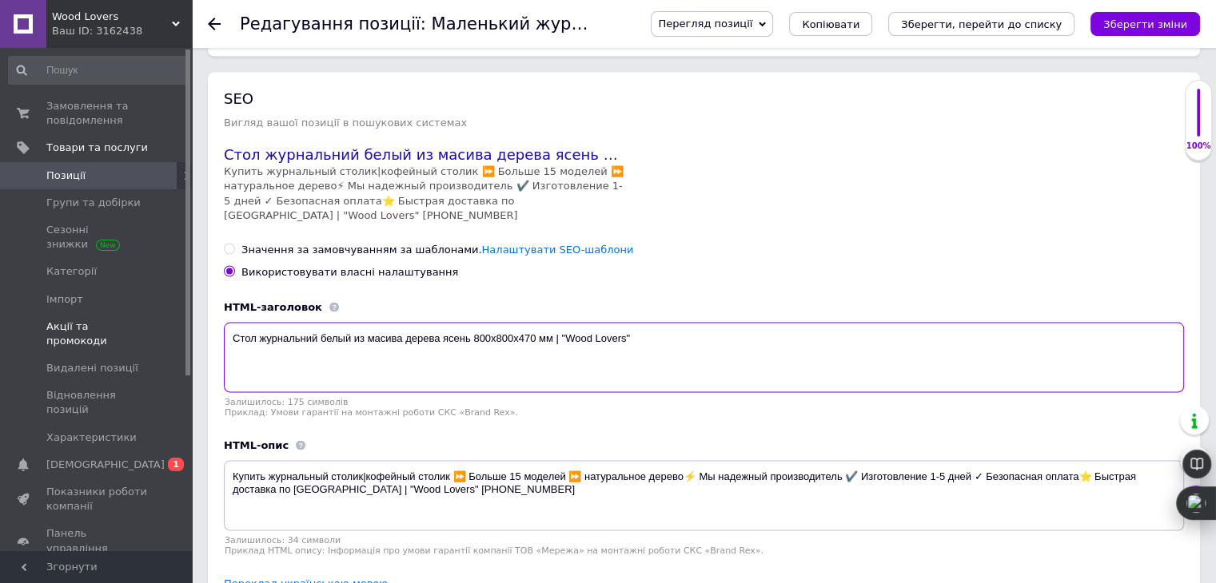
paste textarea "аленький журнальный столик, круглый, белый, из дерева, диаметр 50"
type textarea "Маленький журнальный столик, круглый, белый, из дерева, диаметр 500 мм | "Wood …"
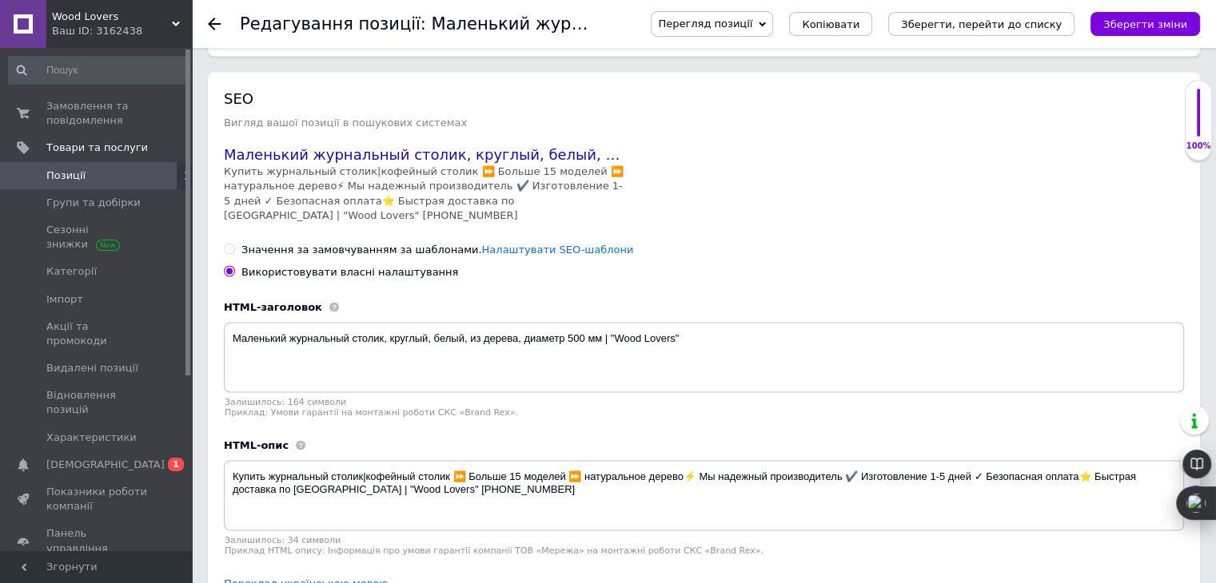
click at [300, 577] on link "Переклад українською мовою" at bounding box center [306, 583] width 164 height 13
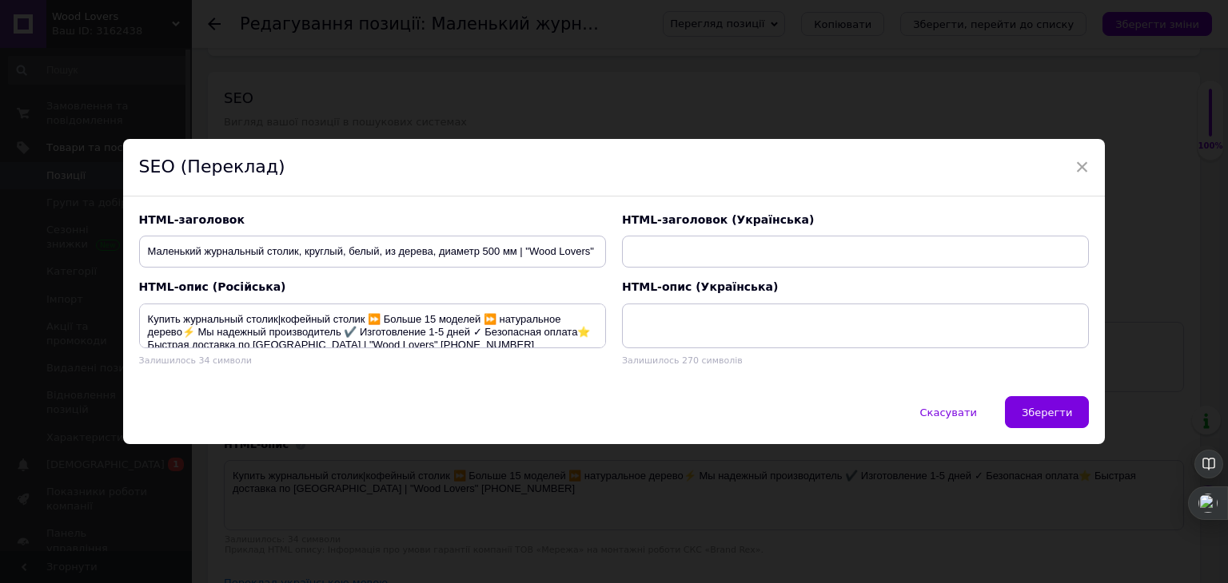
type input "Стіл журнальний білий із маски дерева ясен 800х800х470 мм | "Wood Lovers""
type textarea "Купити журнальний столик "кавовий столик" понад 15 моделей | натуральне дерево⚡…"
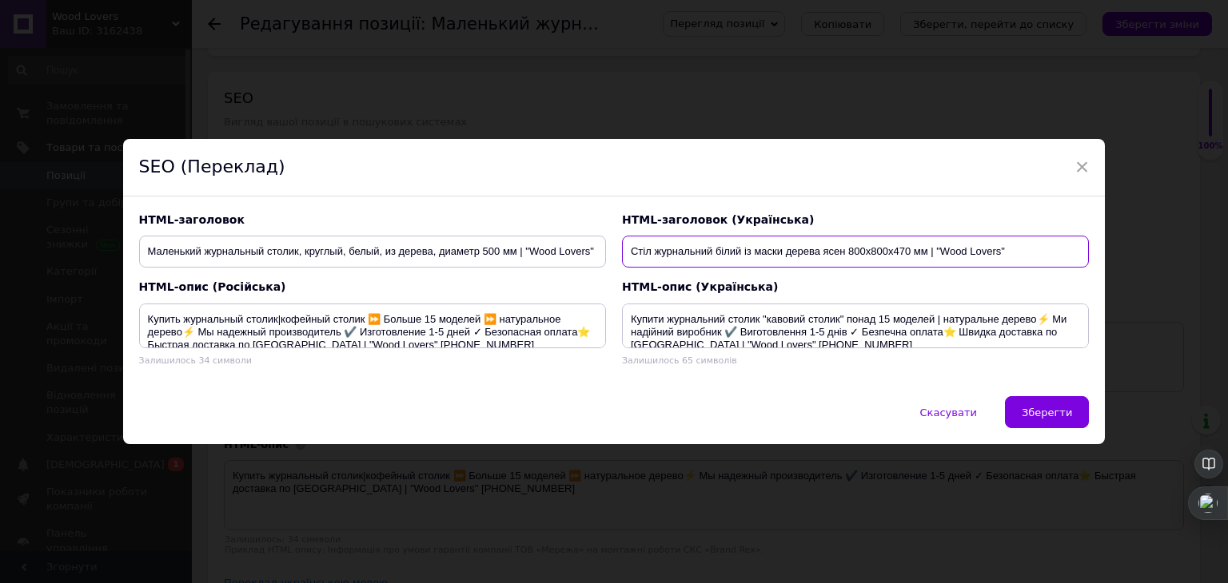
drag, startPoint x: 925, startPoint y: 254, endPoint x: 527, endPoint y: 285, distance: 398.4
click at [527, 285] on div "HTML-заголовок Маленький журнальный столик, круглый, белый, из дерева, диаметр …" at bounding box center [614, 297] width 982 height 200
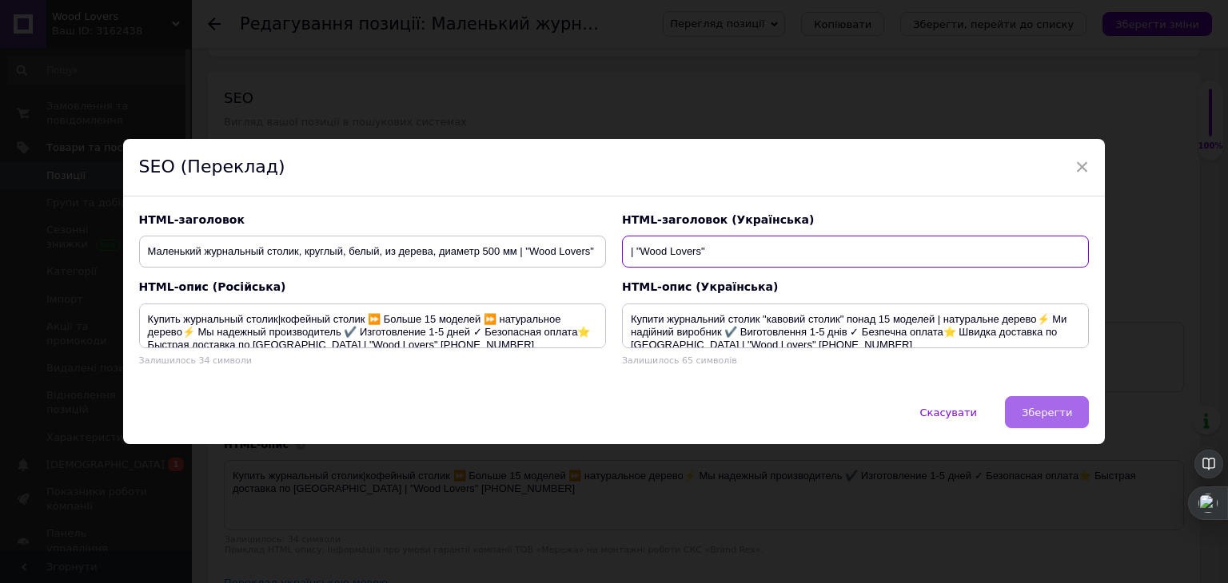
type input "| "Wood Lovers""
click at [1045, 397] on button "Зберегти" at bounding box center [1047, 412] width 84 height 32
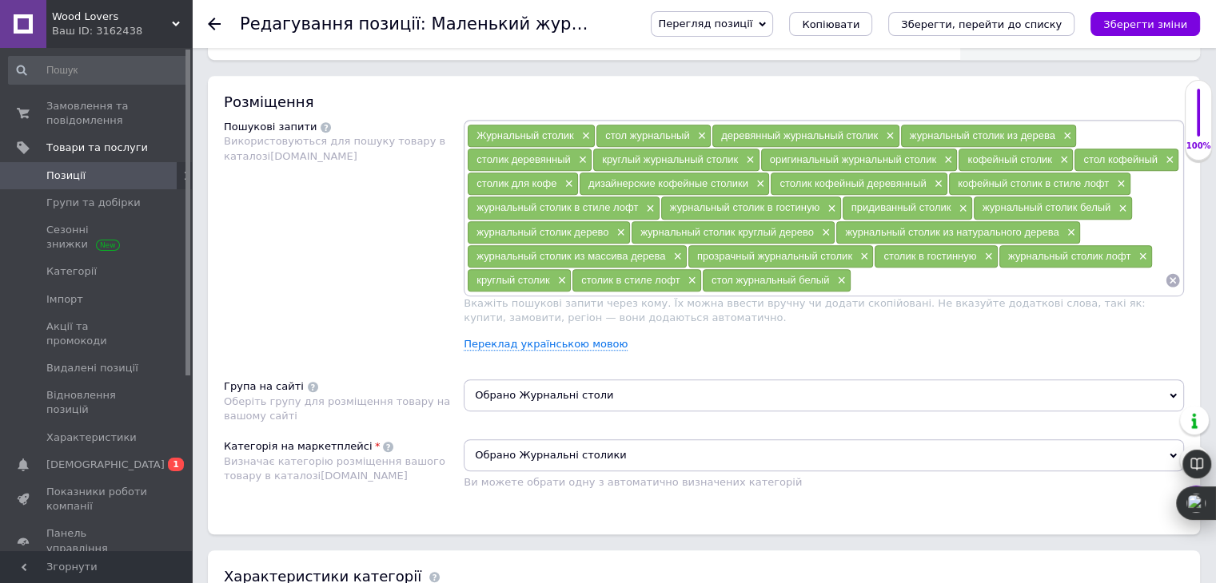
scroll to position [0, 0]
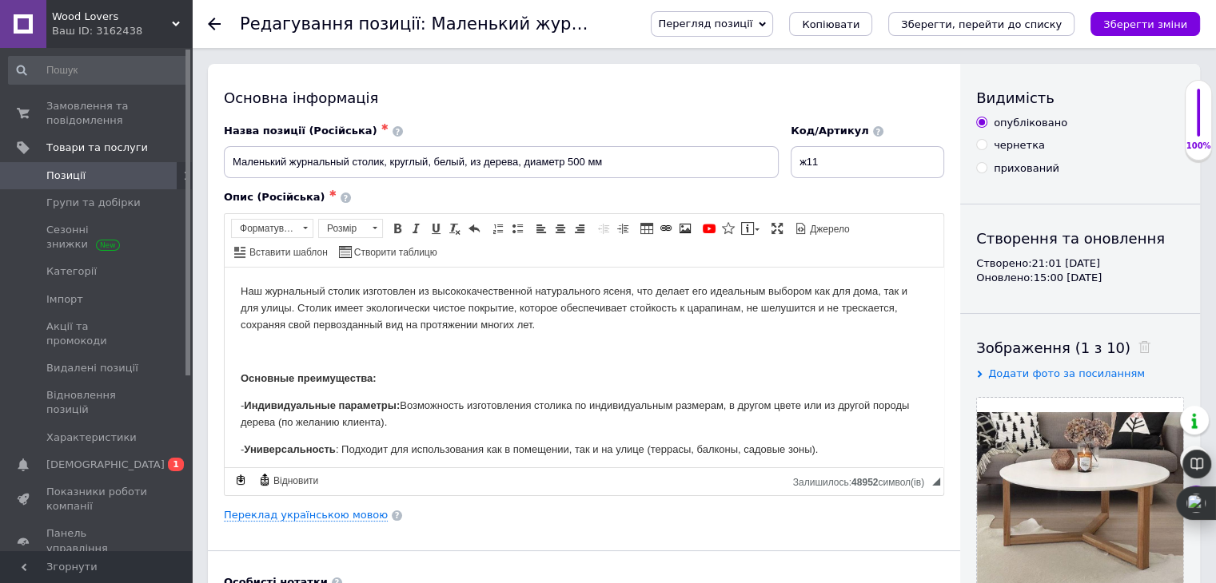
click at [291, 522] on div "Основна інформація Назва позиції (Російська) ✱ Маленький журнальный столик, кру…" at bounding box center [584, 510] width 752 height 892
click at [291, 511] on link "Переклад українською мовою" at bounding box center [306, 515] width 164 height 13
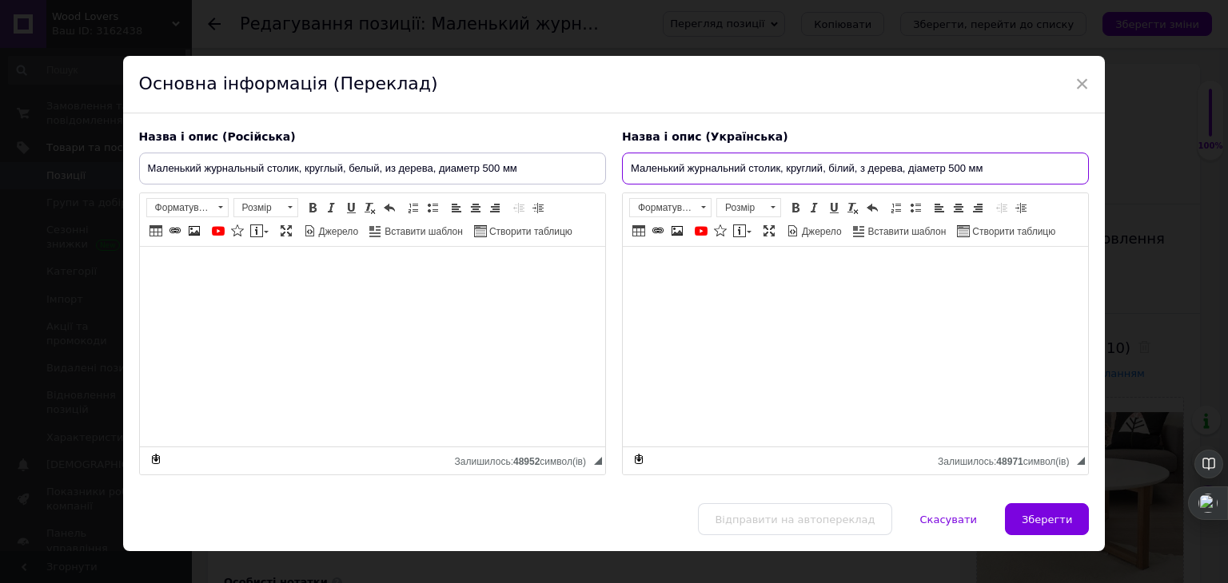
drag, startPoint x: 626, startPoint y: 173, endPoint x: 1110, endPoint y: 160, distance: 484.5
click at [1110, 160] on div "× Основна інформація (Переклад) Назва і опис (Російська) Маленький журнальный с…" at bounding box center [614, 291] width 1228 height 583
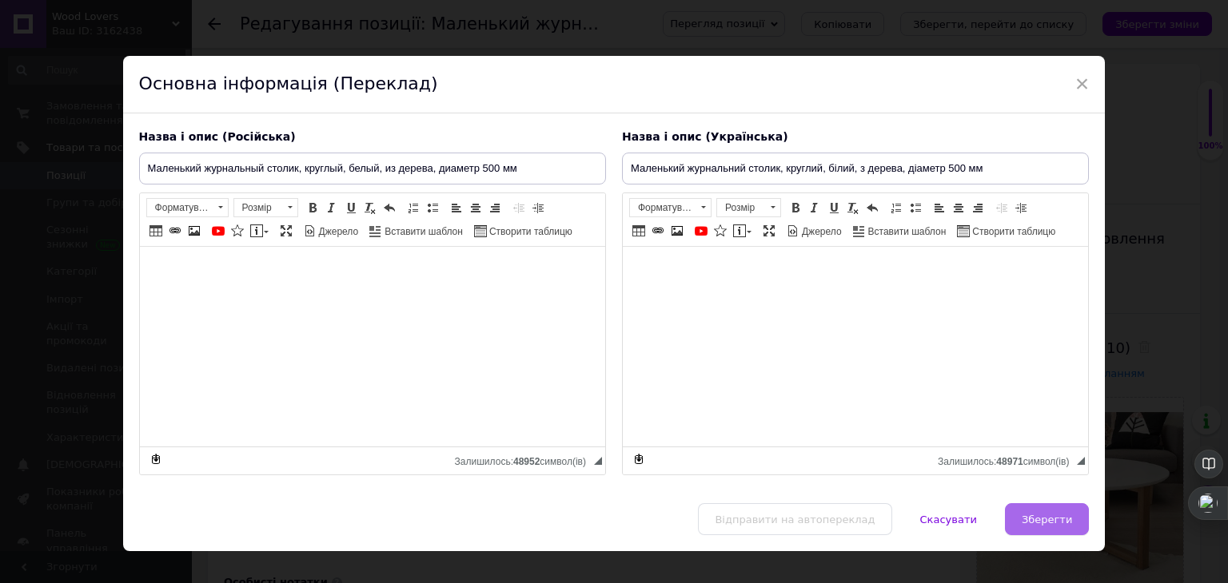
click at [1038, 531] on button "Зберегти" at bounding box center [1047, 519] width 84 height 32
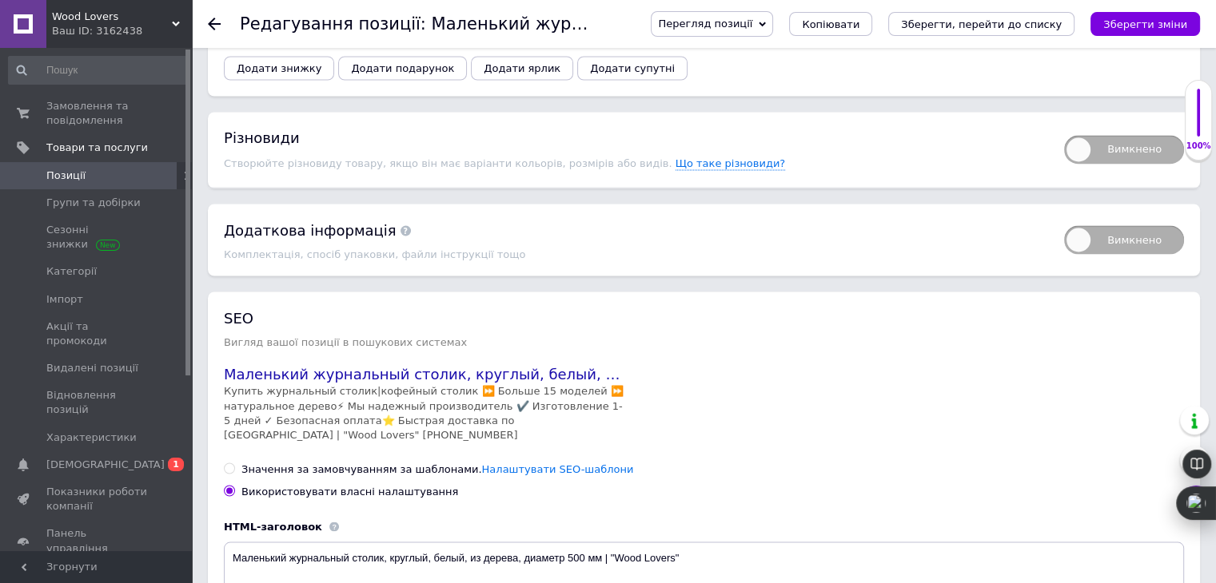
scroll to position [3097, 0]
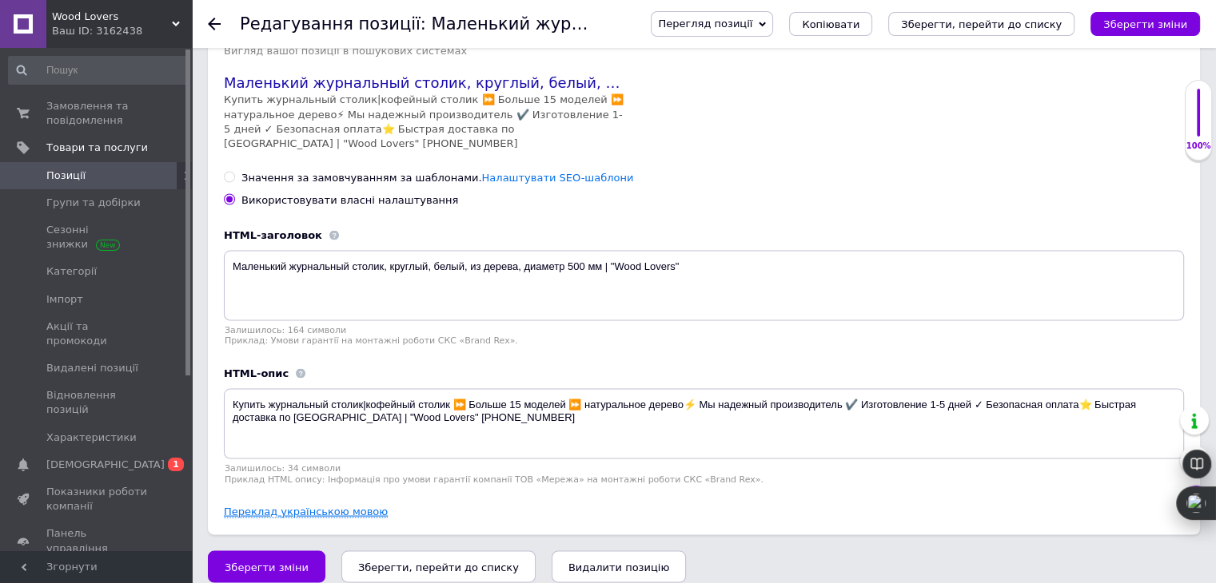
click at [333, 506] on link "Переклад українською мовою" at bounding box center [306, 512] width 164 height 13
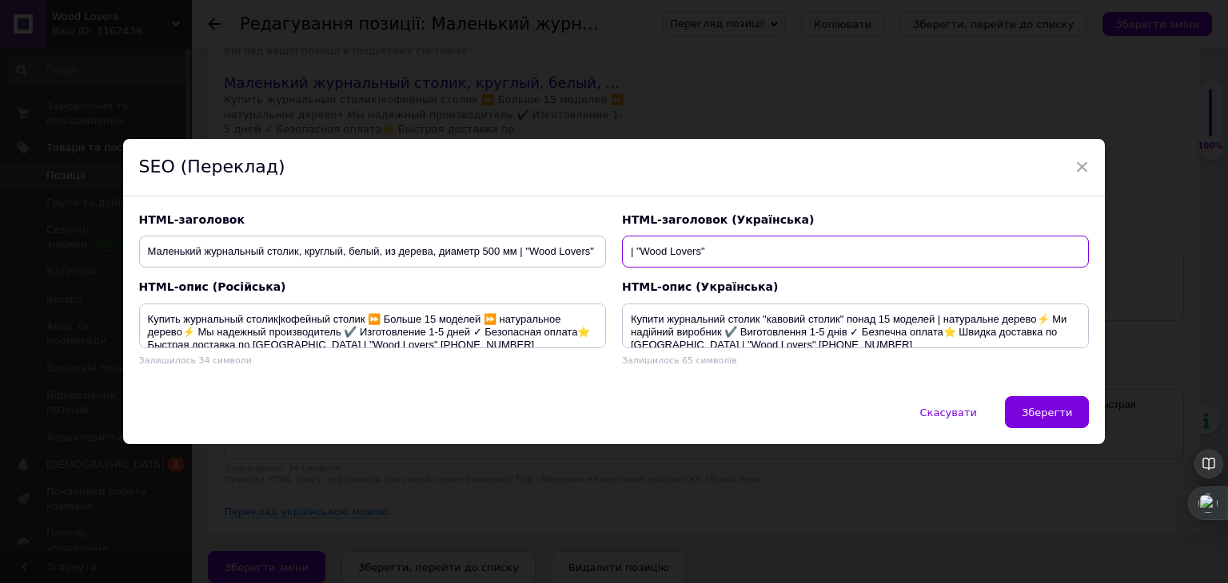
click at [626, 253] on input "| "Wood Lovers"" at bounding box center [855, 252] width 467 height 32
paste input "Маленький журнальний столик, круглий, білий, з дерева, діаметр 500 мм"
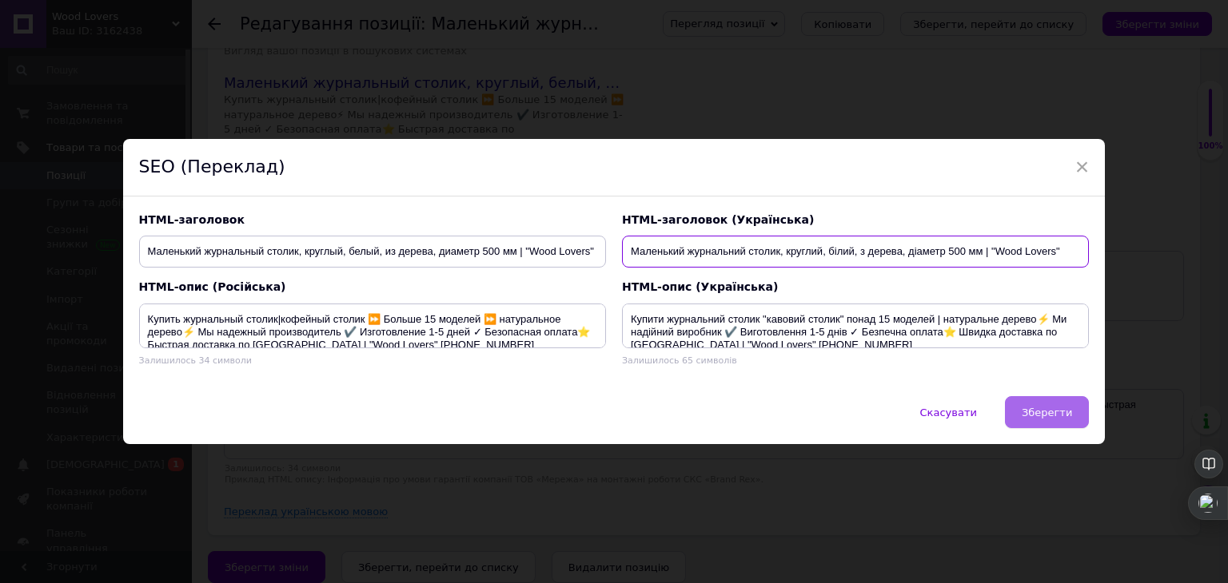
type input "Маленький журнальний столик, круглий, білий, з дерева, діаметр 500 мм | "Wood L…"
click at [1060, 410] on span "Зберегти" at bounding box center [1046, 413] width 50 height 12
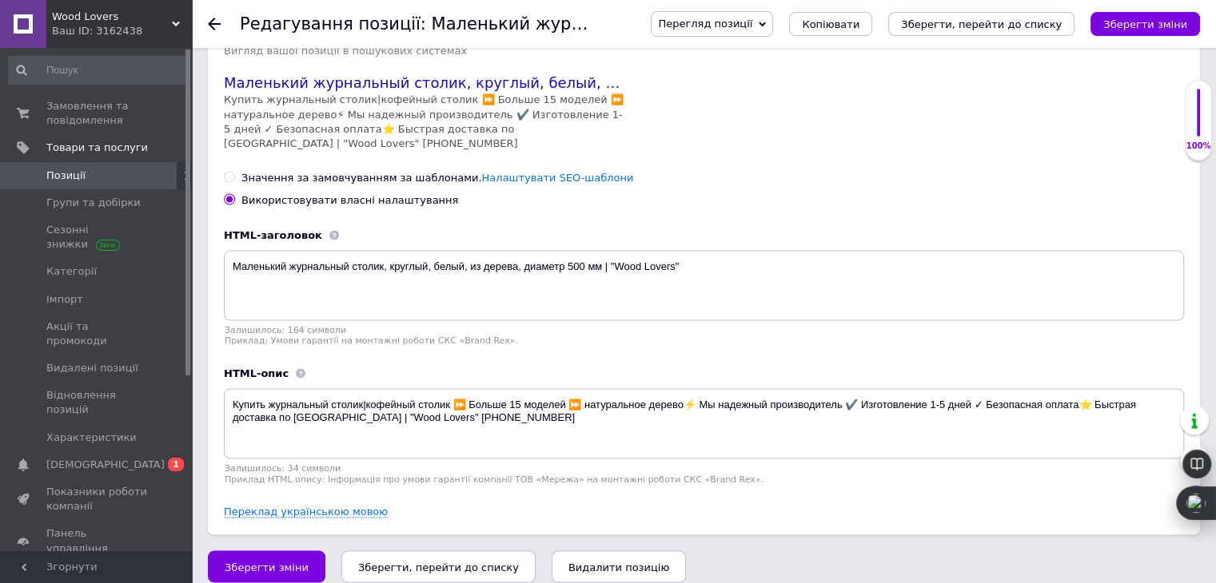
click at [438, 562] on icon "Зберегти, перейти до списку" at bounding box center [438, 568] width 161 height 12
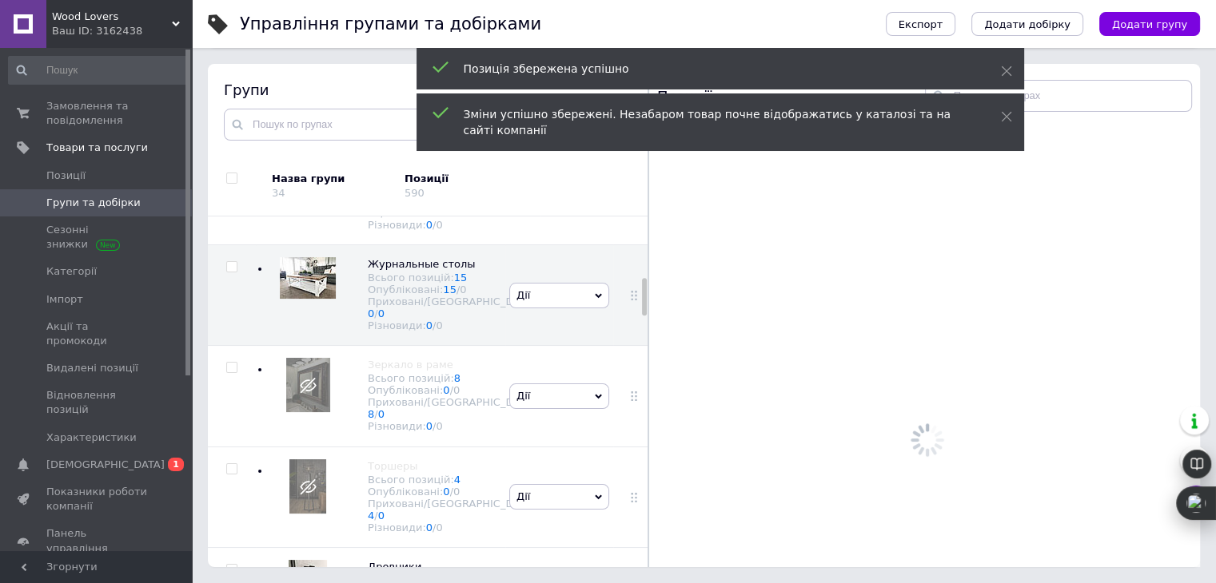
scroll to position [773, 0]
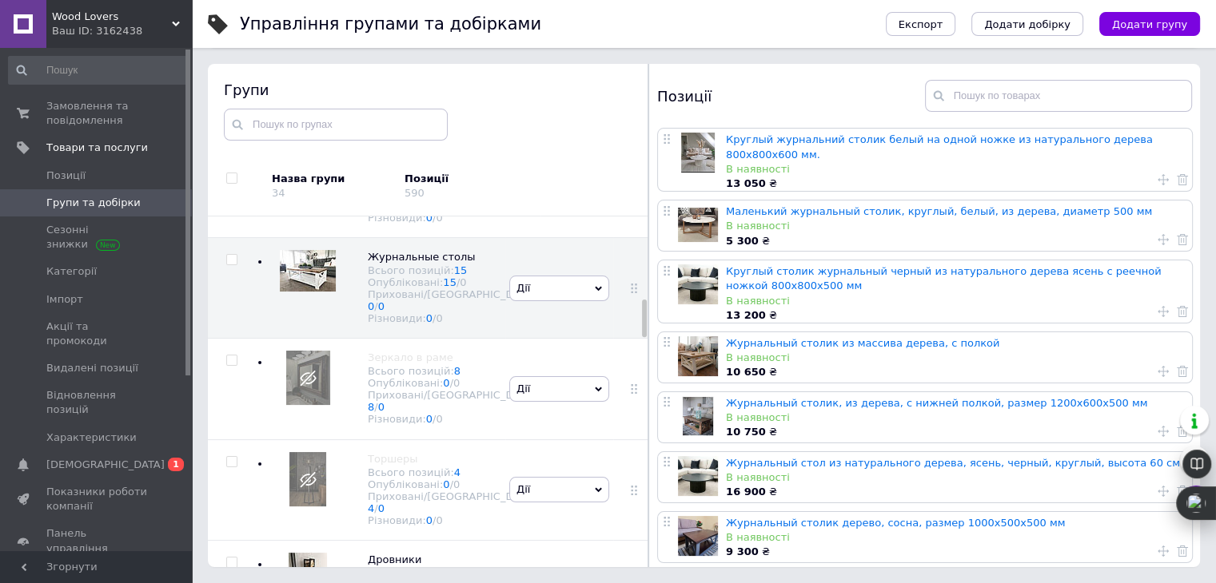
click at [80, 102] on span "Замовлення та повідомлення" at bounding box center [96, 113] width 101 height 29
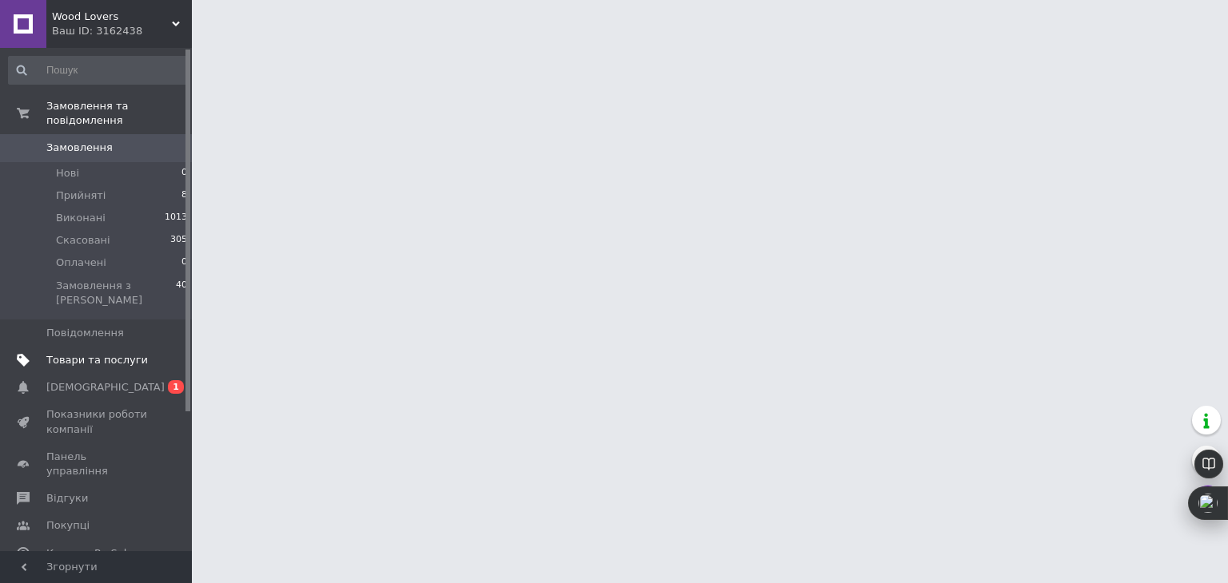
click at [105, 353] on span "Товари та послуги" at bounding box center [96, 360] width 101 height 14
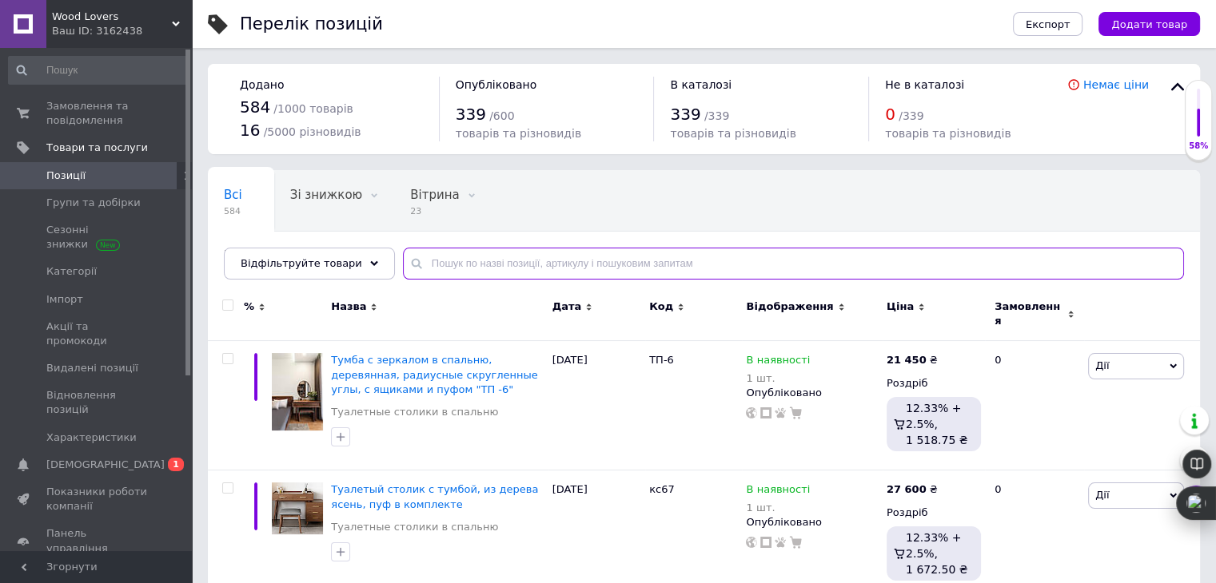
click at [432, 269] on input "text" at bounding box center [793, 264] width 781 height 32
paste input "1257669949"
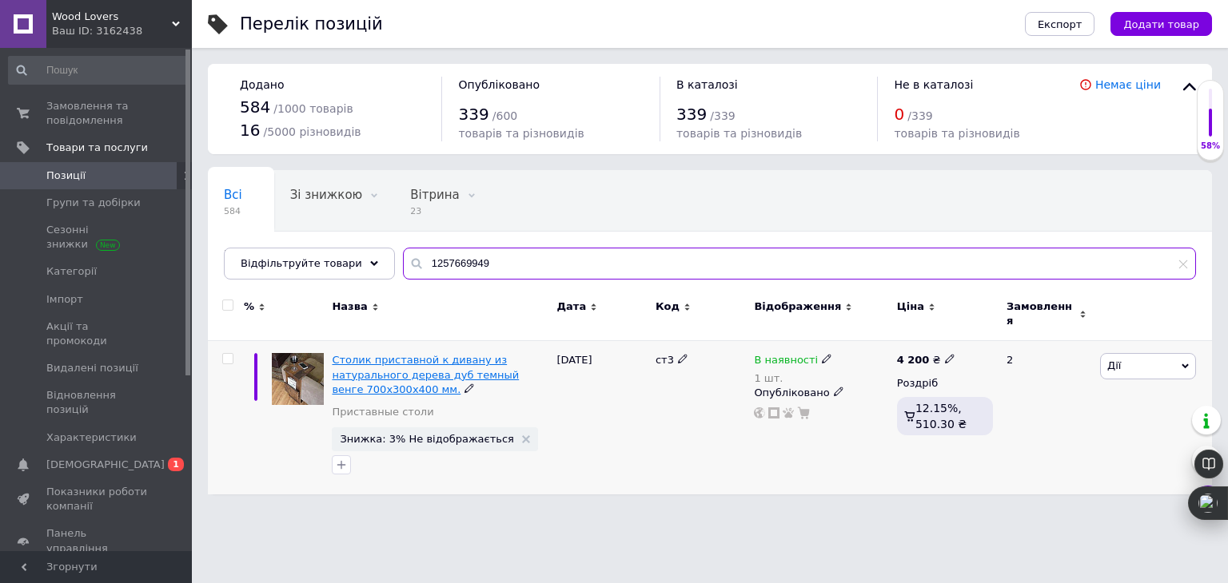
type input "1257669949"
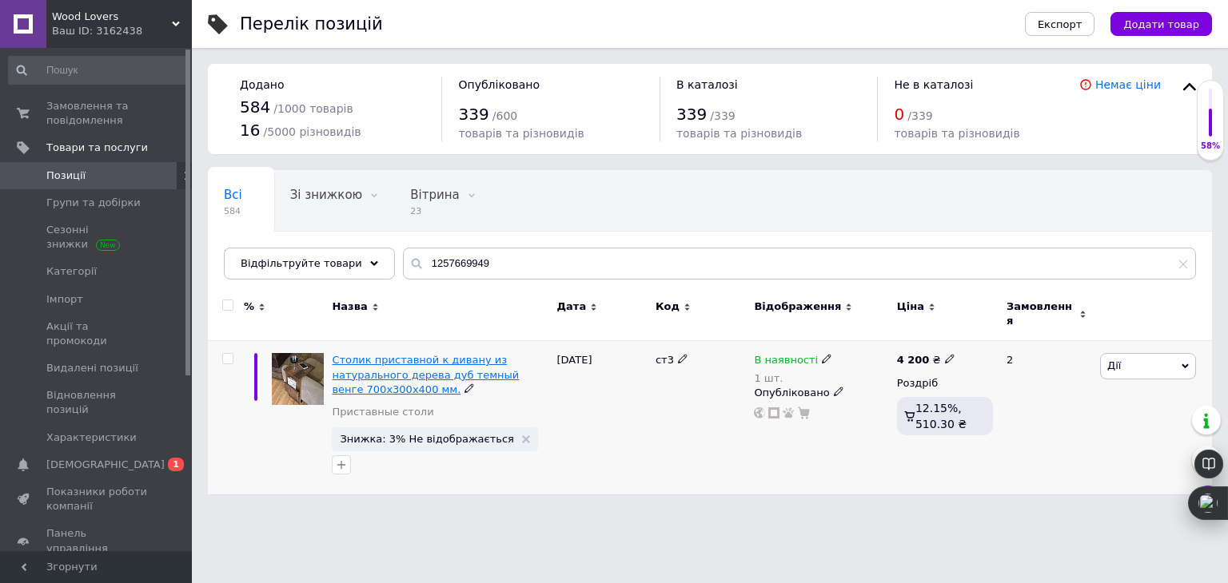
click at [451, 363] on span "Столик приставной к дивану из натурального дерева дуб темный венге 700х300х400 …" at bounding box center [425, 374] width 187 height 41
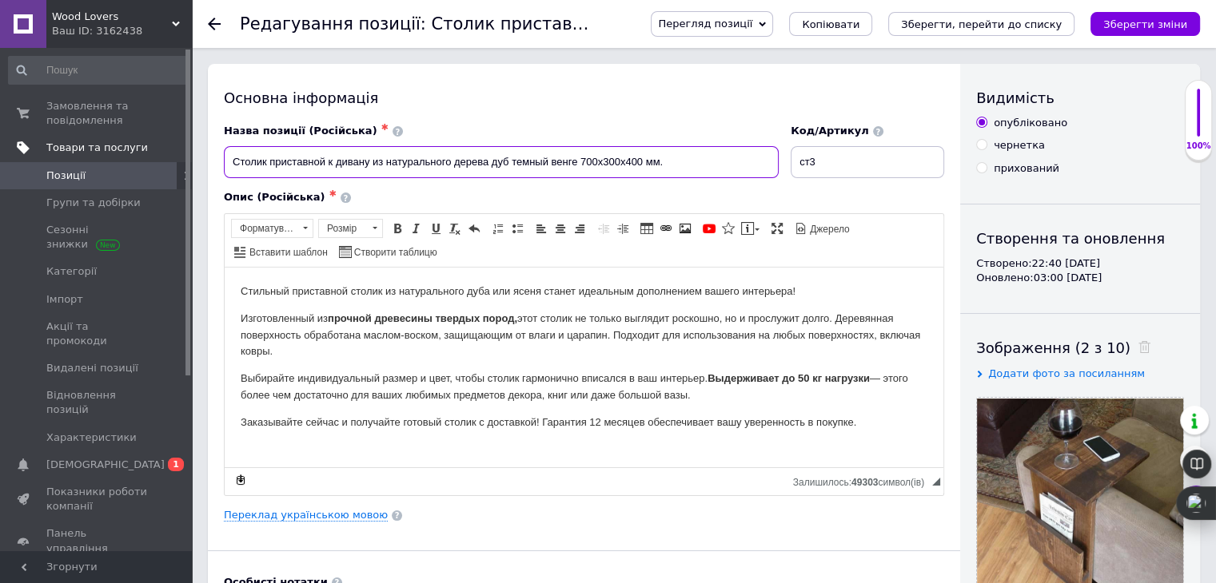
drag, startPoint x: 678, startPoint y: 160, endPoint x: 116, endPoint y: 137, distance: 563.1
paste input "риставной журнальный столик к дивану, дуб, темный венге"
type input "Приставной журнальный столик к дивану, дуб, темный венге"
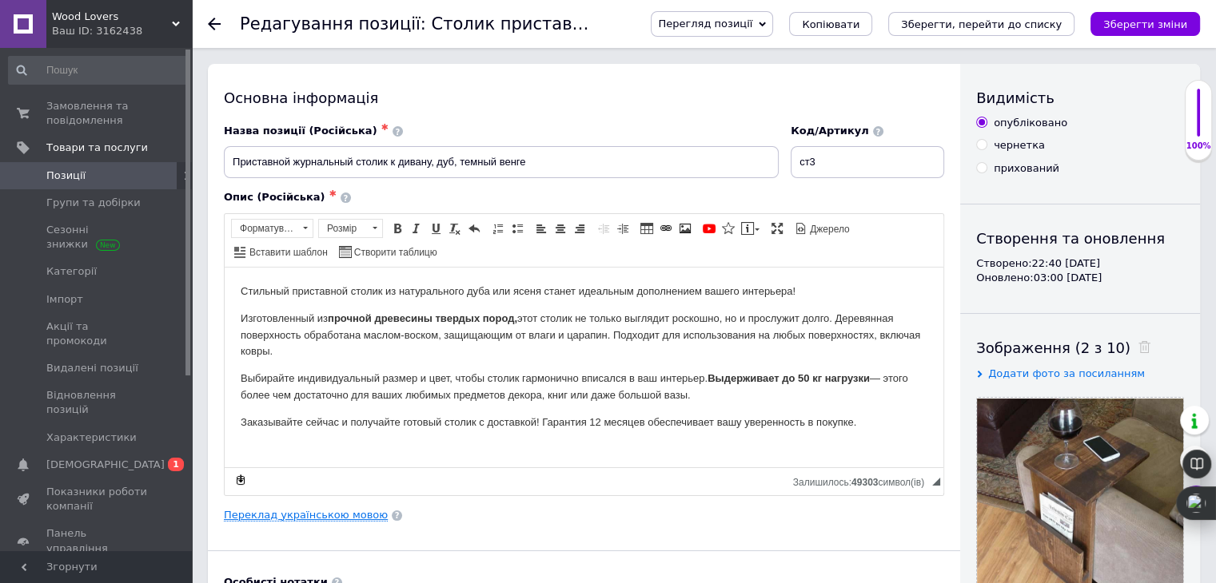
click at [328, 512] on link "Переклад українською мовою" at bounding box center [306, 515] width 164 height 13
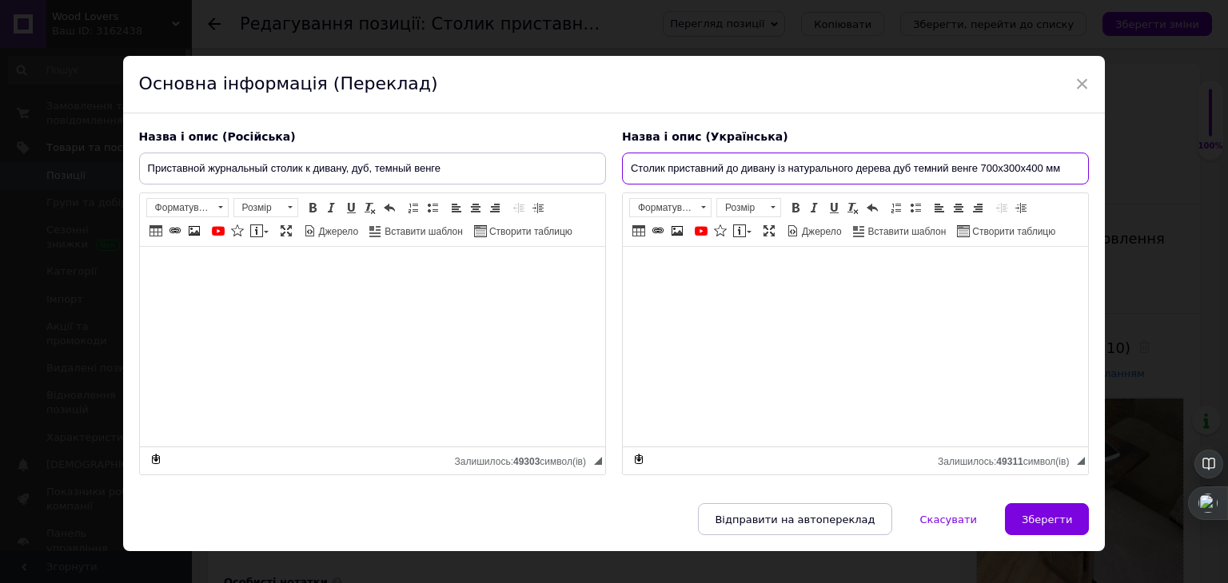
drag, startPoint x: 1060, startPoint y: 167, endPoint x: 583, endPoint y: 180, distance: 478.1
click at [583, 180] on div "Назва і опис (Російська) Приставной журнальный столик к дивану, дуб, темный вен…" at bounding box center [614, 302] width 966 height 363
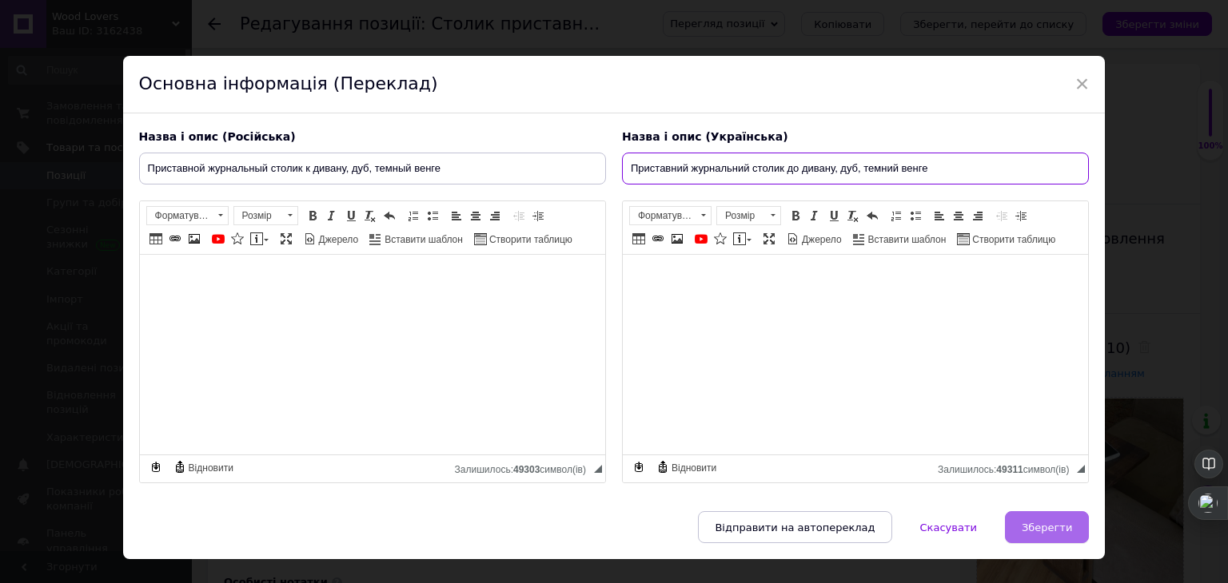
type input "Приставний журнальний столик до дивану, дуб, темний венге"
click at [1052, 527] on span "Зберегти" at bounding box center [1046, 528] width 50 height 12
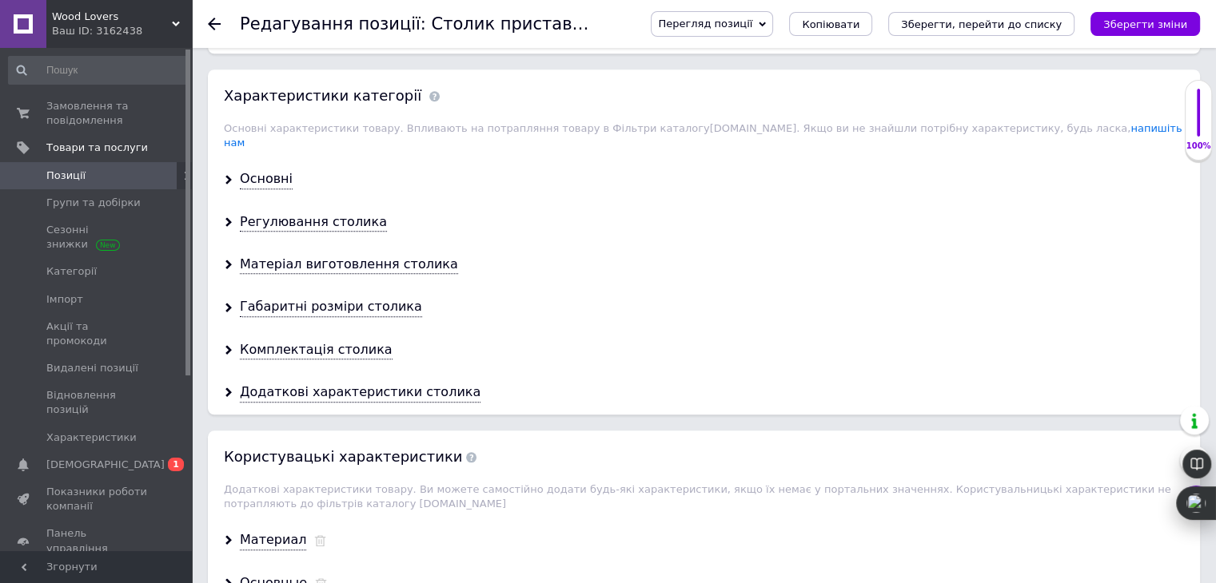
scroll to position [1392, 0]
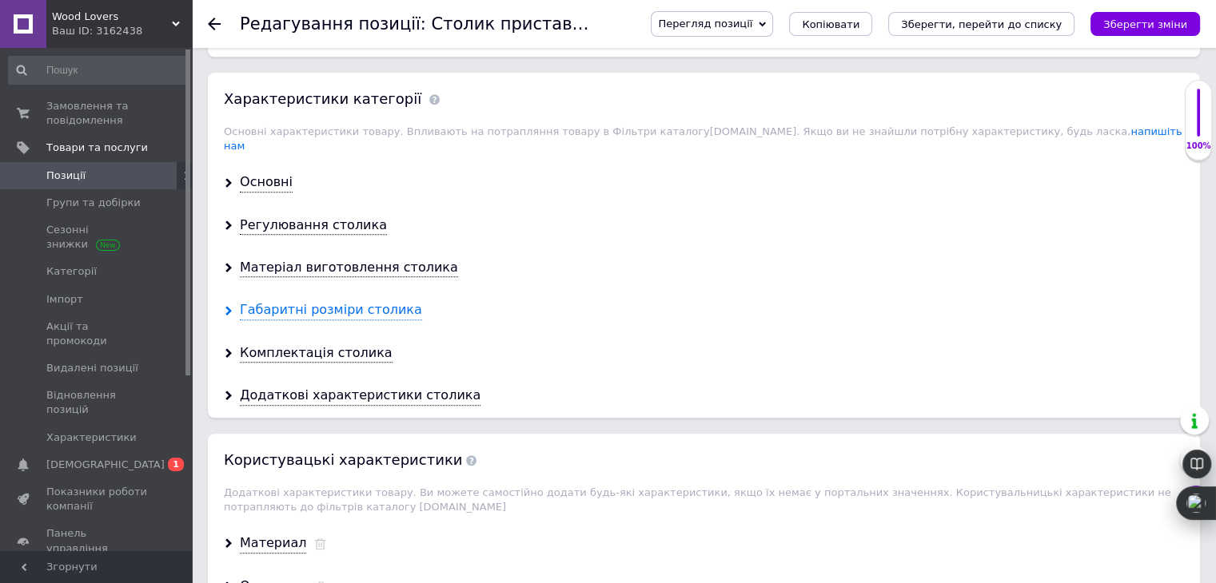
click at [374, 301] on div "Габаритні розміри столика" at bounding box center [331, 310] width 182 height 18
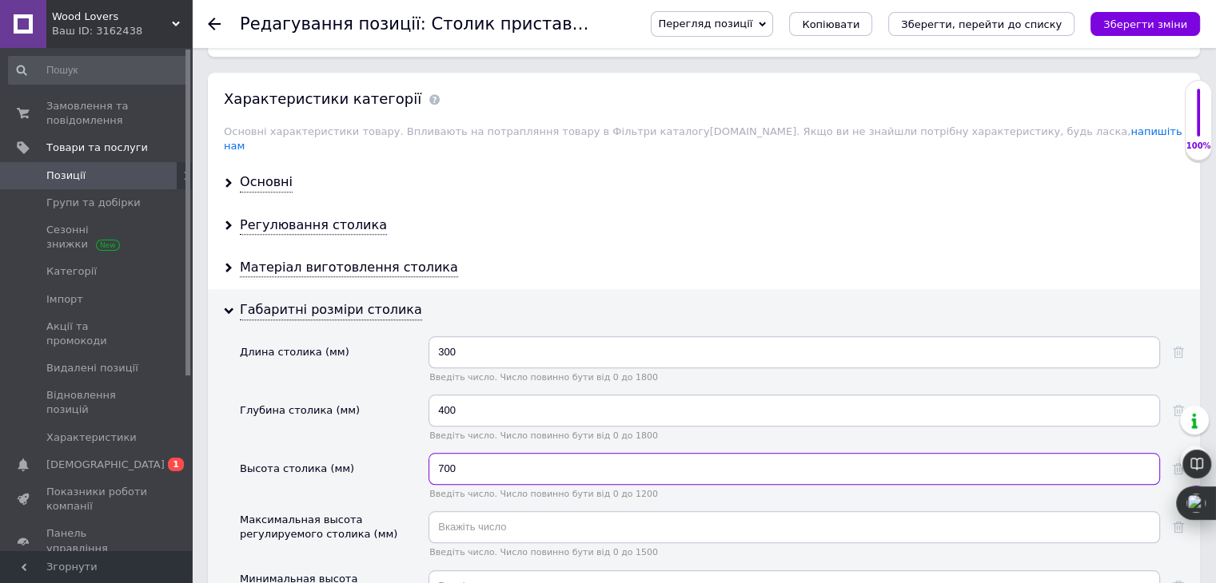
click at [461, 453] on input "700" at bounding box center [793, 469] width 731 height 32
type input "7"
type input "600"
click at [1023, 22] on icon "Зберегти, перейти до списку" at bounding box center [981, 24] width 161 height 12
